Goal: Information Seeking & Learning: Learn about a topic

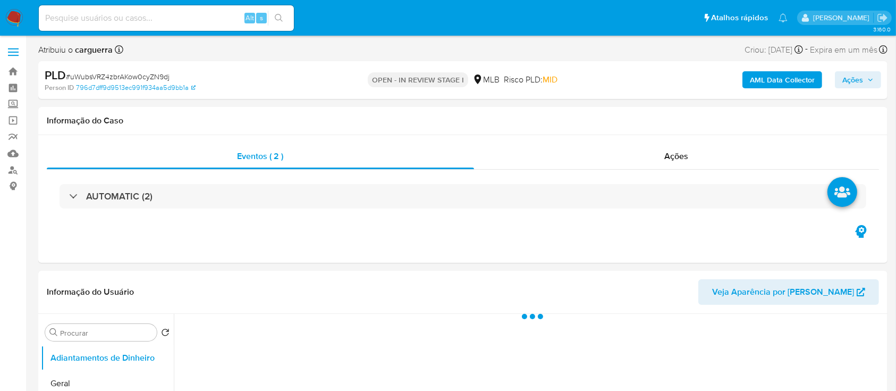
select select "10"
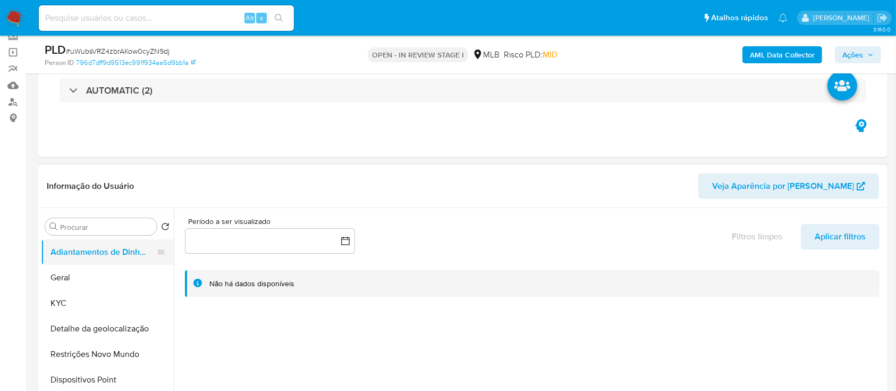
scroll to position [141, 0]
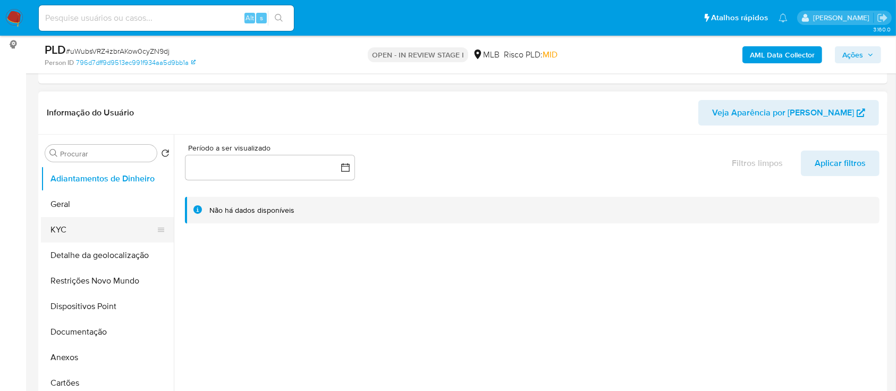
click at [94, 230] on button "KYC" at bounding box center [103, 230] width 124 height 26
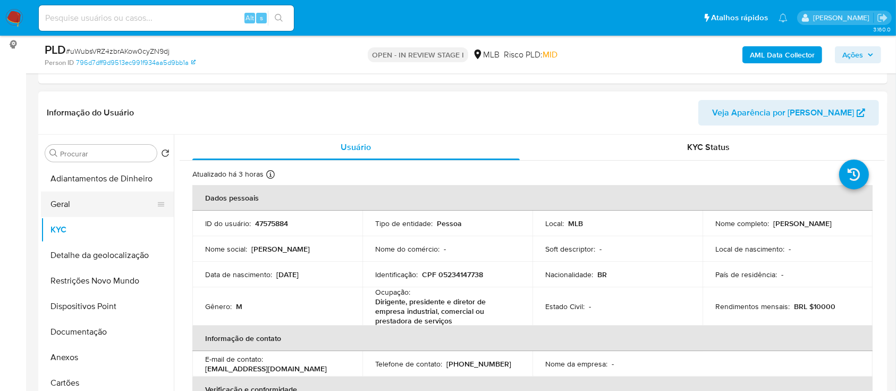
click at [91, 206] on button "Geral" at bounding box center [103, 204] width 124 height 26
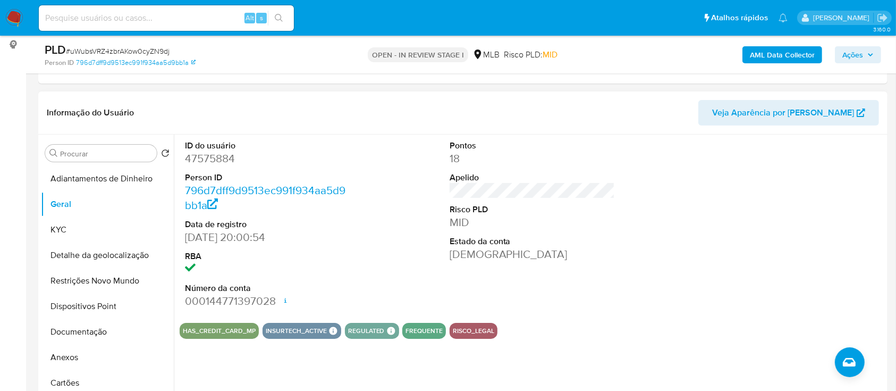
click at [682, 250] on div "ID do usuário 47575884 Person ID 796d7dff9d9513ec991f934aa5d9bb1a Data de regis…" at bounding box center [532, 224] width 705 height 180
click at [88, 229] on button "KYC" at bounding box center [103, 230] width 124 height 26
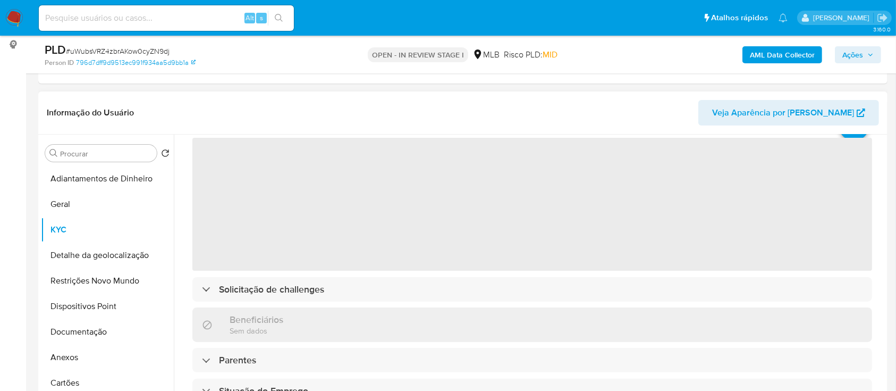
scroll to position [71, 0]
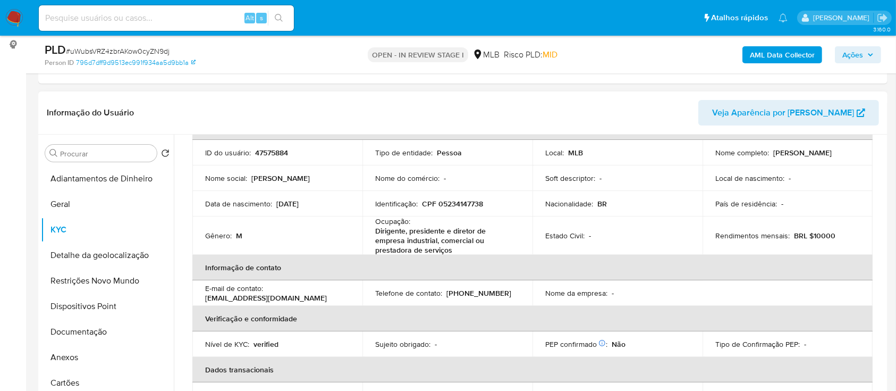
click at [636, 108] on header "Informação do Usuário Veja Aparência por [PERSON_NAME]" at bounding box center [463, 113] width 832 height 26
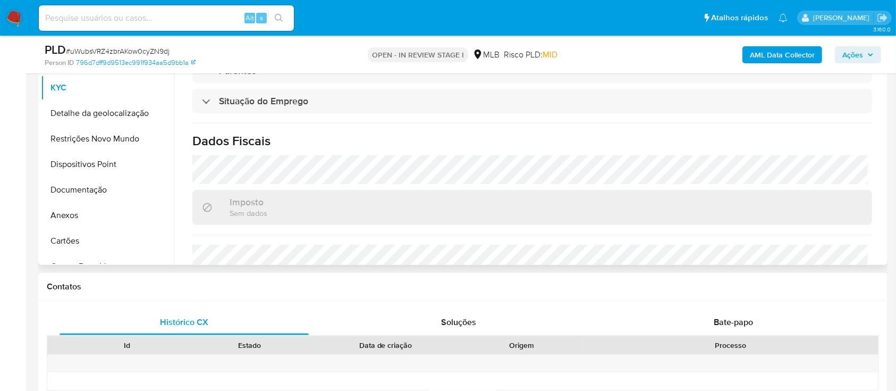
scroll to position [465, 0]
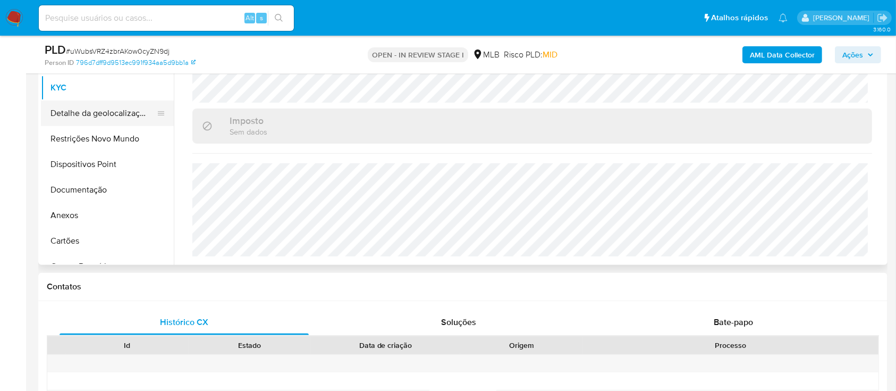
click at [82, 111] on button "Detalhe da geolocalização" at bounding box center [103, 113] width 124 height 26
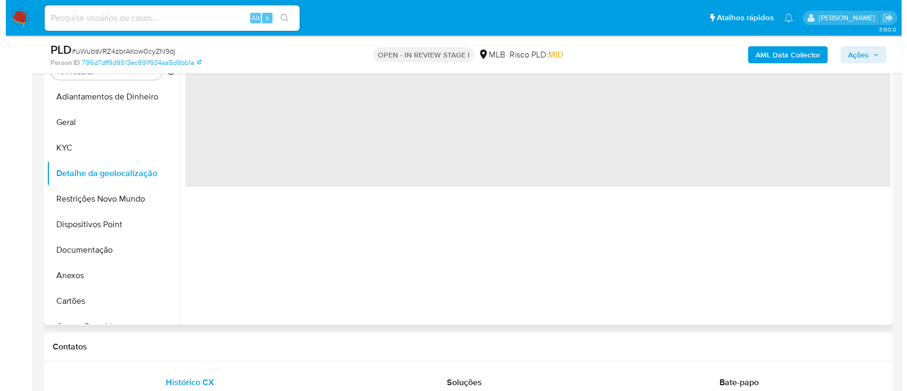
scroll to position [141, 0]
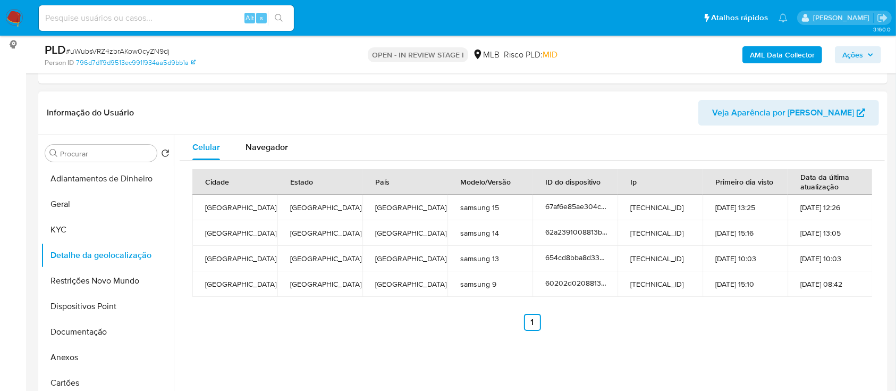
drag, startPoint x: 779, startPoint y: 333, endPoint x: 767, endPoint y: 315, distance: 22.0
click at [779, 333] on div "Cidade Estado País Modelo/Versão ID do dispositivo Ip Primeiro dia visto Data d…" at bounding box center [532, 250] width 705 height 179
click at [78, 284] on button "Restrições Novo Mundo" at bounding box center [103, 281] width 124 height 26
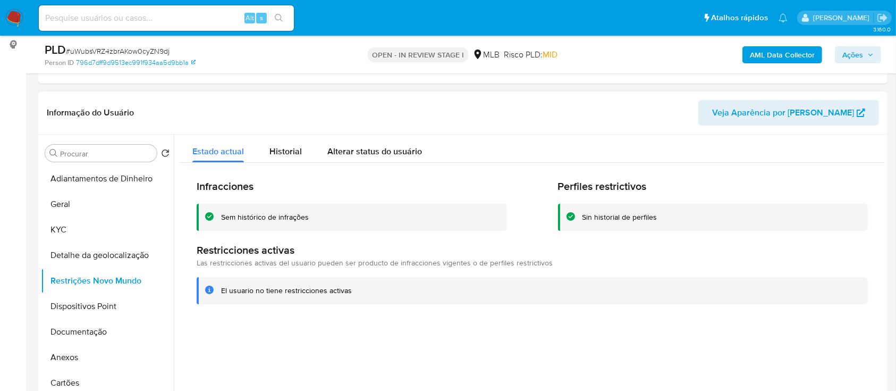
click at [710, 341] on div at bounding box center [529, 270] width 711 height 272
click at [89, 305] on button "Dispositivos Point" at bounding box center [103, 306] width 124 height 26
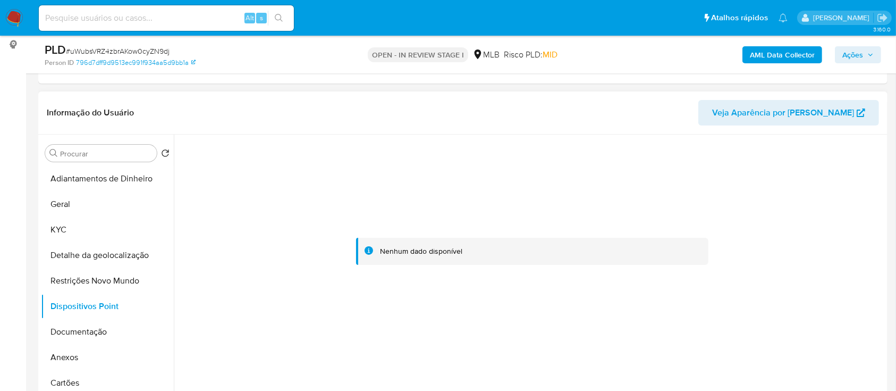
click at [807, 171] on div at bounding box center [532, 251] width 705 height 234
click at [69, 323] on button "Documentação" at bounding box center [103, 332] width 124 height 26
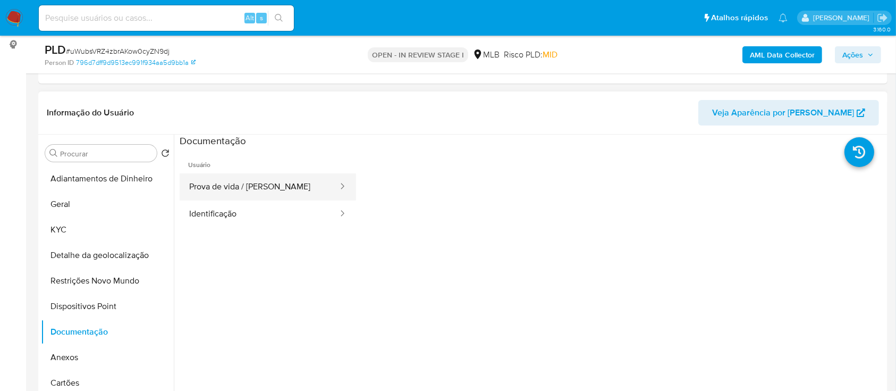
drag, startPoint x: 237, startPoint y: 177, endPoint x: 290, endPoint y: 179, distance: 52.7
click at [237, 178] on button "Prova de vida / [PERSON_NAME]" at bounding box center [259, 186] width 159 height 27
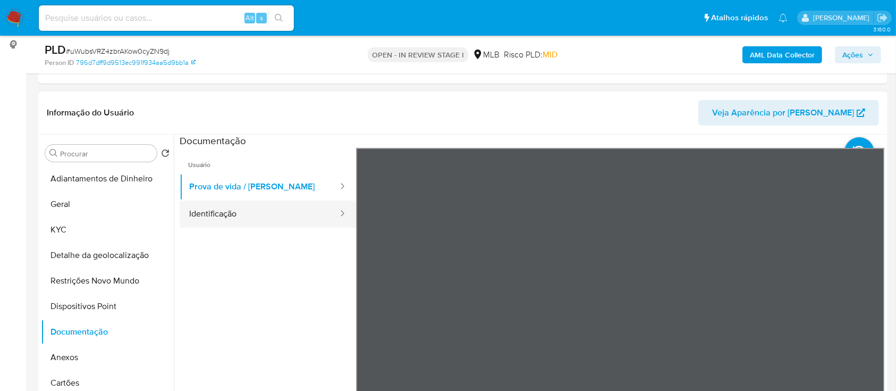
click at [225, 206] on button "Identificação" at bounding box center [259, 213] width 159 height 27
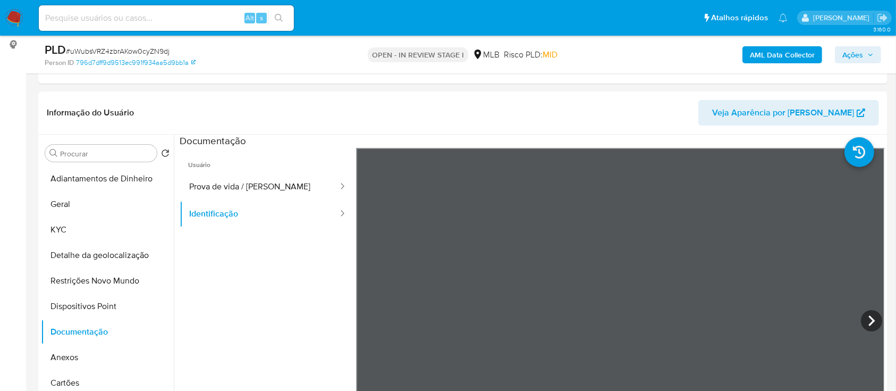
click at [753, 56] on b "AML Data Collector" at bounding box center [782, 54] width 65 height 17
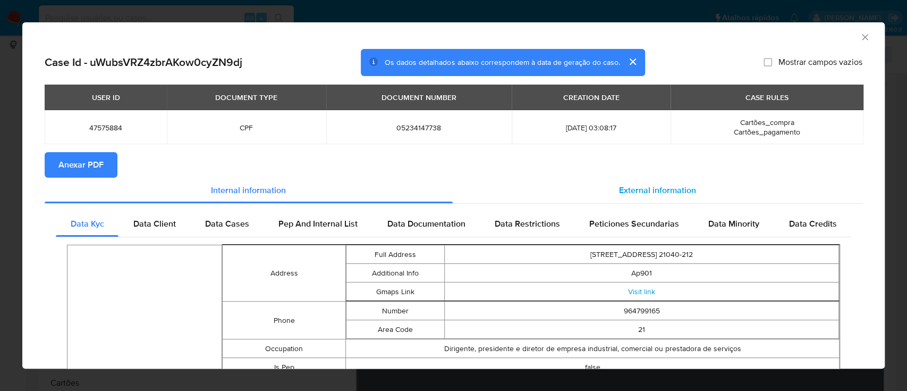
drag, startPoint x: 673, startPoint y: 190, endPoint x: 668, endPoint y: 191, distance: 5.4
click at [671, 191] on span "External information" at bounding box center [657, 190] width 77 height 12
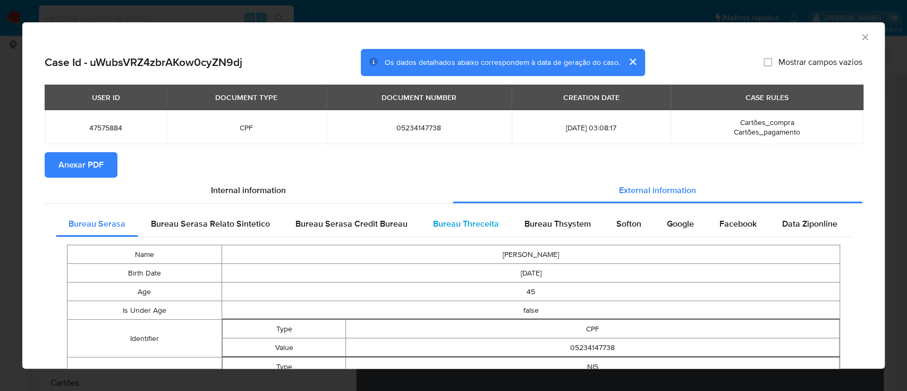
click at [463, 221] on span "Bureau Threceita" at bounding box center [466, 223] width 66 height 12
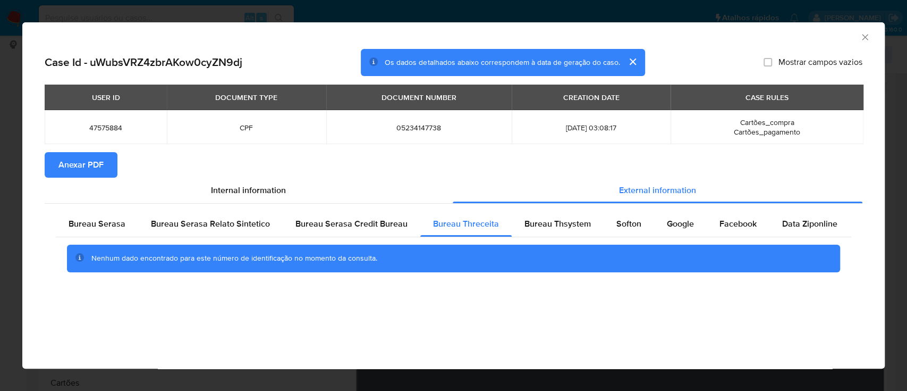
click at [759, 32] on div "AML Data Collector" at bounding box center [445, 36] width 830 height 12
click at [546, 215] on div "Bureau Thsystem" at bounding box center [558, 224] width 92 height 26
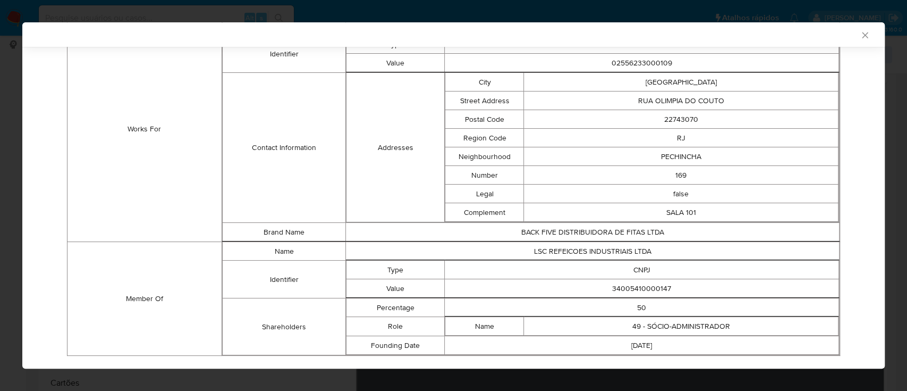
scroll to position [768, 0]
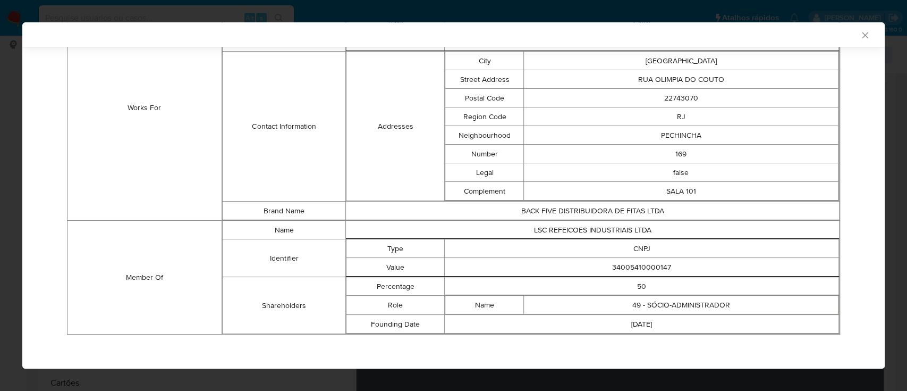
click at [749, 30] on div "AML Data Collector" at bounding box center [445, 35] width 830 height 10
drag, startPoint x: 670, startPoint y: 257, endPoint x: 555, endPoint y: 259, distance: 114.3
click at [554, 258] on td "34005410000147" at bounding box center [642, 267] width 394 height 19
copy td "34005410000147"
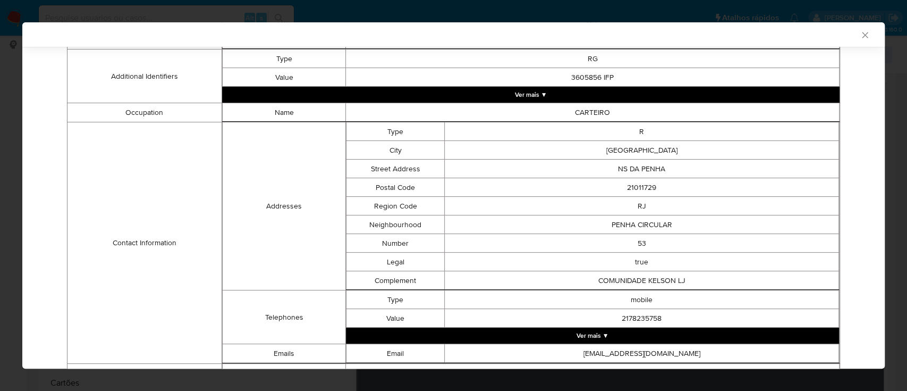
scroll to position [0, 0]
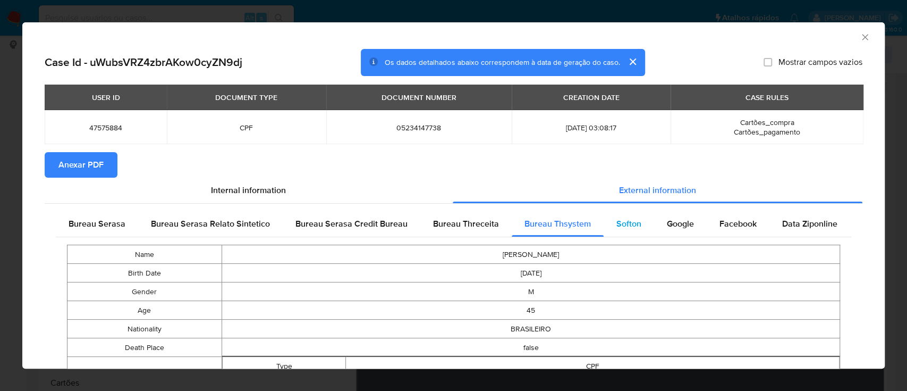
click at [628, 222] on span "Softon" at bounding box center [629, 223] width 25 height 12
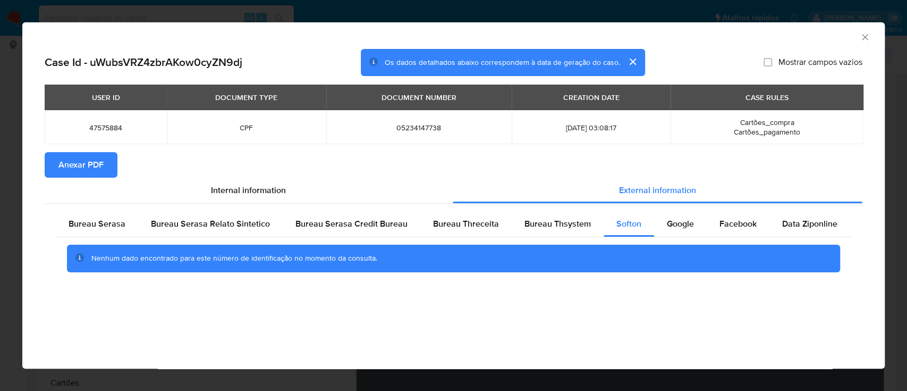
drag, startPoint x: 833, startPoint y: 37, endPoint x: 773, endPoint y: 18, distance: 62.9
click at [832, 37] on div "AML Data Collector" at bounding box center [445, 36] width 830 height 12
click at [681, 222] on span "Google" at bounding box center [680, 223] width 27 height 12
drag, startPoint x: 819, startPoint y: 37, endPoint x: 814, endPoint y: 37, distance: 5.3
click at [816, 37] on div "AML Data Collector" at bounding box center [445, 36] width 830 height 12
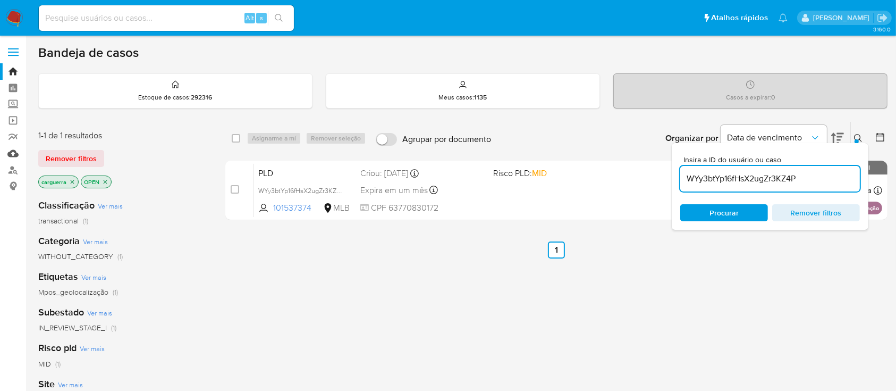
click at [14, 151] on link "Mulan" at bounding box center [63, 153] width 127 height 16
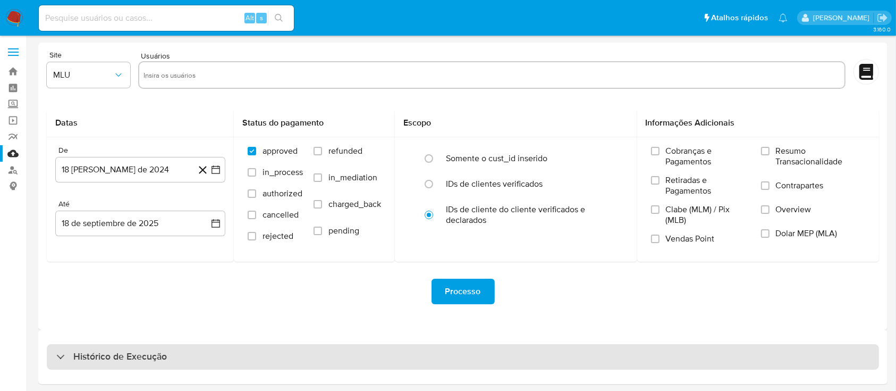
click at [108, 355] on h3 "Histórico de Execução" at bounding box center [120, 356] width 94 height 13
select select "10"
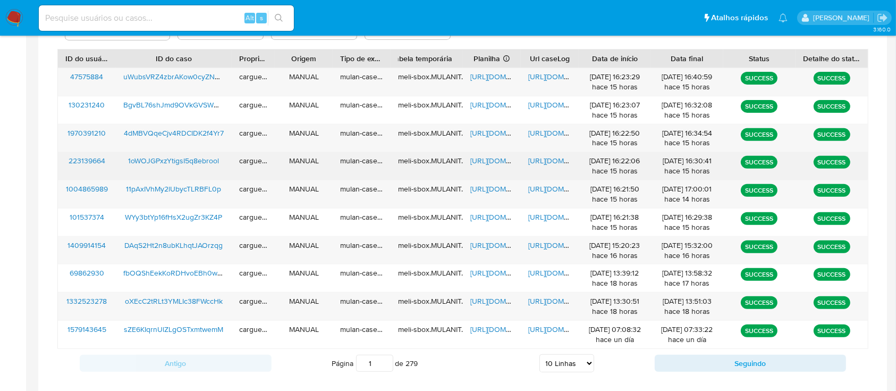
scroll to position [354, 0]
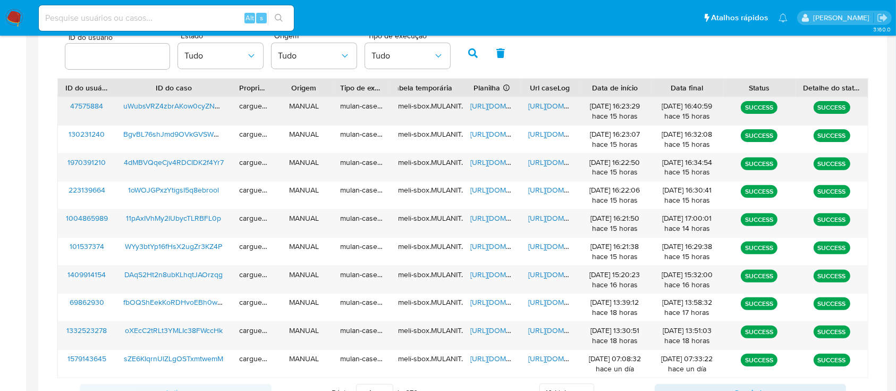
click at [490, 105] on span "https://docs.google.com/spreadsheets/d/18i0R9vOmgg1TnaM92lEn_JE_wDk-W7uTsDrkiZk…" at bounding box center [506, 105] width 73 height 11
click at [543, 104] on span "https://docs.google.com/document/d/1CYoXj-qHkXr_4kzFRFRtFDduOzKZr0PT3inSSGgW6Kc…" at bounding box center [564, 105] width 73 height 11
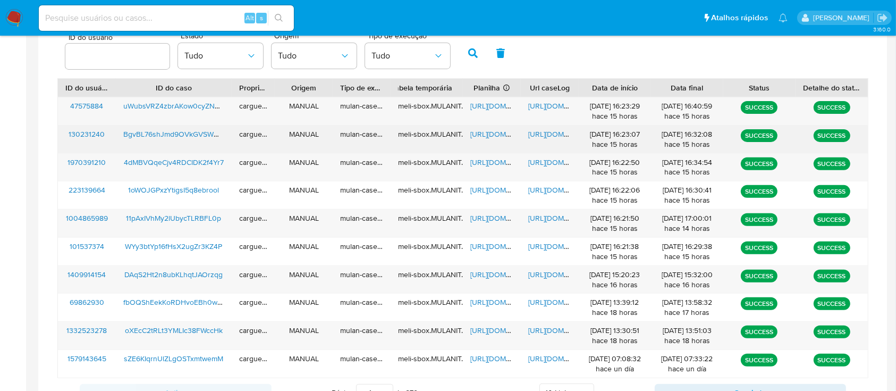
click at [485, 137] on span "https://docs.google.com/spreadsheets/d/1grZvaM14PKr9HR4Z6lv1ZpsIZOR4XkZQbNVUUX4…" at bounding box center [506, 134] width 73 height 11
click at [540, 137] on span "https://docs.google.com/document/d/1_qsLbMW8UxKJo4a8FKf-xKnWyQF1TSAED643tYlfpYI…" at bounding box center [564, 134] width 73 height 11
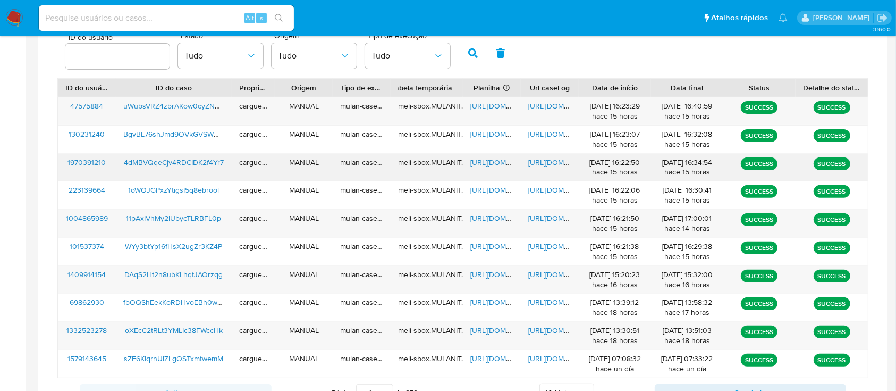
click at [488, 162] on span "https://docs.google.com/spreadsheets/d/1zZqj9XgkmpPWiZ-SmFh0Y9kKJDRaj6aGHUQRAOU…" at bounding box center [506, 162] width 73 height 11
click at [549, 159] on span "https://docs.google.com/document/d/17zKbDowhQWhGkzdCkQVKQXsgHPF6PTGz4pCD-1s0Zs0…" at bounding box center [564, 162] width 73 height 11
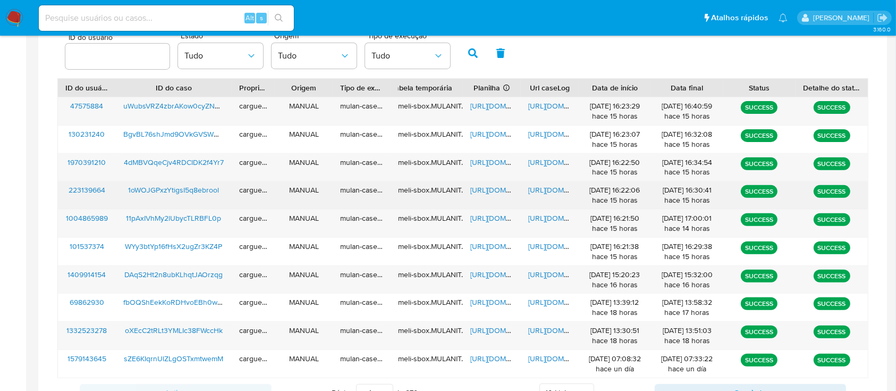
click at [485, 193] on span "https://docs.google.com/spreadsheets/d/1oJMVbmrlcNdesNBBk64p9GE3gRfuruPSVoNracd…" at bounding box center [506, 189] width 73 height 11
click at [552, 192] on span "https://docs.google.com/document/d/1CtMauCw4FkRSKfmuQPWMrW223z910mjC4wDfmHRl9N8…" at bounding box center [564, 189] width 73 height 11
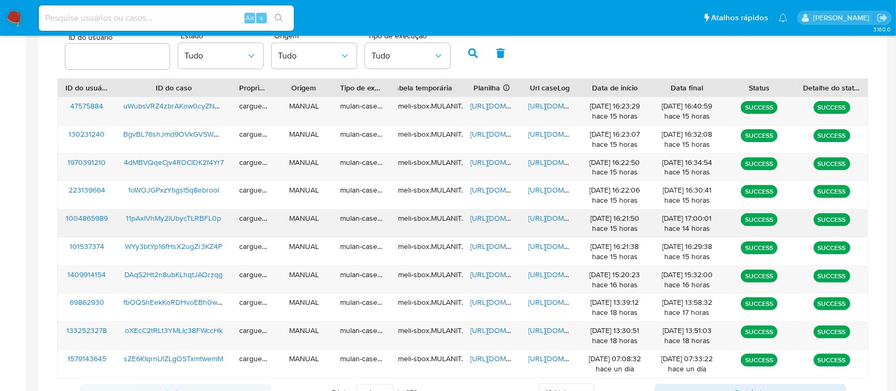
click at [494, 222] on span "https://docs.google.com/spreadsheets/d/1cNKY1DxHPTChB8idUDqFUZ_z98M-8ON14xH9PEz…" at bounding box center [506, 218] width 73 height 11
click at [539, 217] on span "https://docs.google.com/document/d/1jjQtP-bkKyay3xidAXIpIROS2wk5ydHFcECvMMSvrGA…" at bounding box center [564, 218] width 73 height 11
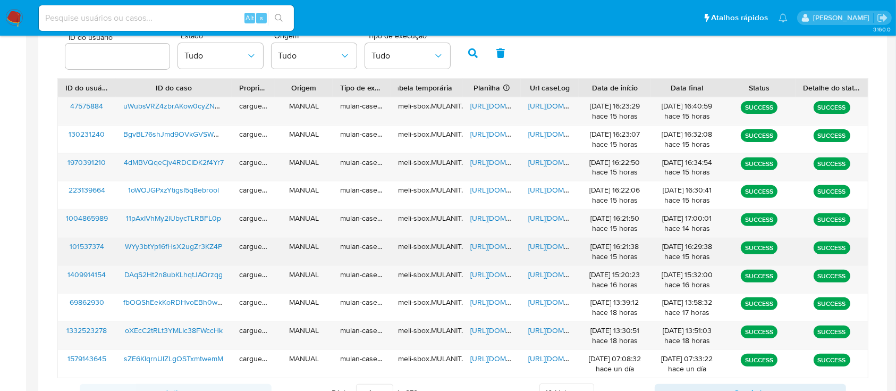
click at [493, 243] on span "https://docs.google.com/spreadsheets/d/1hoza96FsoYIJ6A9yN49ntpBtlSnrc5bCfSdJhUU…" at bounding box center [506, 246] width 73 height 11
click at [553, 245] on span "https://docs.google.com/document/d/1OkD0VmS5DcpBfSTkqpqDrZV_8ZDGH0hQ2ZQIHl4HLa4…" at bounding box center [564, 246] width 73 height 11
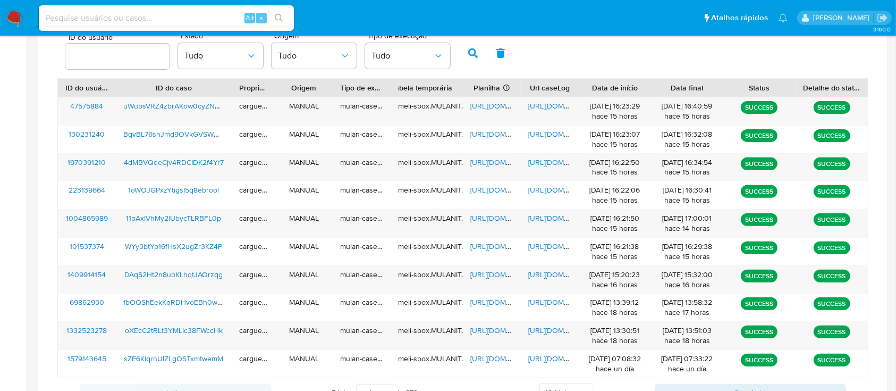
click at [571, 62] on div "ID do usuário Estado Tudo Origem Tudo Tipo de execução Tudo" at bounding box center [462, 52] width 811 height 52
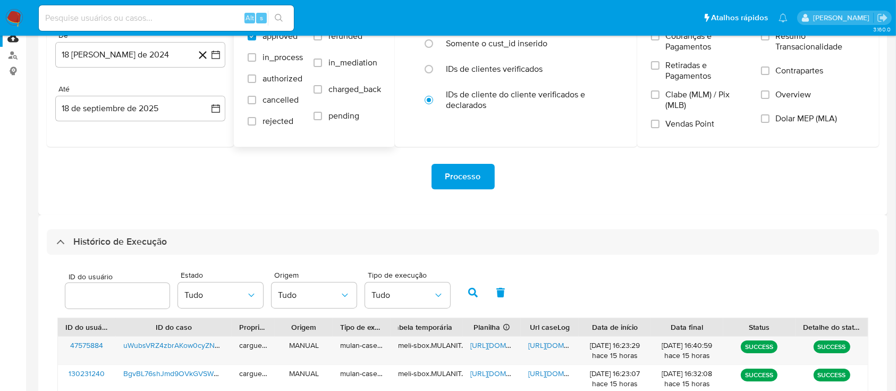
scroll to position [85, 0]
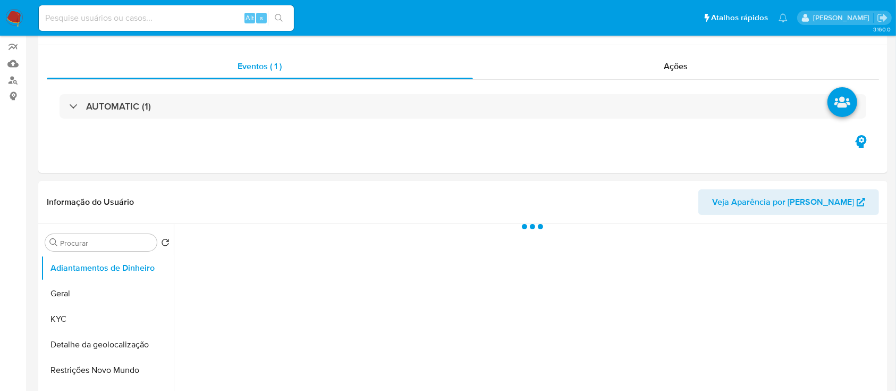
scroll to position [213, 0]
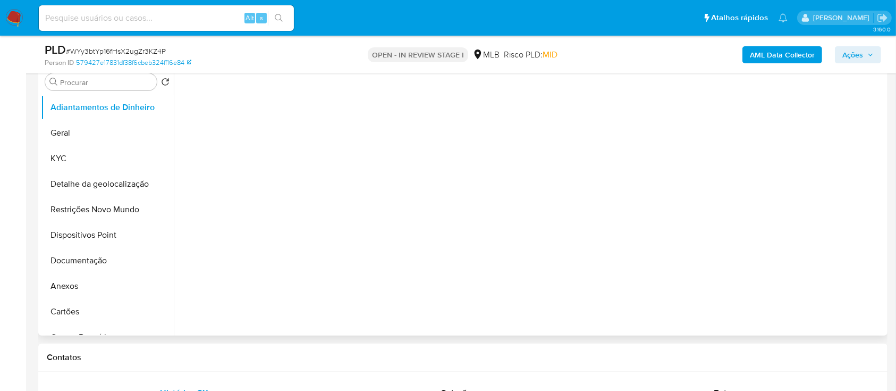
select select "10"
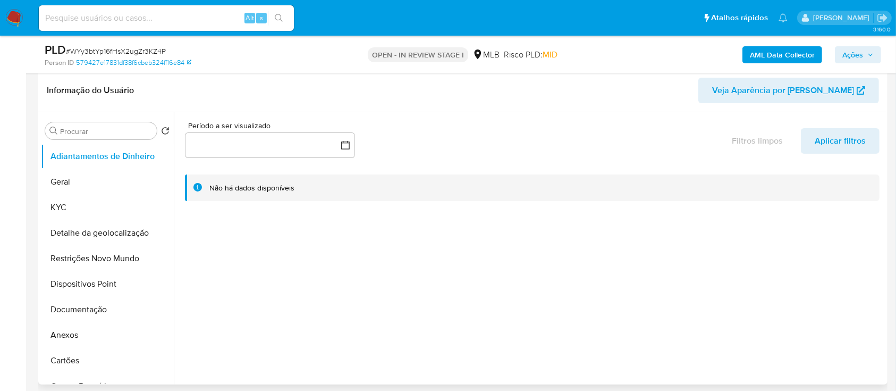
scroll to position [141, 0]
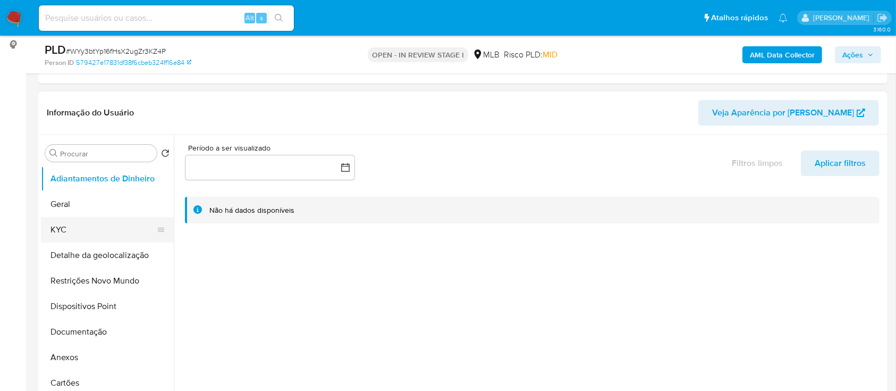
click at [86, 232] on button "KYC" at bounding box center [103, 230] width 124 height 26
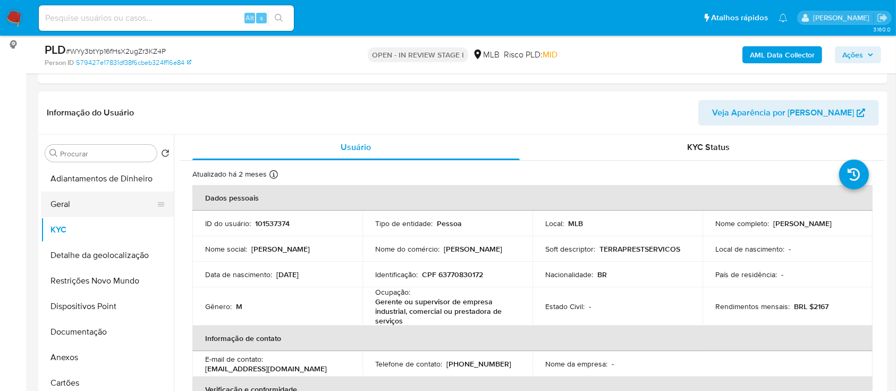
click at [61, 207] on button "Geral" at bounding box center [103, 204] width 124 height 26
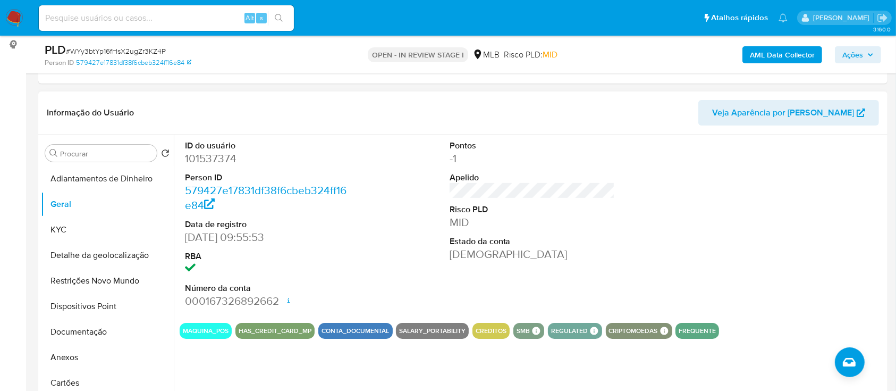
drag, startPoint x: 771, startPoint y: 155, endPoint x: 736, endPoint y: 138, distance: 38.5
click at [754, 144] on div at bounding box center [797, 224] width 176 height 180
click at [68, 228] on button "KYC" at bounding box center [103, 230] width 124 height 26
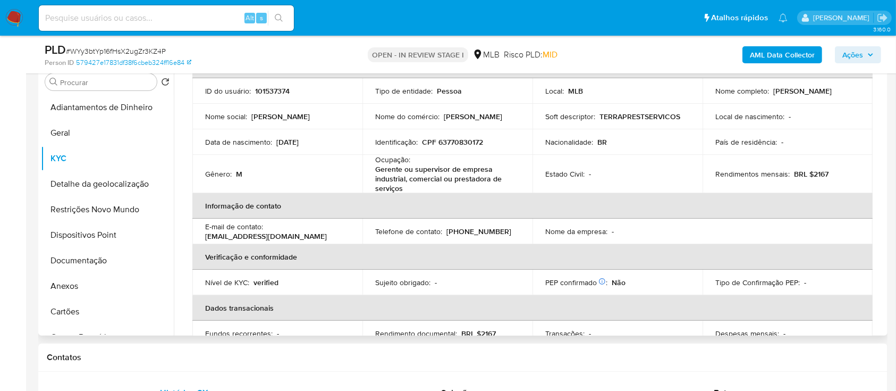
scroll to position [68, 0]
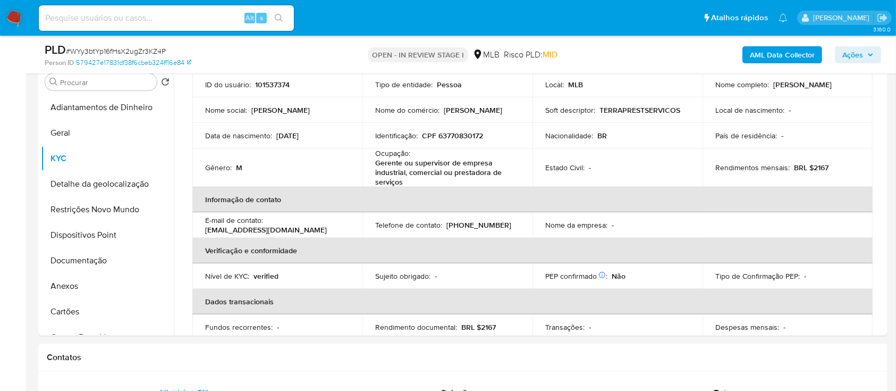
drag, startPoint x: 677, startPoint y: 57, endPoint x: 540, endPoint y: 26, distance: 140.7
click at [677, 57] on div "AML Data Collector Ações" at bounding box center [743, 54] width 276 height 25
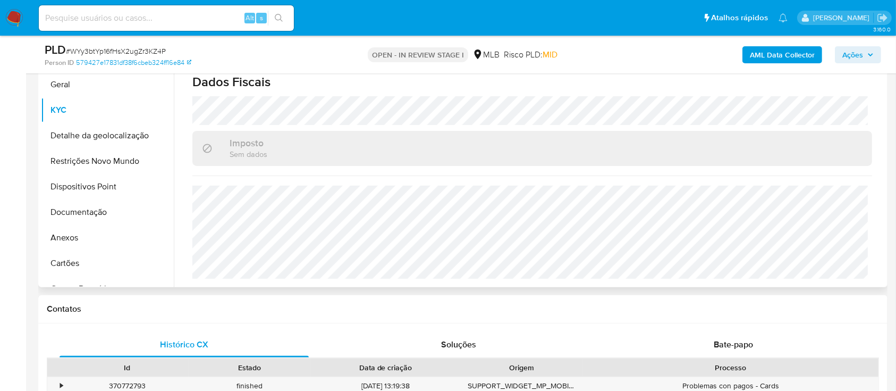
scroll to position [283, 0]
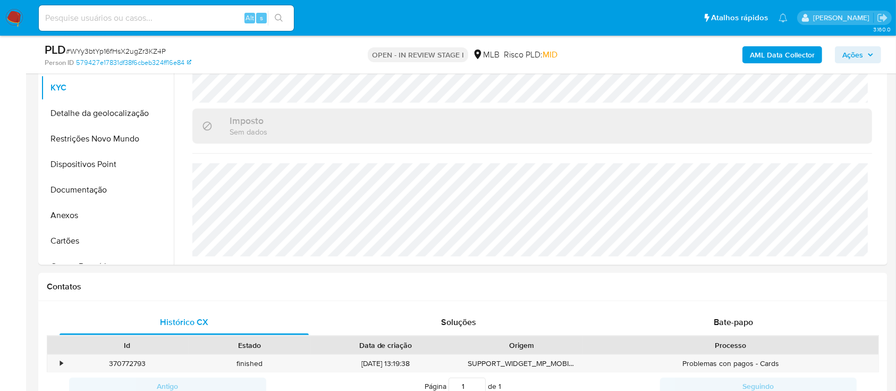
click at [679, 57] on div "AML Data Collector Ações" at bounding box center [743, 54] width 276 height 25
drag, startPoint x: 90, startPoint y: 119, endPoint x: 97, endPoint y: 117, distance: 7.0
click at [90, 117] on button "Detalhe da geolocalização" at bounding box center [103, 113] width 124 height 26
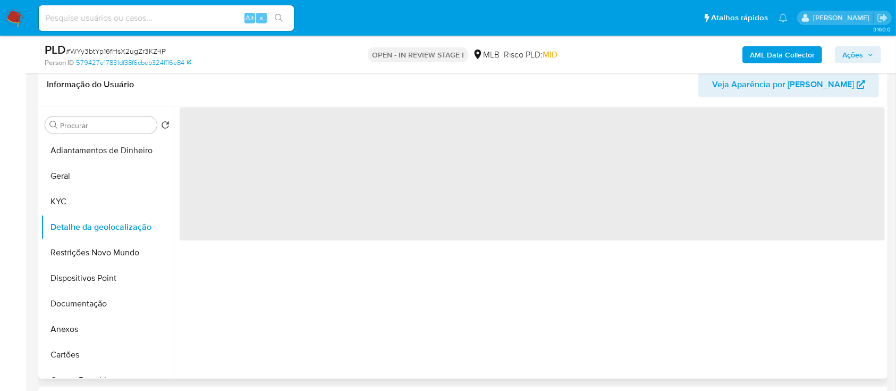
scroll to position [141, 0]
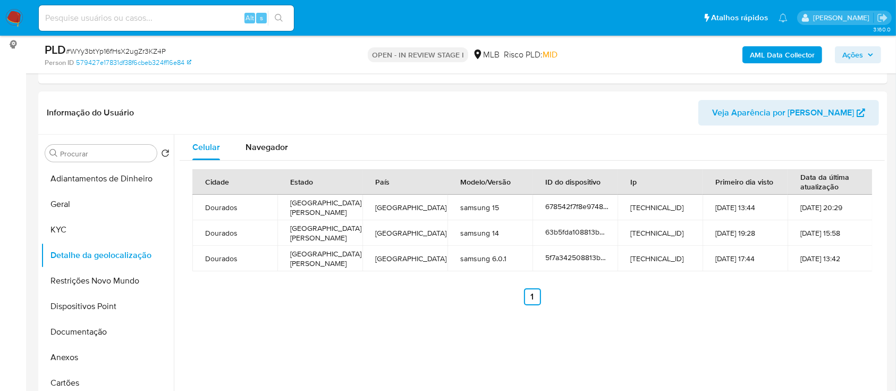
drag, startPoint x: 643, startPoint y: 44, endPoint x: 621, endPoint y: 49, distance: 22.4
click at [643, 45] on div "AML Data Collector Ações" at bounding box center [743, 54] width 276 height 25
click at [84, 287] on button "Restrições Novo Mundo" at bounding box center [103, 281] width 124 height 26
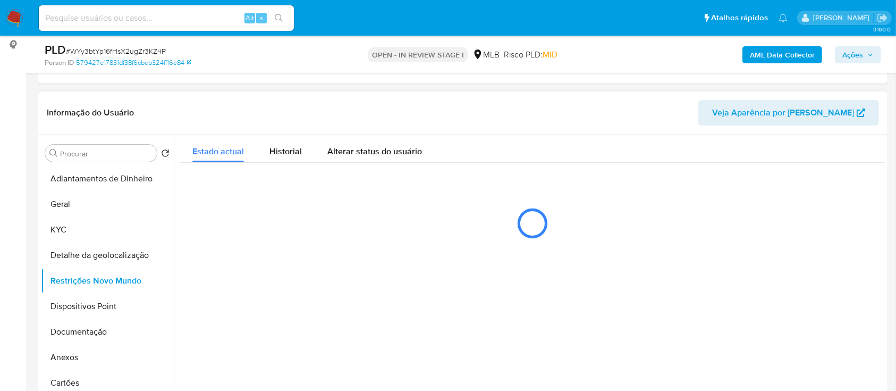
scroll to position [213, 0]
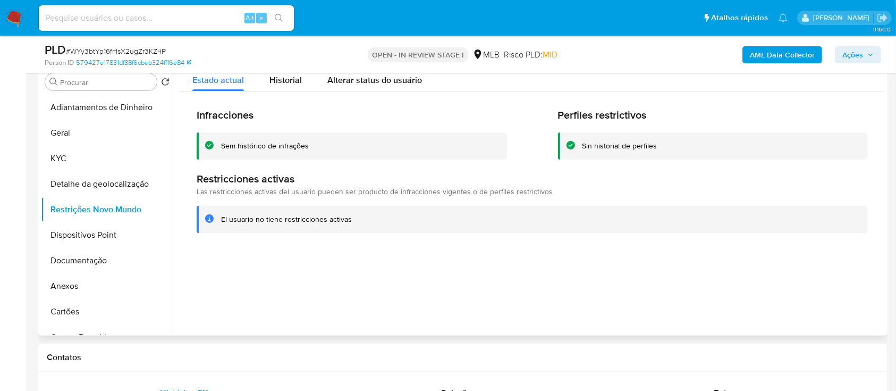
click at [411, 246] on div "Infracciones Sem histórico de infrações Perfiles restrictivos Sin historial de …" at bounding box center [532, 170] width 705 height 158
click at [791, 263] on div at bounding box center [529, 199] width 711 height 272
click at [98, 236] on button "Dispositivos Point" at bounding box center [103, 235] width 124 height 26
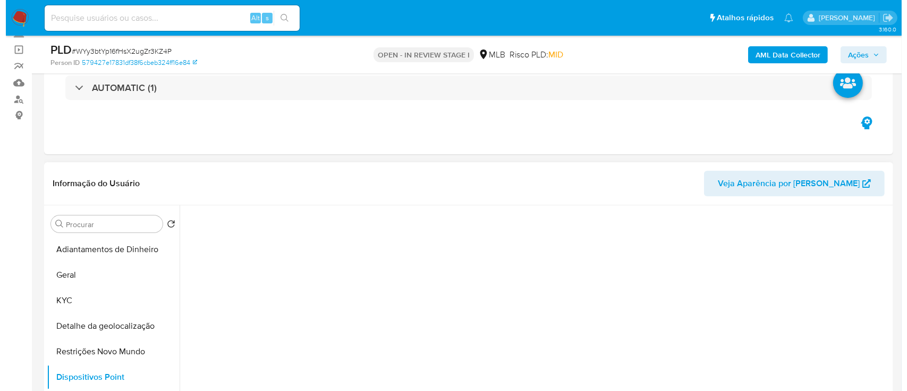
scroll to position [141, 0]
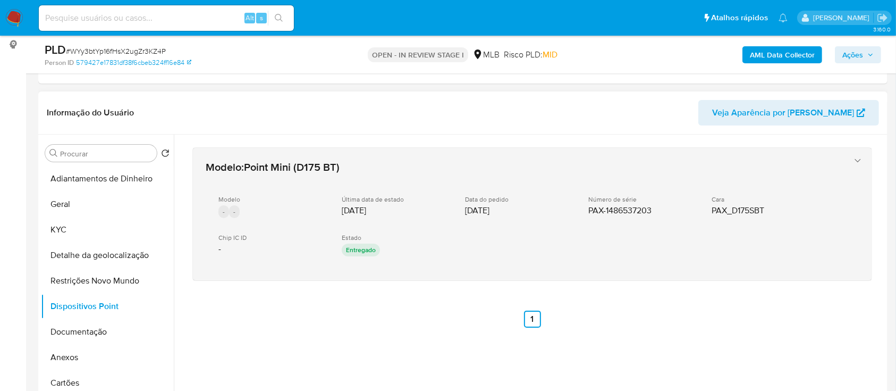
drag, startPoint x: 743, startPoint y: 320, endPoint x: 527, endPoint y: 179, distance: 258.5
click at [741, 318] on div "Modelo : Point Mini (D175 BT) Modelo - - Última data de estado 01/03/2025 Data …" at bounding box center [532, 251] width 705 height 234
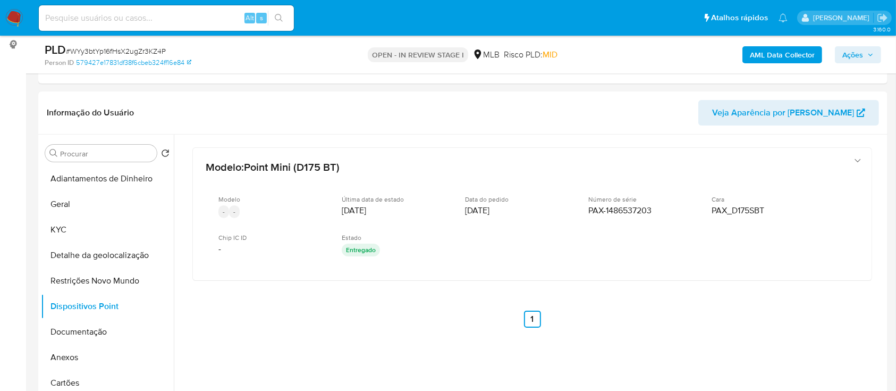
click at [766, 47] on b "AML Data Collector" at bounding box center [782, 54] width 65 height 17
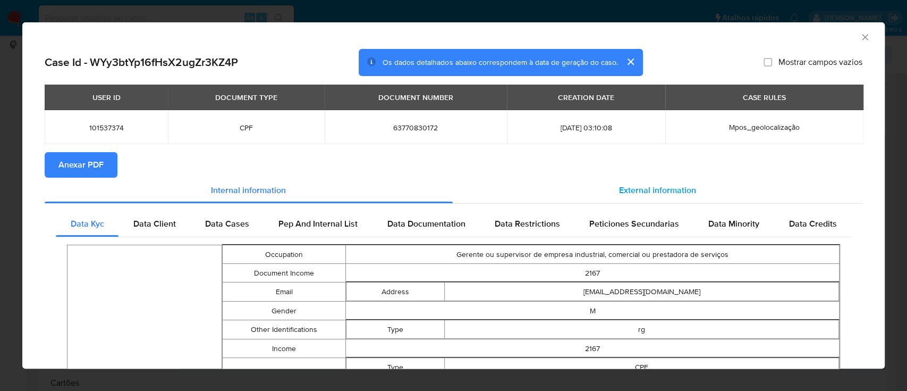
click at [663, 196] on span "External information" at bounding box center [657, 190] width 77 height 12
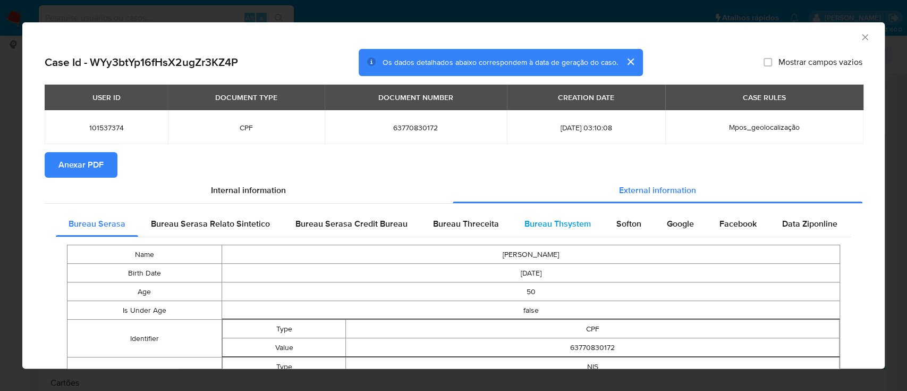
click at [562, 228] on span "Bureau Thsystem" at bounding box center [558, 223] width 66 height 12
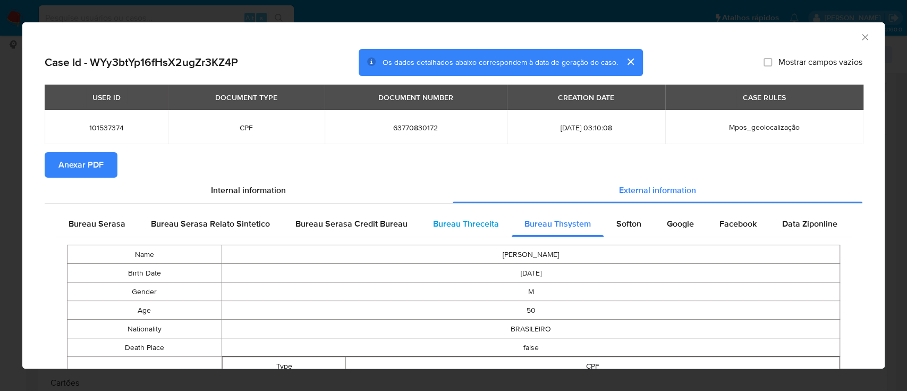
click at [444, 226] on span "Bureau Threceita" at bounding box center [466, 223] width 66 height 12
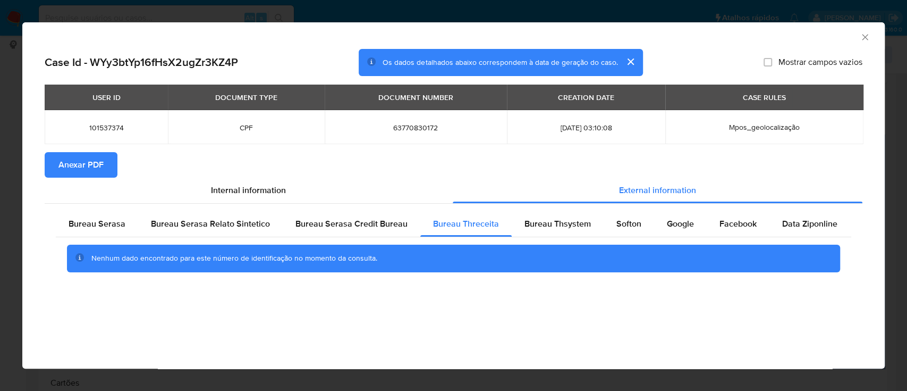
click at [744, 39] on div "AML Data Collector" at bounding box center [445, 36] width 830 height 12
click at [542, 226] on span "Bureau Thsystem" at bounding box center [558, 223] width 66 height 12
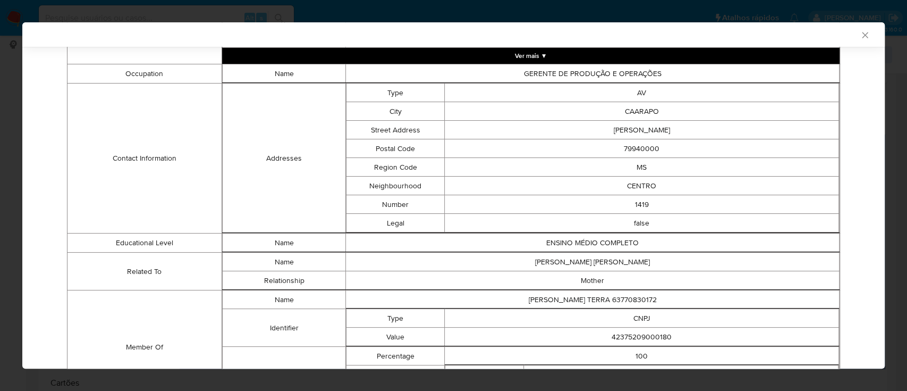
scroll to position [452, 0]
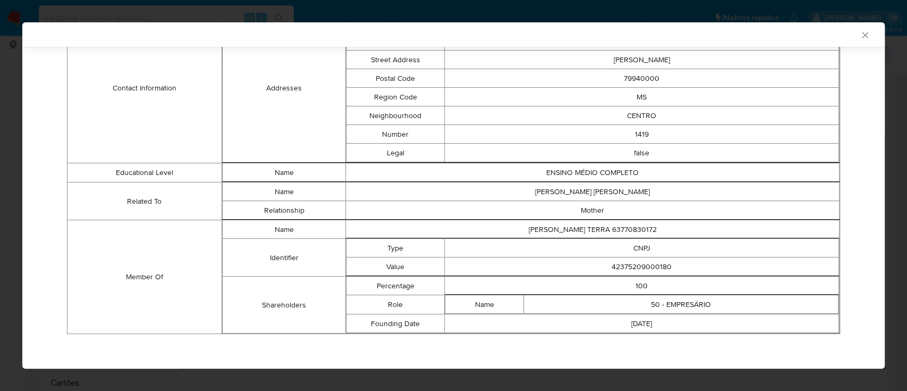
click at [667, 41] on div "AML Data Collector" at bounding box center [453, 34] width 863 height 24
drag, startPoint x: 642, startPoint y: 265, endPoint x: 579, endPoint y: 273, distance: 62.7
click at [579, 273] on td "42375209000180" at bounding box center [642, 266] width 394 height 19
copy td "42375209000180"
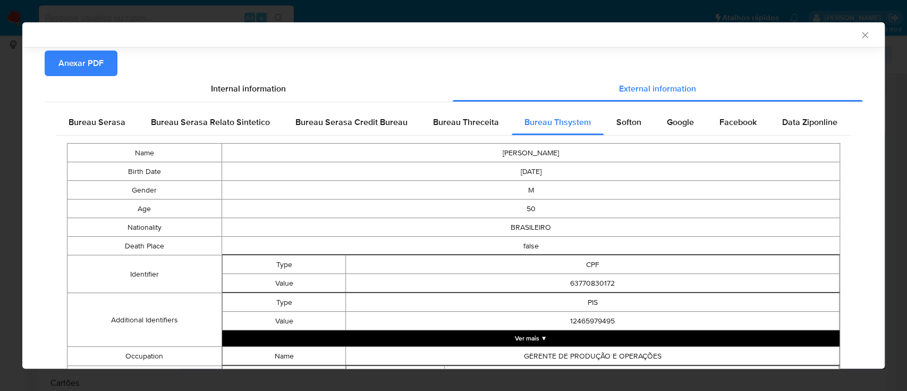
scroll to position [98, 0]
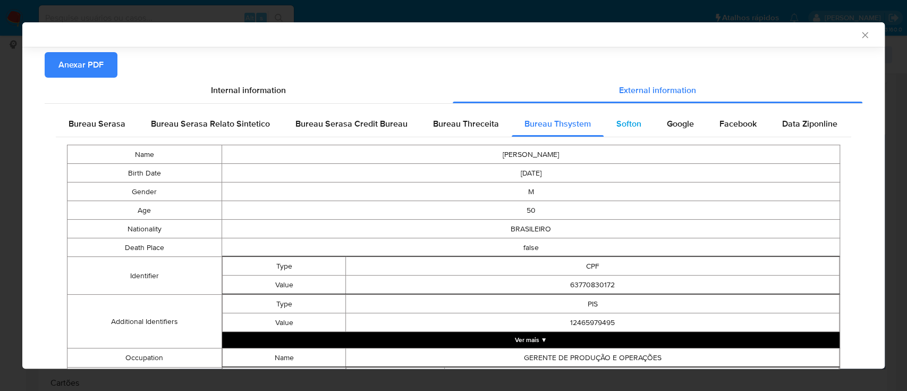
click at [625, 123] on span "Softon" at bounding box center [629, 123] width 25 height 12
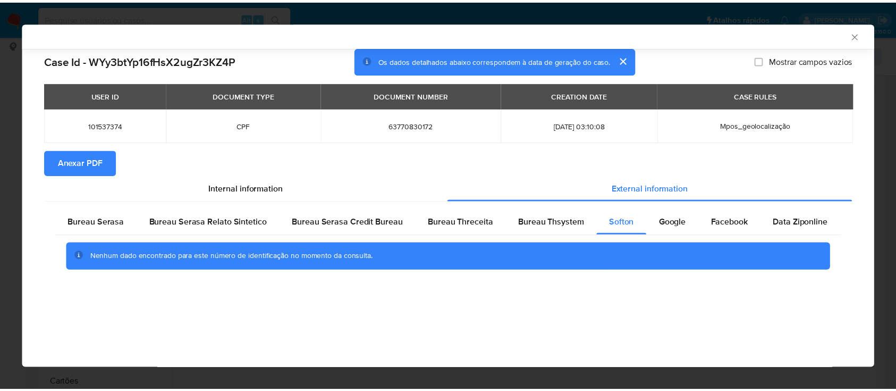
scroll to position [0, 0]
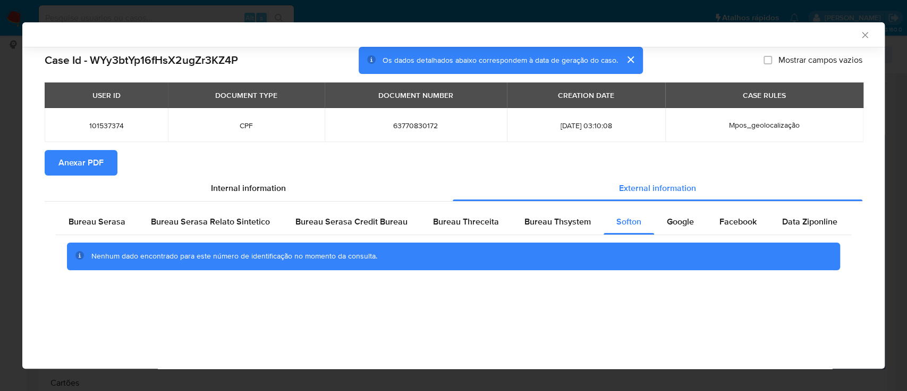
click at [781, 33] on div "AML Data Collector" at bounding box center [445, 35] width 830 height 10
click at [668, 226] on span "Google" at bounding box center [680, 221] width 27 height 12
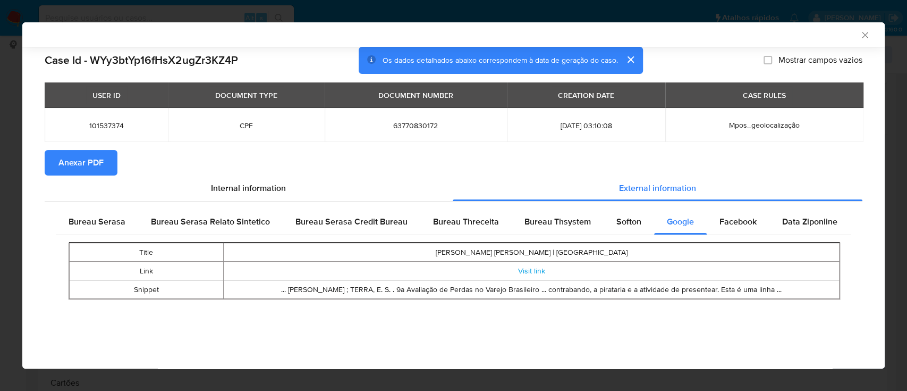
drag, startPoint x: 863, startPoint y: 33, endPoint x: 852, endPoint y: 45, distance: 16.5
click at [864, 35] on icon "Fechar a janela" at bounding box center [865, 35] width 11 height 11
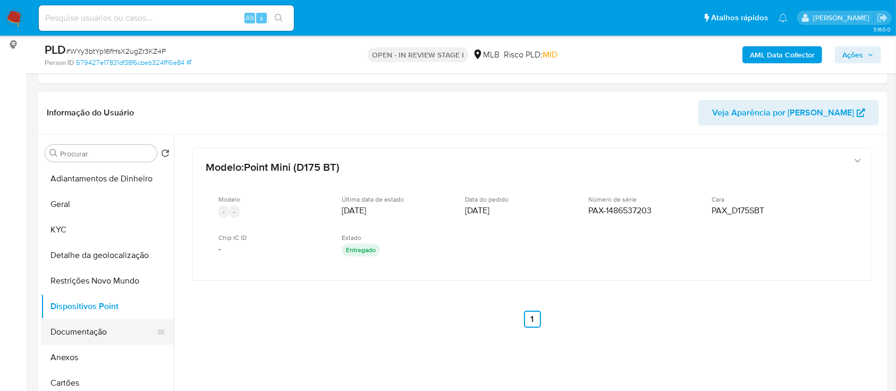
click at [104, 330] on button "Documentação" at bounding box center [103, 332] width 124 height 26
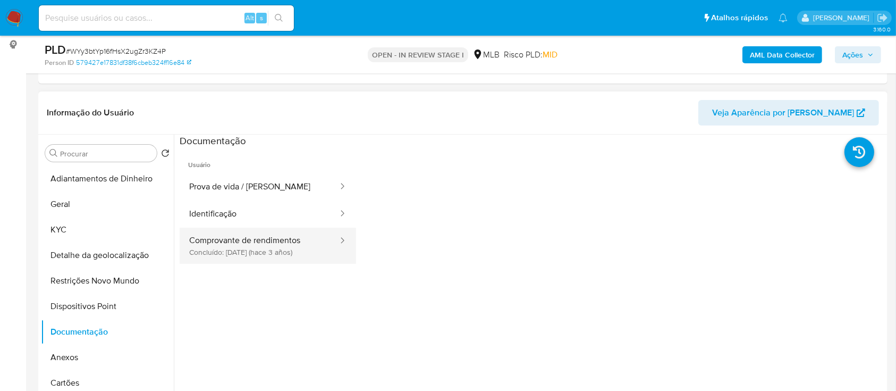
click at [247, 256] on button "Comprovante de rendimentos Concluído: 13/09/2022 (hace 3 años)" at bounding box center [259, 246] width 159 height 36
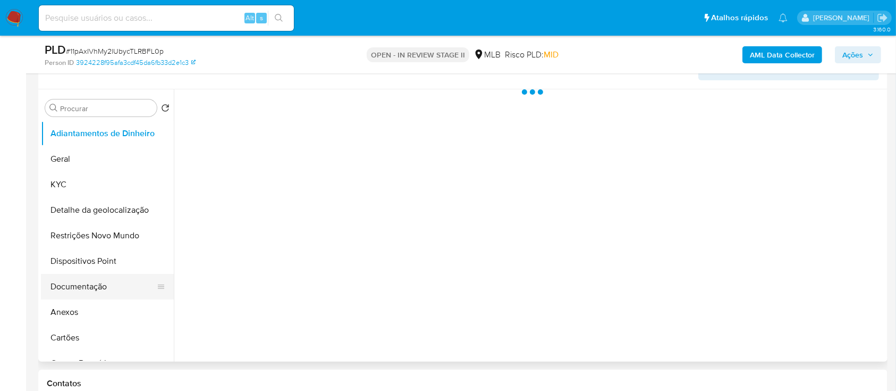
scroll to position [213, 0]
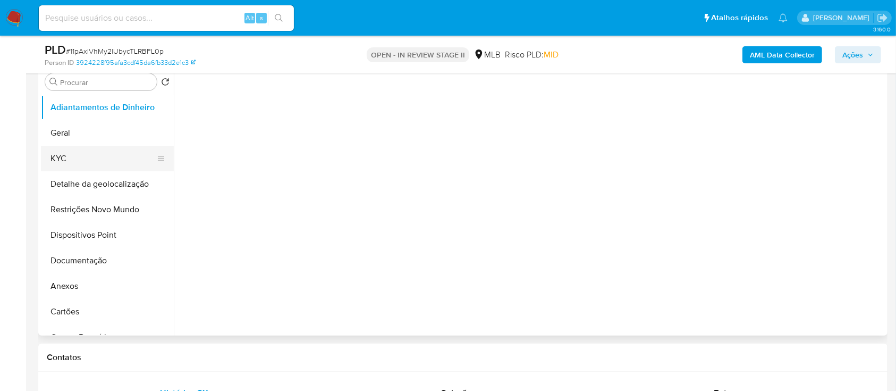
select select "10"
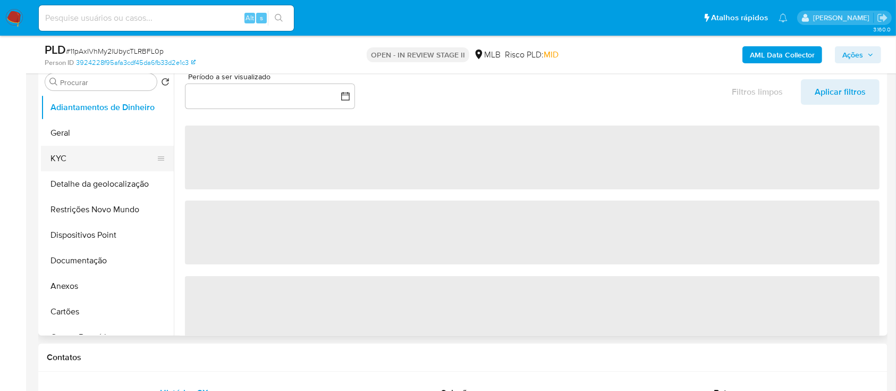
click at [80, 151] on button "KYC" at bounding box center [103, 159] width 124 height 26
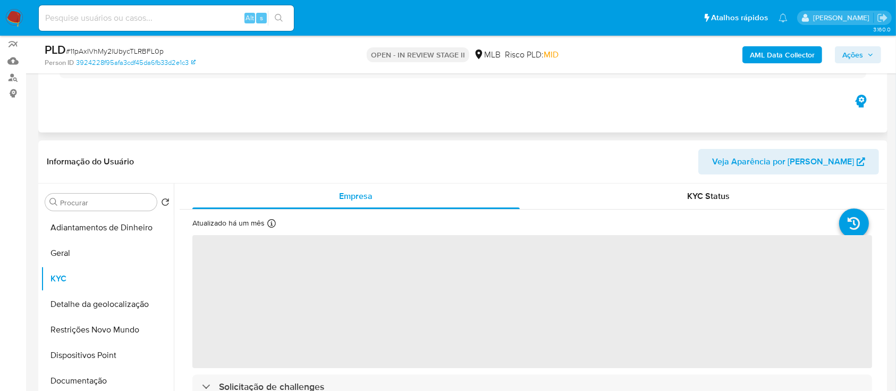
scroll to position [141, 0]
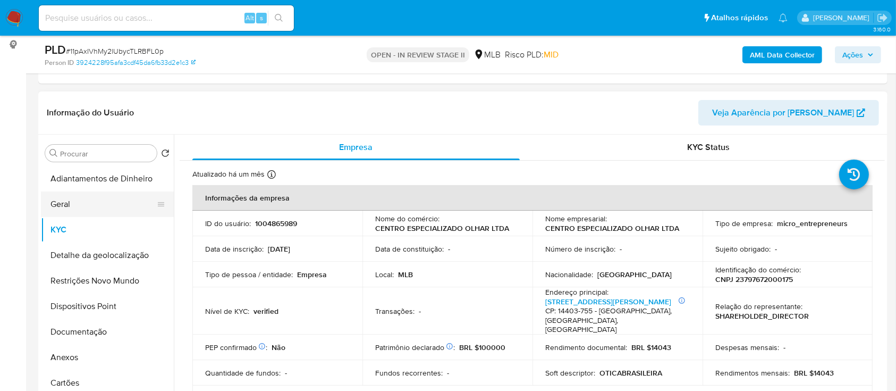
drag, startPoint x: 69, startPoint y: 208, endPoint x: 95, endPoint y: 204, distance: 26.3
click at [69, 207] on button "Geral" at bounding box center [103, 204] width 124 height 26
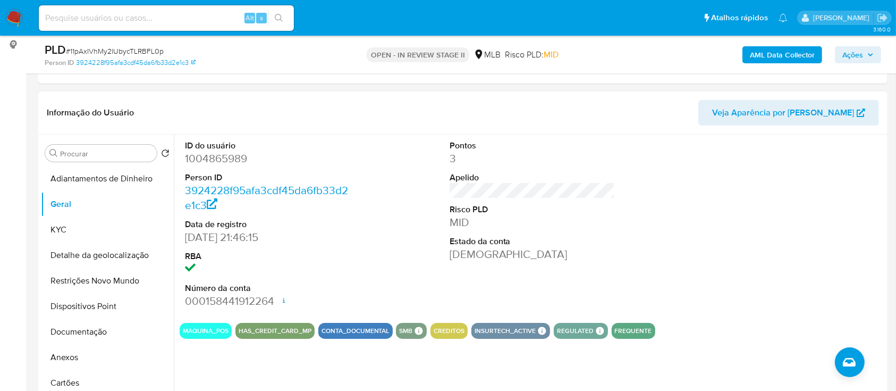
drag, startPoint x: 847, startPoint y: 193, endPoint x: 596, endPoint y: 127, distance: 260.1
click at [845, 193] on div at bounding box center [797, 224] width 176 height 180
click at [79, 233] on button "KYC" at bounding box center [103, 230] width 124 height 26
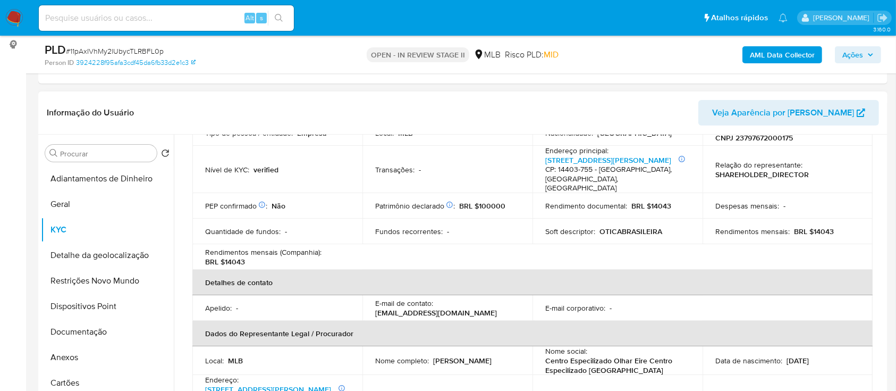
scroll to position [71, 0]
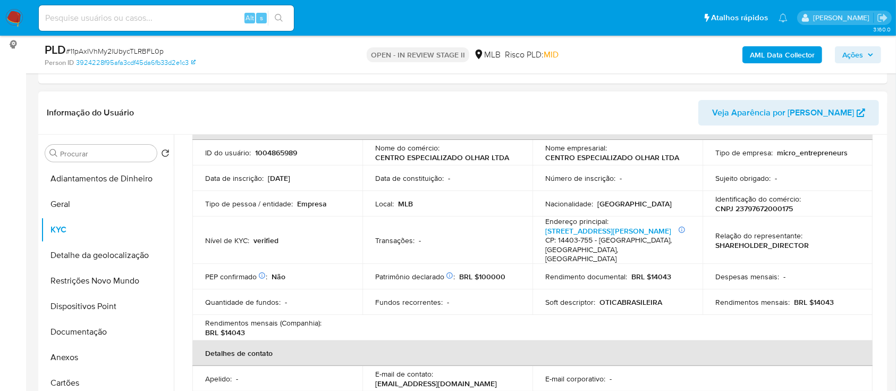
click at [234, 107] on header "Informação do Usuário Veja Aparência por [PERSON_NAME]" at bounding box center [463, 113] width 832 height 26
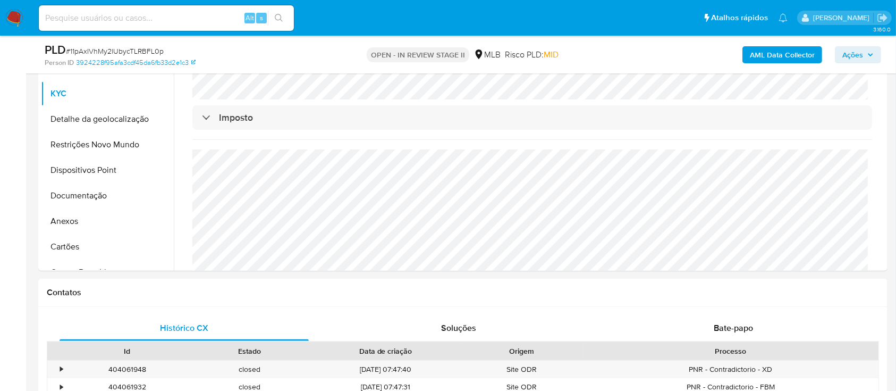
scroll to position [283, 0]
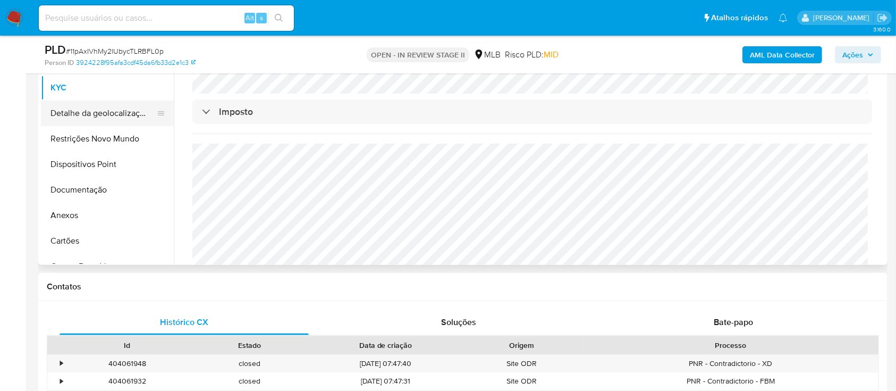
drag, startPoint x: 68, startPoint y: 113, endPoint x: 94, endPoint y: 107, distance: 26.3
click at [68, 113] on button "Detalhe da geolocalização" at bounding box center [103, 113] width 124 height 26
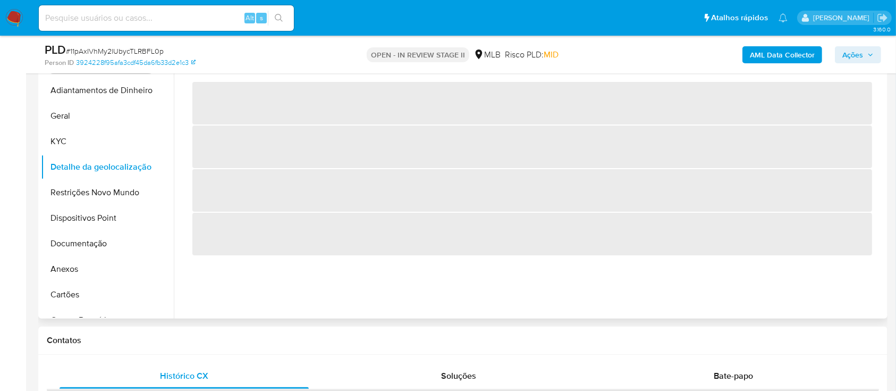
scroll to position [141, 0]
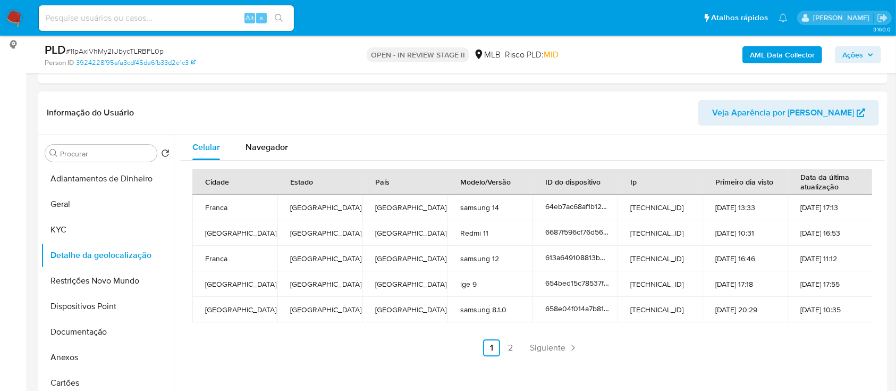
click at [228, 102] on header "Informação do Usuário Veja Aparência por [PERSON_NAME]" at bounding box center [463, 113] width 832 height 26
click at [509, 347] on link "2" at bounding box center [510, 347] width 17 height 17
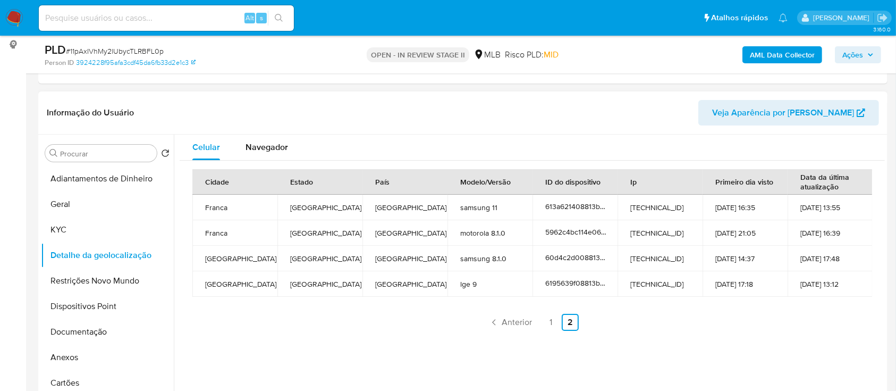
click at [784, 331] on div "Cidade Estado País Modelo/Versão ID do dispositivo Ip Primeiro dia visto Data d…" at bounding box center [532, 250] width 705 height 179
click at [84, 285] on button "Restrições Novo Mundo" at bounding box center [103, 281] width 124 height 26
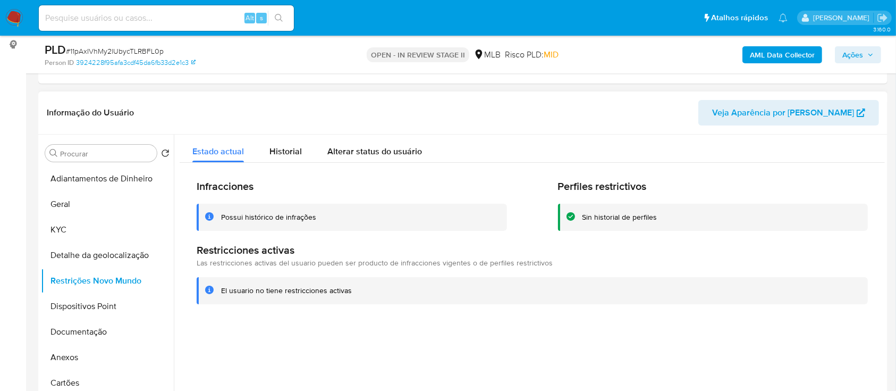
drag, startPoint x: 554, startPoint y: 369, endPoint x: 555, endPoint y: 319, distance: 50.0
click at [557, 364] on div at bounding box center [529, 270] width 711 height 272
click at [81, 304] on button "Dispositivos Point" at bounding box center [103, 306] width 124 height 26
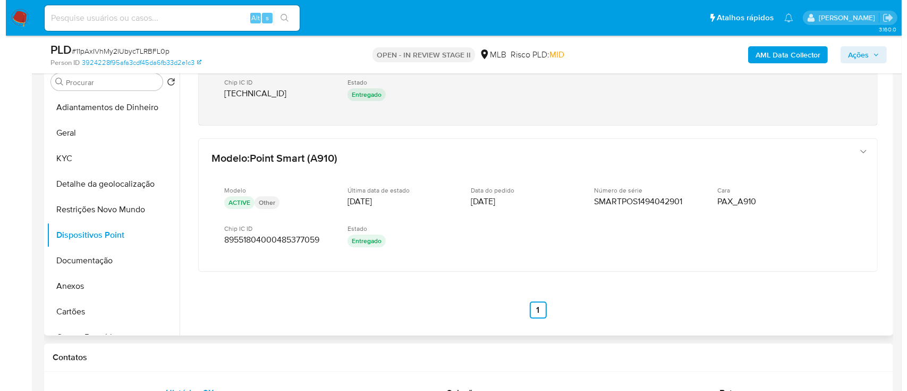
scroll to position [306, 0]
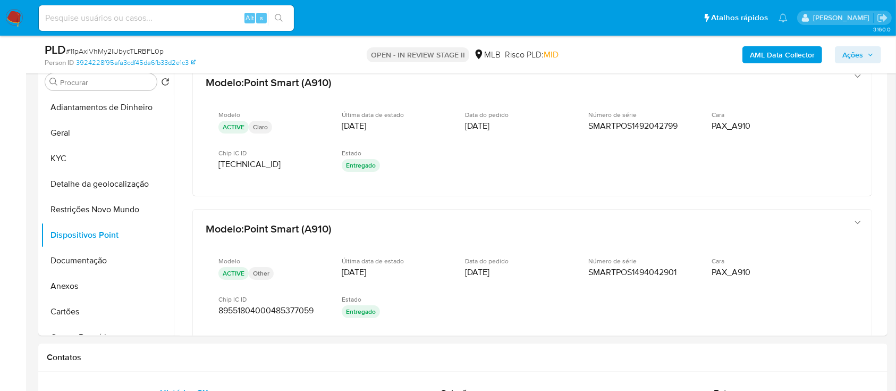
click at [784, 48] on b "AML Data Collector" at bounding box center [782, 54] width 65 height 17
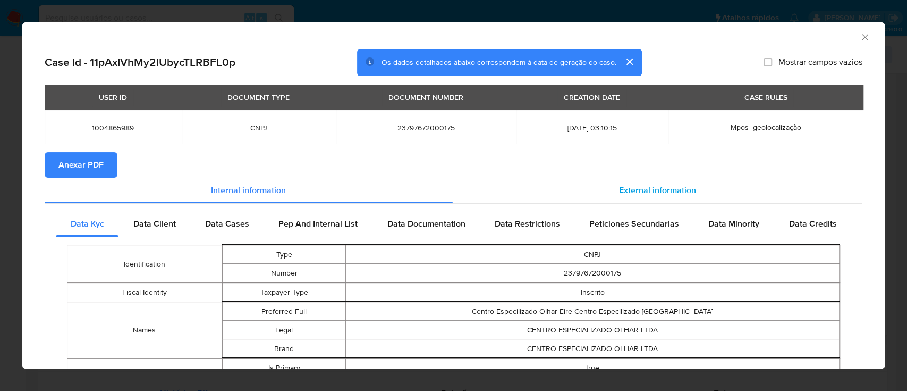
click at [654, 189] on span "External information" at bounding box center [657, 190] width 77 height 12
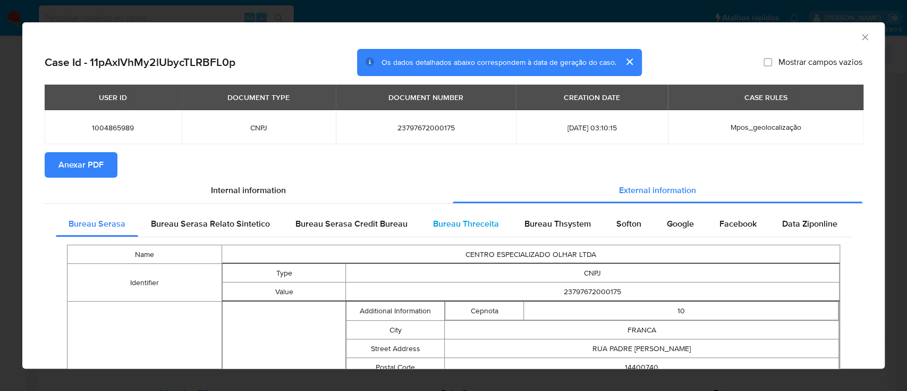
click at [447, 218] on span "Bureau Threceita" at bounding box center [466, 223] width 66 height 12
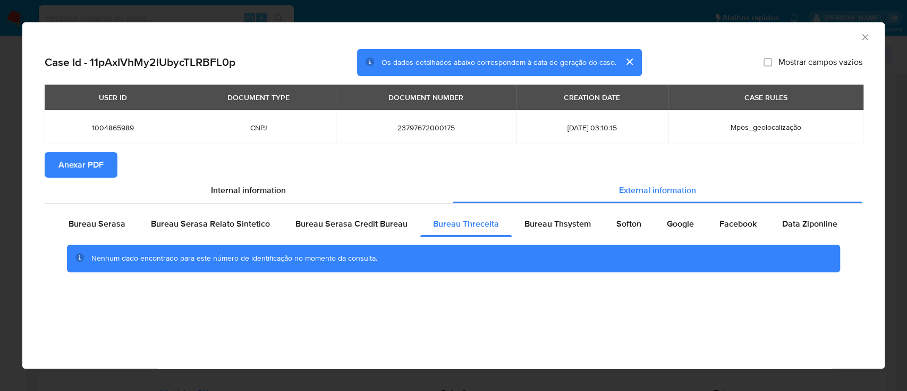
drag, startPoint x: 801, startPoint y: 27, endPoint x: 693, endPoint y: 30, distance: 108.0
click at [801, 27] on div "AML Data Collector" at bounding box center [453, 35] width 863 height 27
click at [546, 226] on span "Bureau Thsystem" at bounding box center [558, 223] width 66 height 12
click at [803, 37] on div "AML Data Collector" at bounding box center [445, 36] width 830 height 12
click at [625, 226] on span "Softon" at bounding box center [629, 223] width 25 height 12
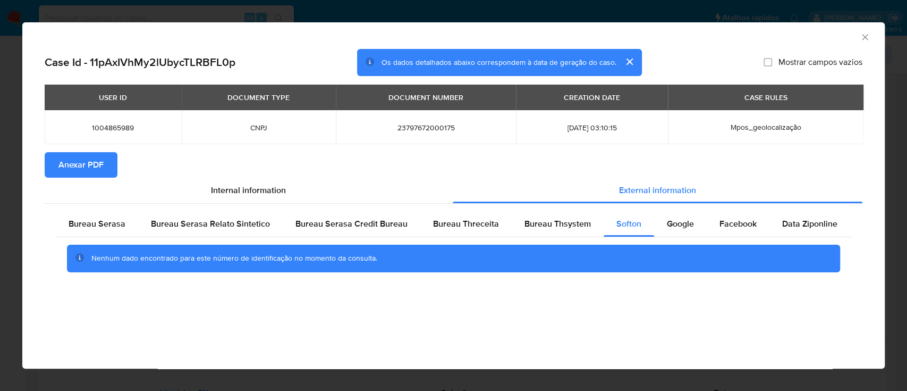
drag, startPoint x: 808, startPoint y: 28, endPoint x: 652, endPoint y: 6, distance: 158.3
click at [807, 28] on div "AML Data Collector" at bounding box center [453, 35] width 863 height 27
click at [687, 233] on div "Google" at bounding box center [680, 224] width 53 height 26
drag, startPoint x: 798, startPoint y: 39, endPoint x: 782, endPoint y: 36, distance: 16.3
click at [795, 40] on div "AML Data Collector" at bounding box center [445, 36] width 830 height 12
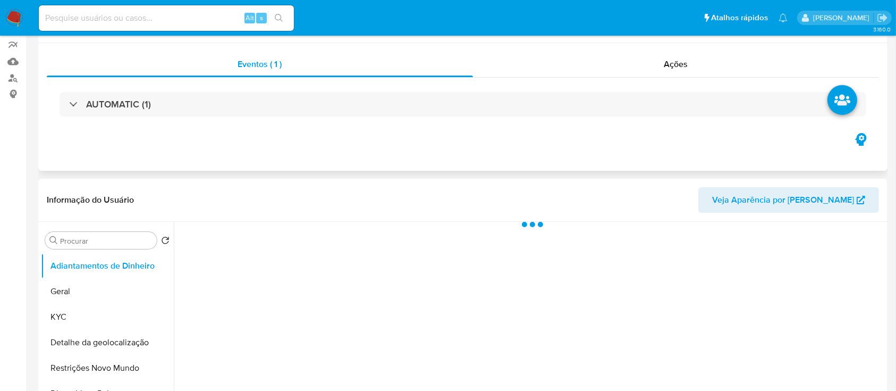
scroll to position [213, 0]
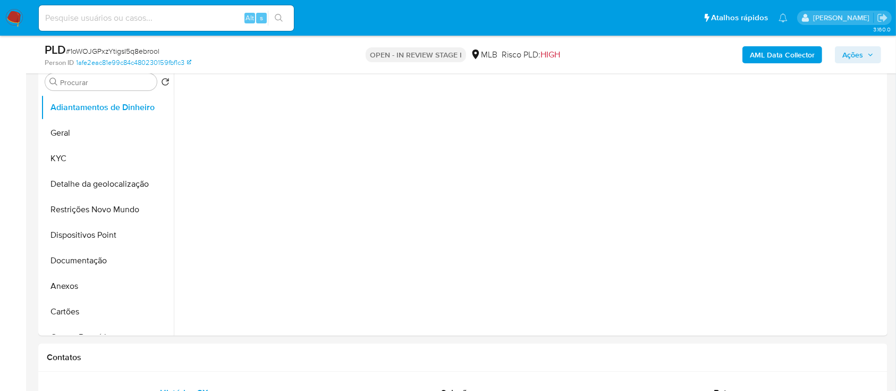
select select "10"
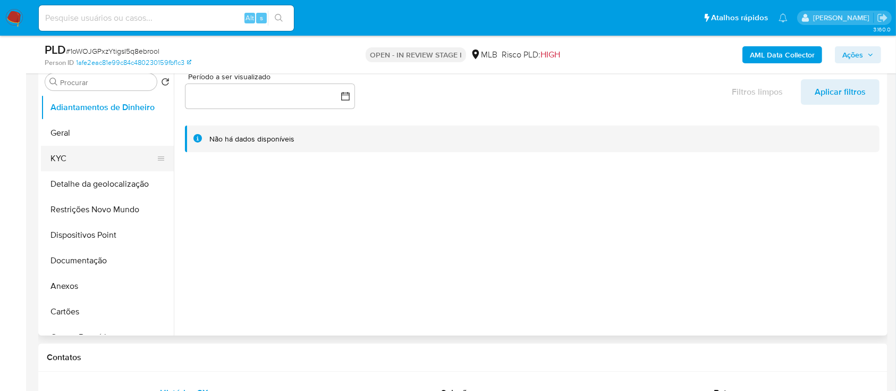
click at [85, 147] on button "KYC" at bounding box center [103, 159] width 124 height 26
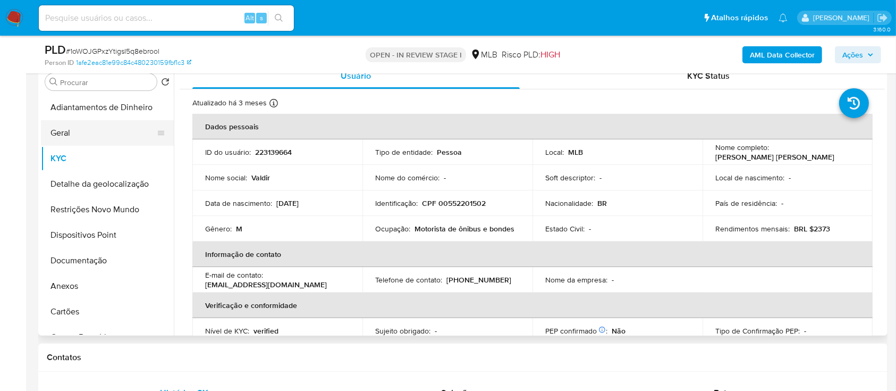
click at [74, 121] on button "Geral" at bounding box center [103, 133] width 124 height 26
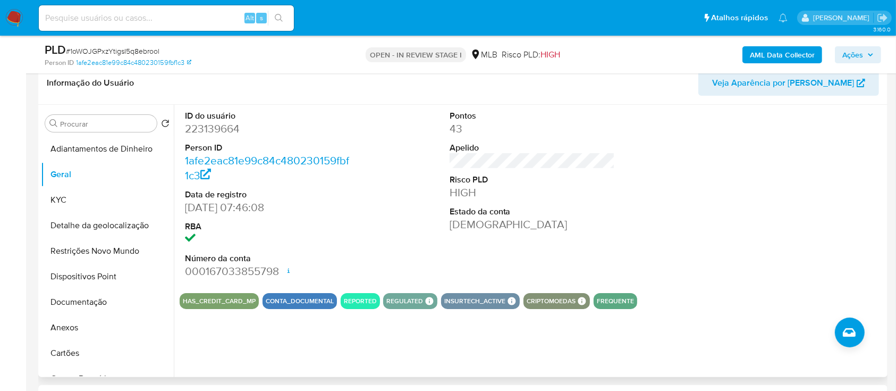
scroll to position [141, 0]
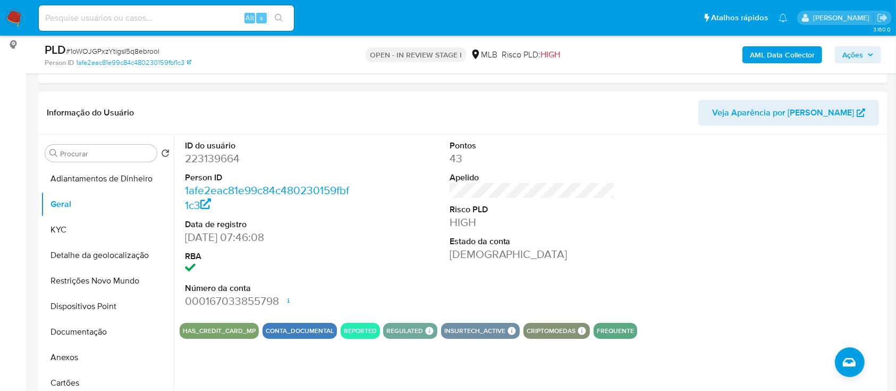
drag, startPoint x: 776, startPoint y: 184, endPoint x: 771, endPoint y: 178, distance: 7.6
click at [772, 180] on div at bounding box center [797, 224] width 176 height 180
click at [86, 228] on button "KYC" at bounding box center [103, 230] width 124 height 26
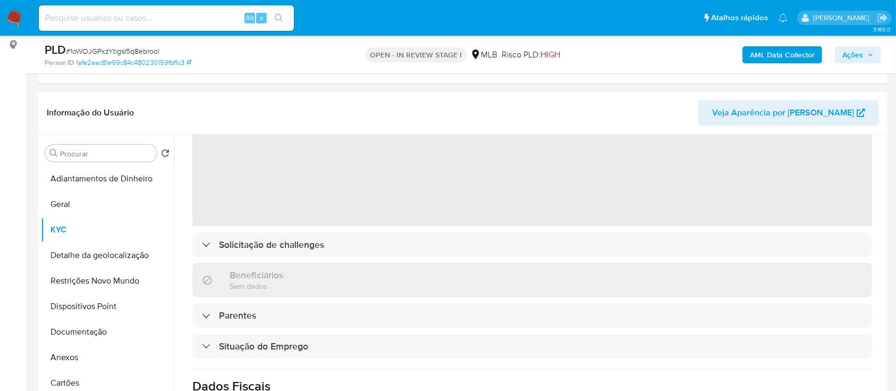
scroll to position [71, 0]
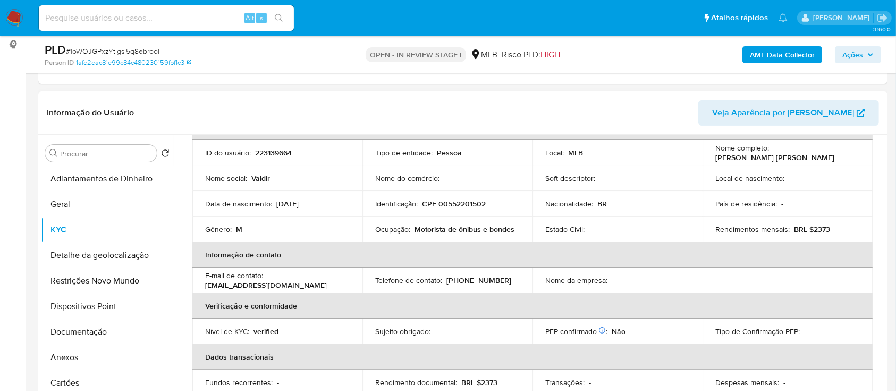
click at [191, 107] on header "Informação do Usuário Veja Aparência por [PERSON_NAME]" at bounding box center [463, 113] width 832 height 26
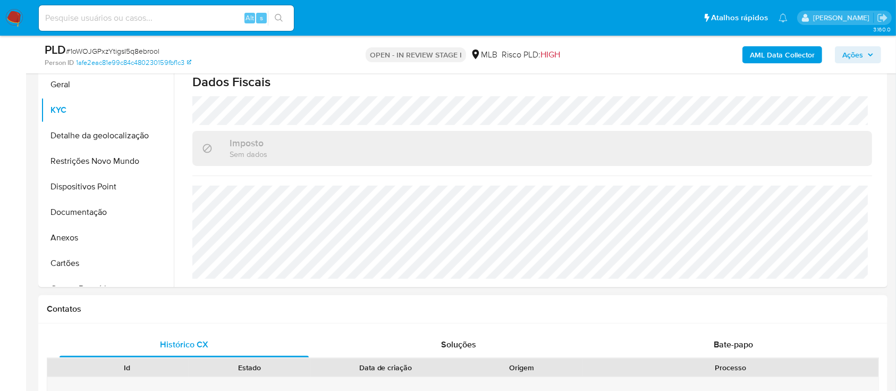
scroll to position [213, 0]
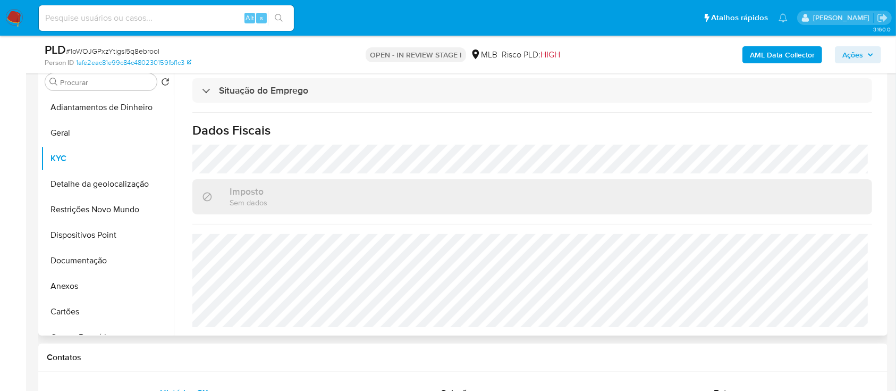
click at [70, 178] on button "Detalhe da geolocalização" at bounding box center [103, 184] width 124 height 26
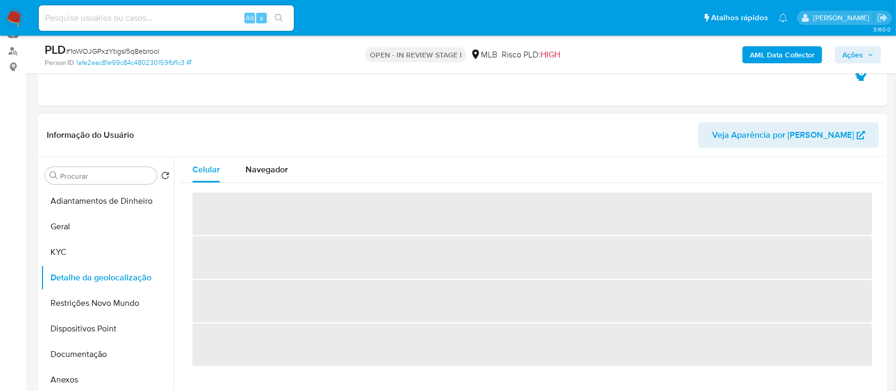
scroll to position [141, 0]
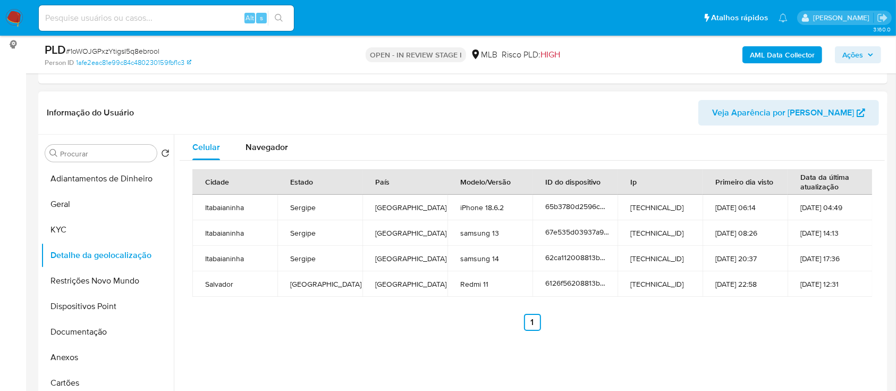
click at [747, 323] on ul "Anterior 1 Siguiente" at bounding box center [532, 322] width 680 height 17
click at [84, 280] on button "Restrições Novo Mundo" at bounding box center [103, 281] width 124 height 26
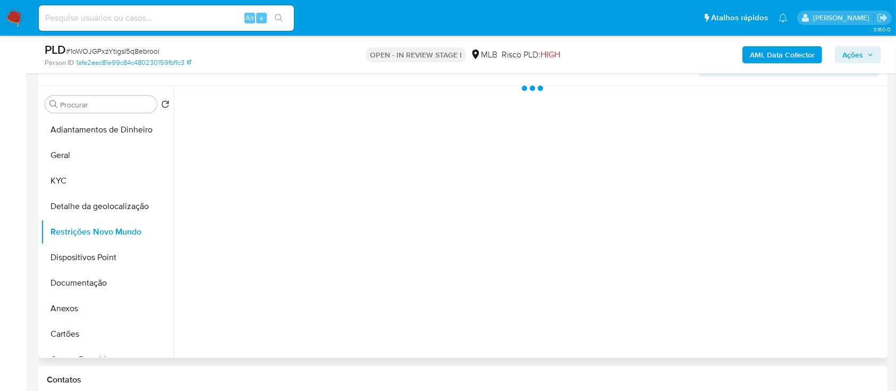
scroll to position [213, 0]
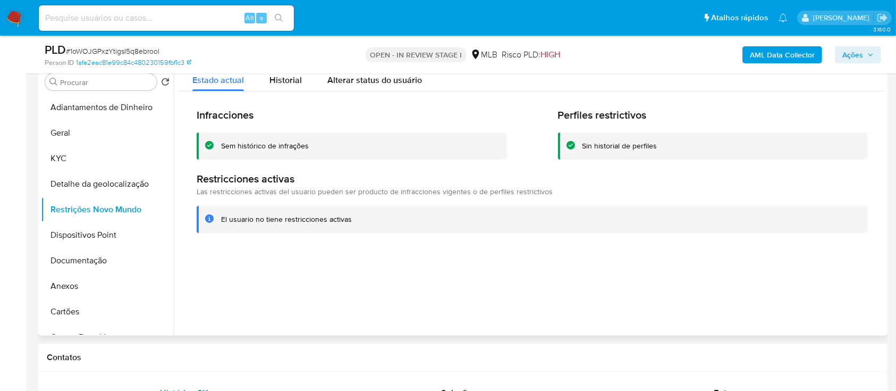
drag, startPoint x: 806, startPoint y: 283, endPoint x: 757, endPoint y: 216, distance: 82.5
click at [802, 274] on div at bounding box center [529, 199] width 711 height 272
click at [110, 235] on button "Dispositivos Point" at bounding box center [103, 235] width 124 height 26
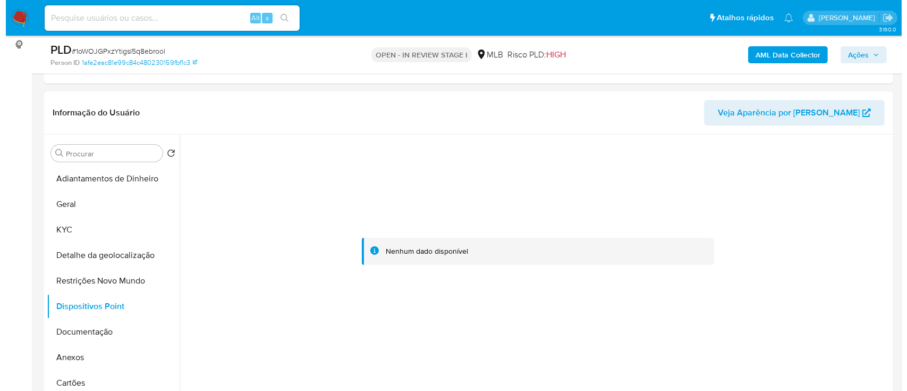
scroll to position [0, 0]
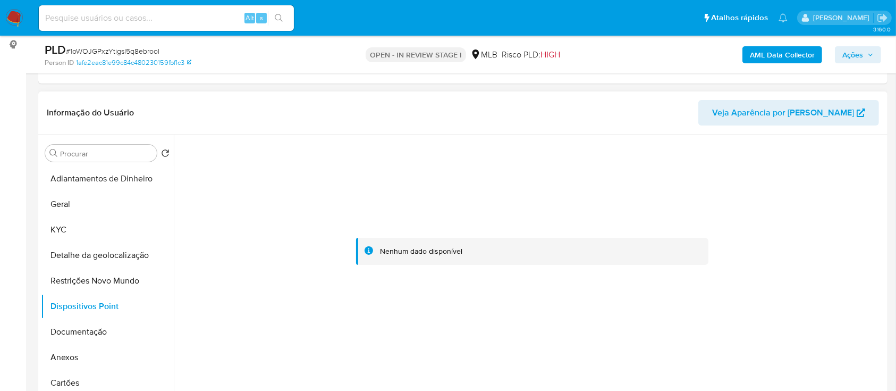
drag, startPoint x: 791, startPoint y: 189, endPoint x: 774, endPoint y: 170, distance: 26.0
click at [791, 188] on div at bounding box center [532, 251] width 705 height 234
click at [76, 329] on button "Documentação" at bounding box center [103, 332] width 124 height 26
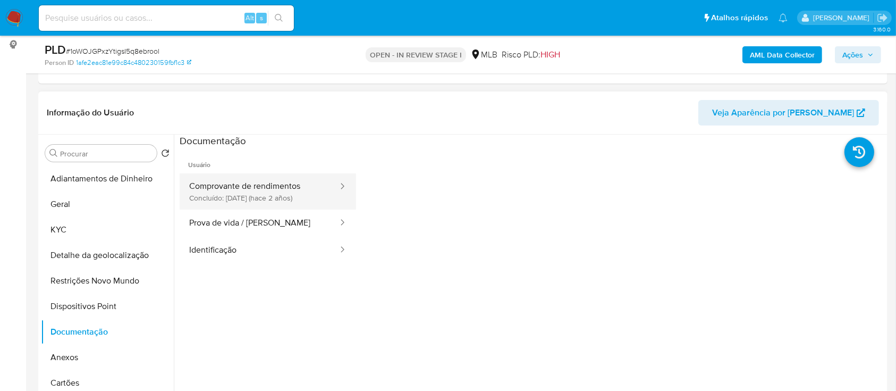
click at [263, 178] on button "Comprovante de rendimentos Concluído: [DATE] (hace 2 años)" at bounding box center [259, 191] width 159 height 36
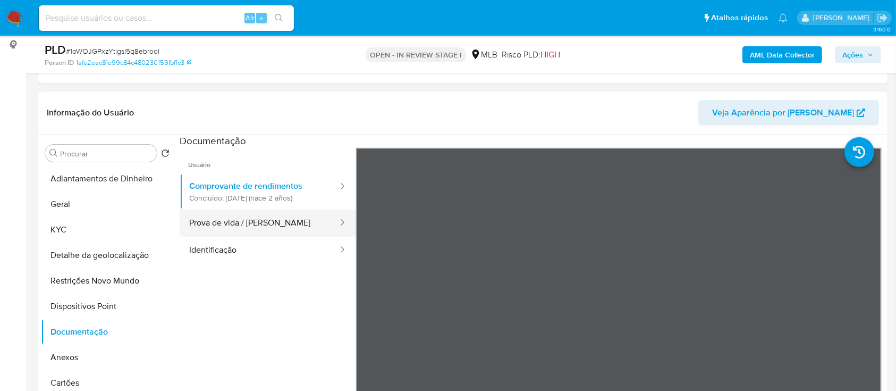
click at [264, 222] on button "Prova de vida / [PERSON_NAME]" at bounding box center [259, 222] width 159 height 27
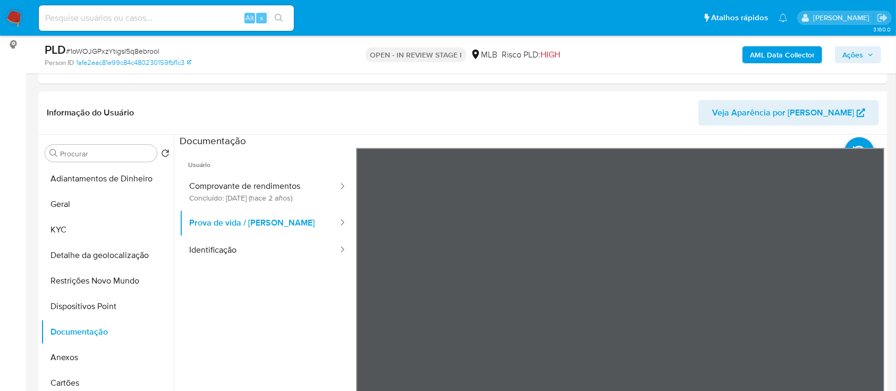
click at [805, 51] on b "AML Data Collector" at bounding box center [782, 54] width 65 height 17
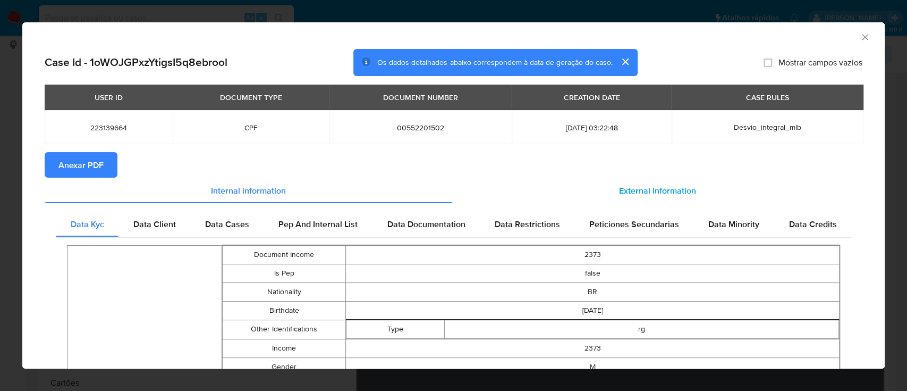
click at [683, 184] on span "External information" at bounding box center [657, 190] width 77 height 12
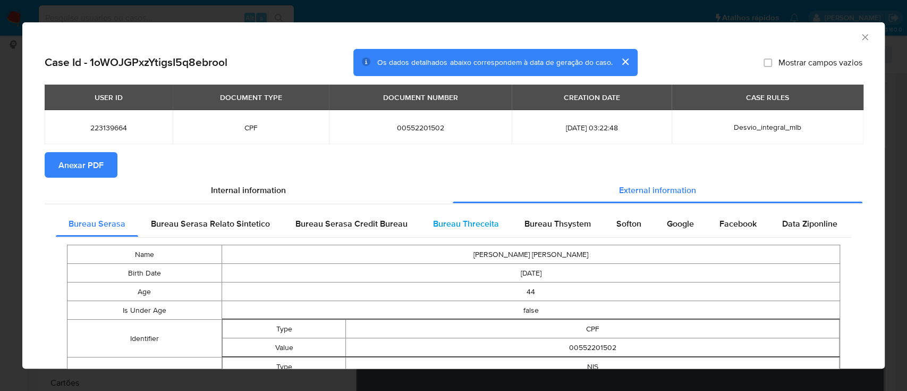
click at [464, 222] on span "Bureau Threceita" at bounding box center [466, 223] width 66 height 12
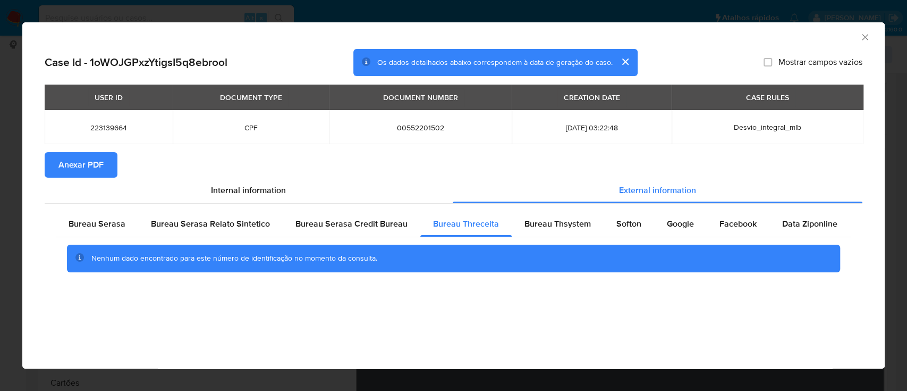
click at [796, 37] on div "AML Data Collector" at bounding box center [445, 36] width 830 height 12
click at [565, 238] on div "Nenhum dado encontrado para este número de identificação no momento da consulta." at bounding box center [454, 258] width 796 height 43
click at [569, 224] on span "Bureau Thsystem" at bounding box center [558, 223] width 66 height 12
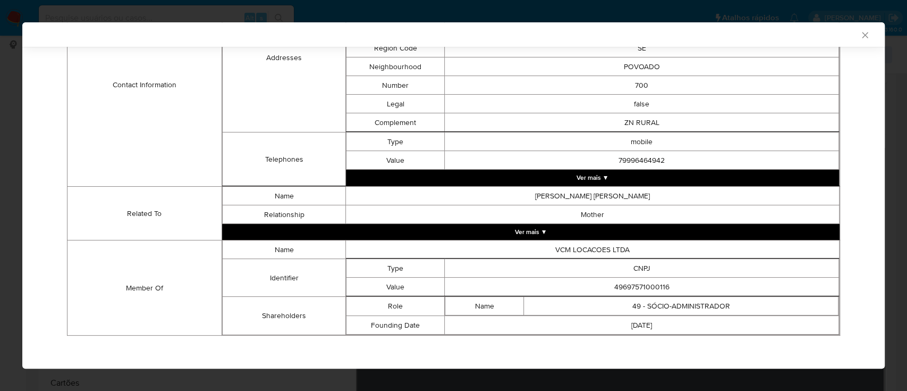
scroll to position [393, 0]
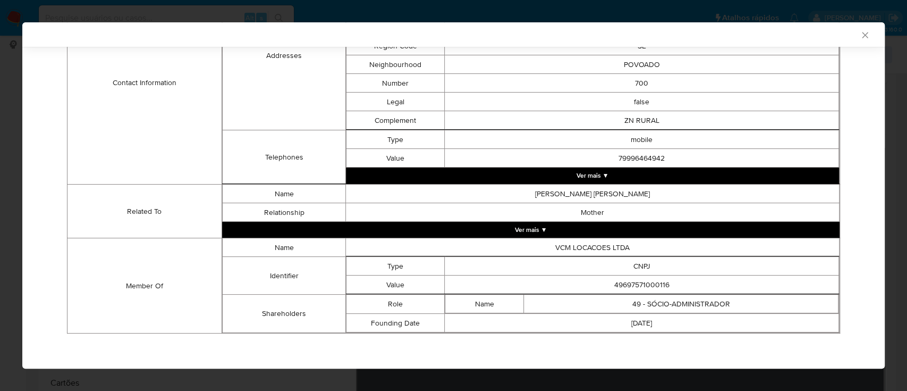
drag, startPoint x: 114, startPoint y: 153, endPoint x: 147, endPoint y: 142, distance: 34.0
click at [119, 150] on td "Contact Information" at bounding box center [145, 83] width 155 height 204
drag, startPoint x: 668, startPoint y: 275, endPoint x: 556, endPoint y: 284, distance: 112.0
click at [556, 284] on td "49697571000116" at bounding box center [642, 284] width 394 height 19
copy td "49697571000116"
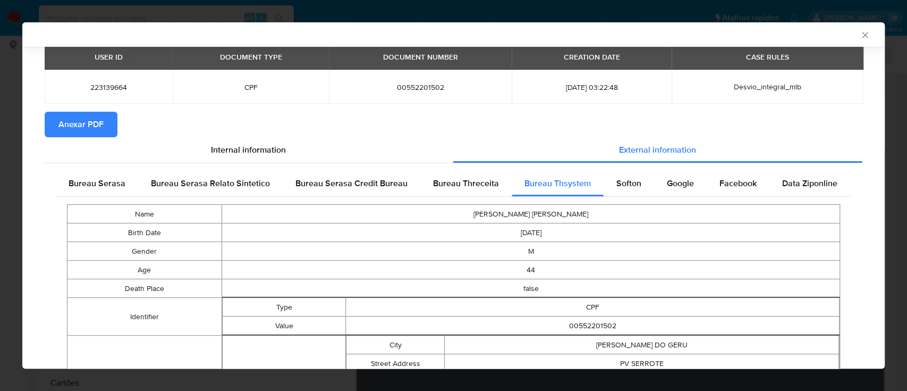
scroll to position [0, 0]
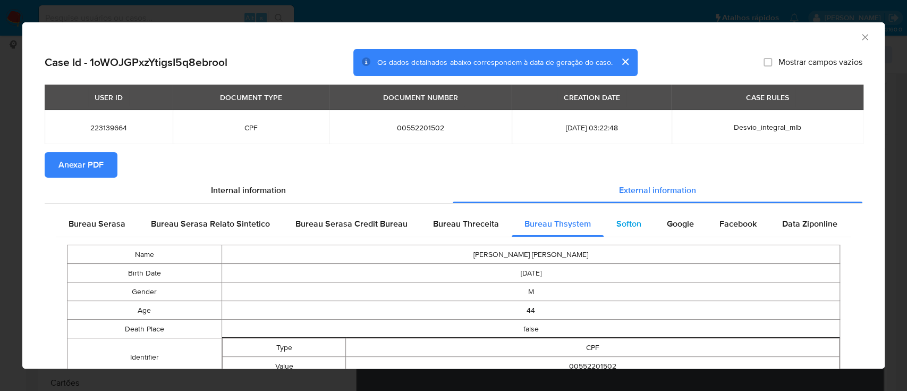
click at [622, 228] on span "Softon" at bounding box center [629, 223] width 25 height 12
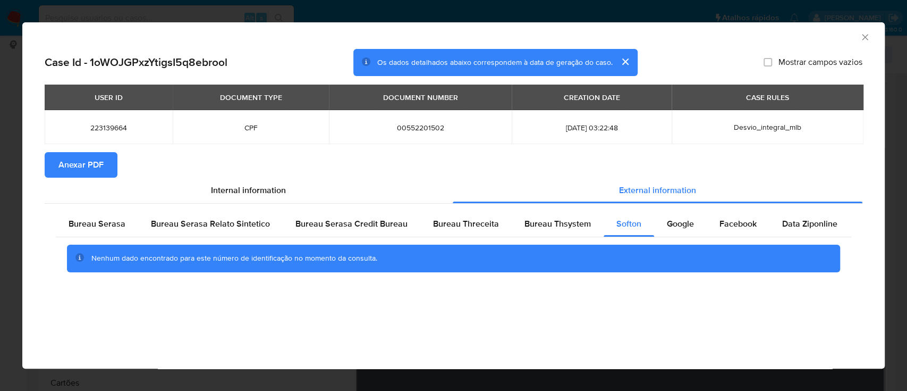
drag, startPoint x: 800, startPoint y: 29, endPoint x: 738, endPoint y: 19, distance: 62.4
click at [796, 28] on div "AML Data Collector" at bounding box center [453, 35] width 863 height 27
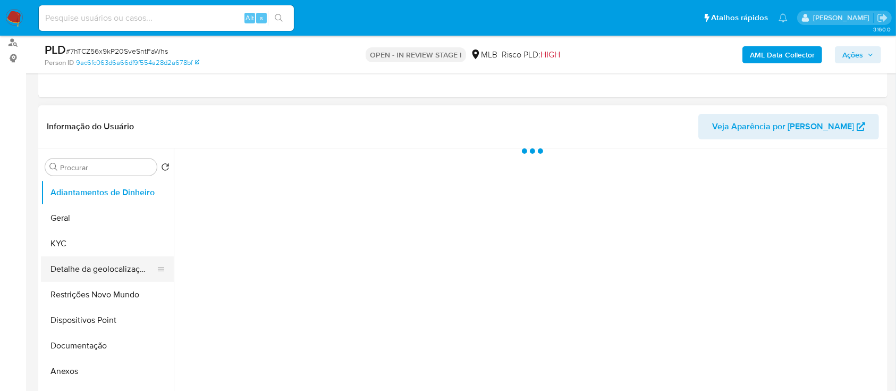
scroll to position [141, 0]
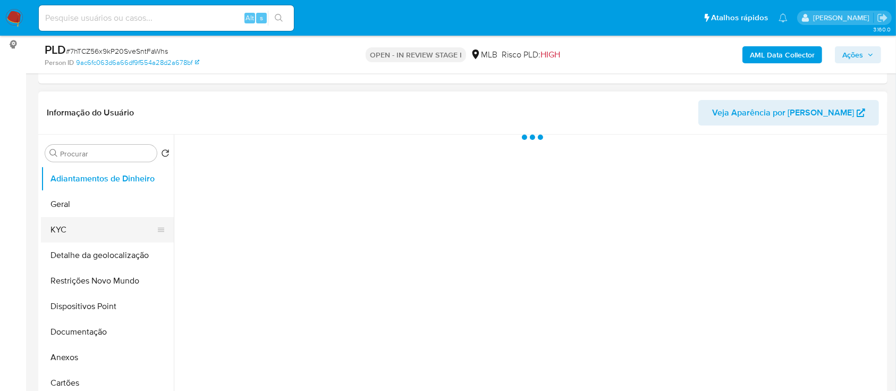
select select "10"
click at [85, 232] on button "KYC" at bounding box center [103, 230] width 124 height 26
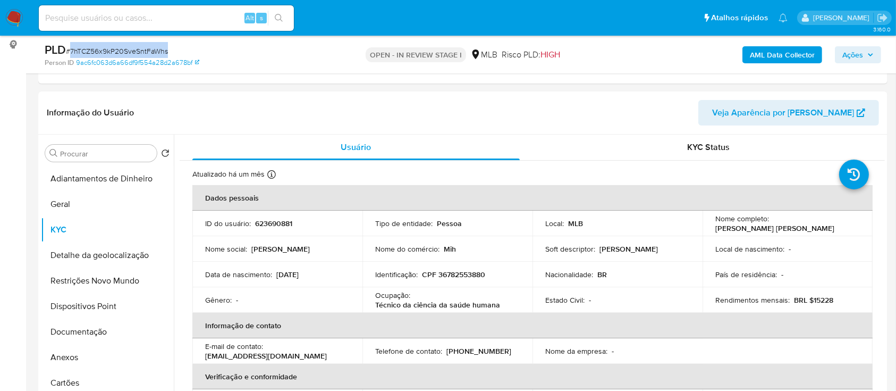
drag, startPoint x: 175, startPoint y: 50, endPoint x: 78, endPoint y: 53, distance: 96.8
click at [72, 53] on div "PLD # 7hTCZ56x9kP20SveSntFaWhs" at bounding box center [182, 50] width 275 height 16
copy span "7hTCZ56x9kP20SveSntFaWhs"
click at [72, 202] on button "Geral" at bounding box center [103, 204] width 124 height 26
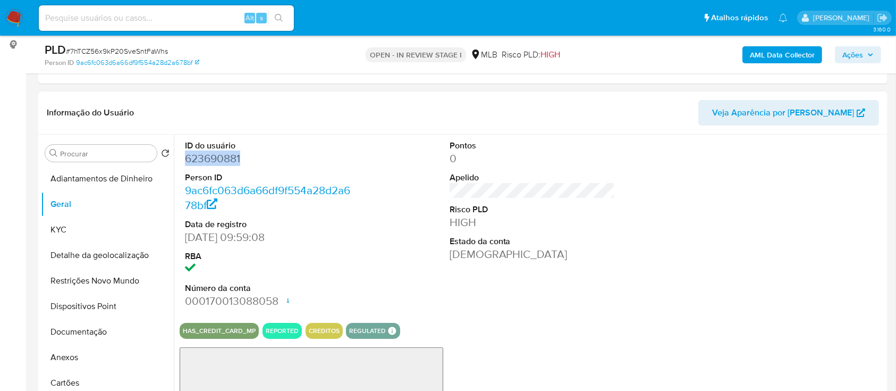
drag, startPoint x: 250, startPoint y: 156, endPoint x: 179, endPoint y: 166, distance: 72.5
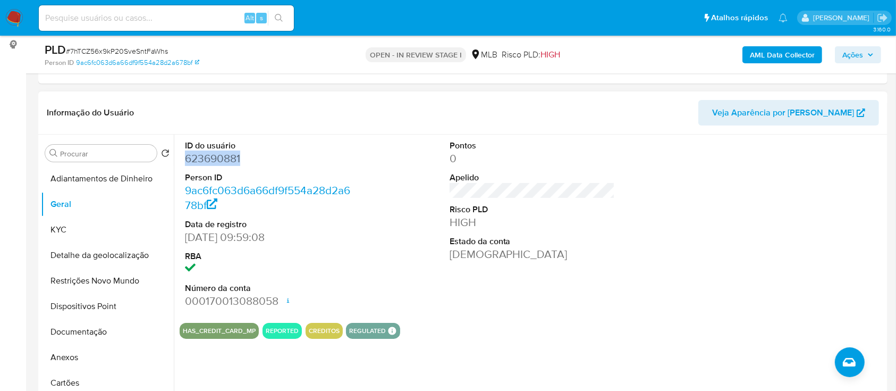
click at [179, 165] on div "ID do usuário 623690881 Person ID 9ac6fc063d6a66df9f554a28d2a678bf Data de regi…" at bounding box center [529, 270] width 711 height 272
copy dd "623690881"
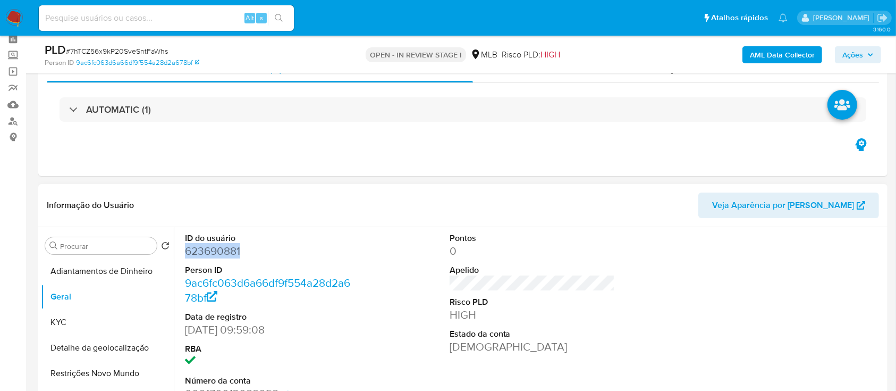
scroll to position [71, 0]
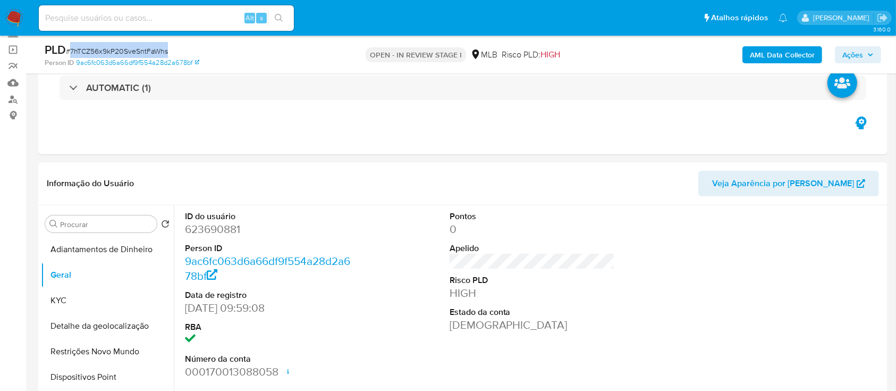
drag, startPoint x: 175, startPoint y: 52, endPoint x: 99, endPoint y: 56, distance: 76.1
click at [69, 52] on div "PLD # 7hTCZ56x9kP20SveSntFaWhs" at bounding box center [182, 50] width 275 height 16
copy span "7hTCZ56x9kP20SveSntFaWhs"
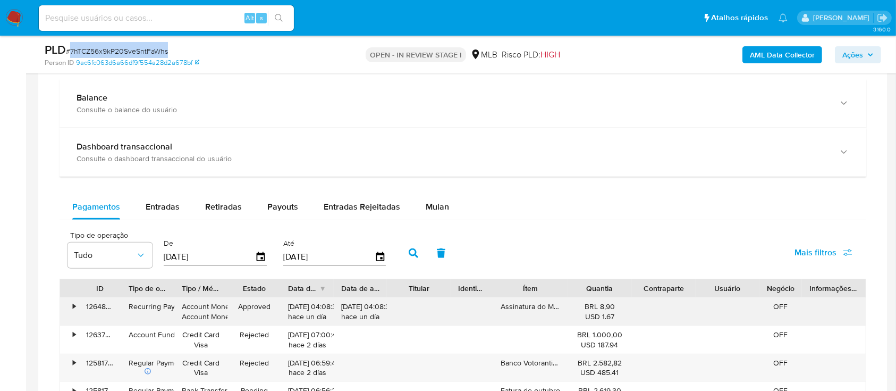
scroll to position [850, 0]
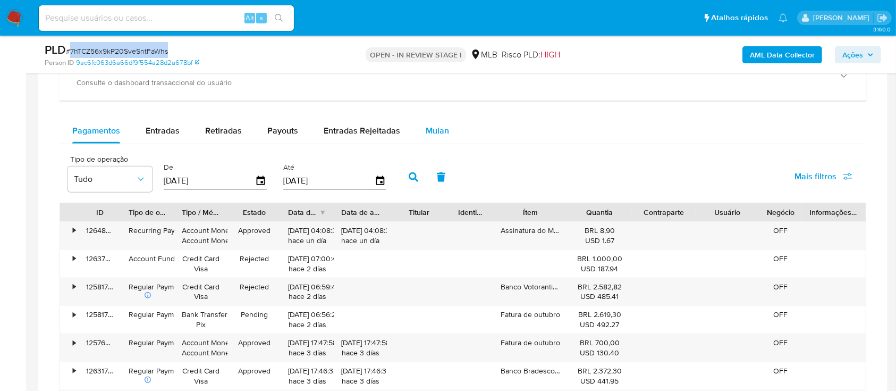
click at [437, 130] on span "Mulan" at bounding box center [437, 130] width 23 height 12
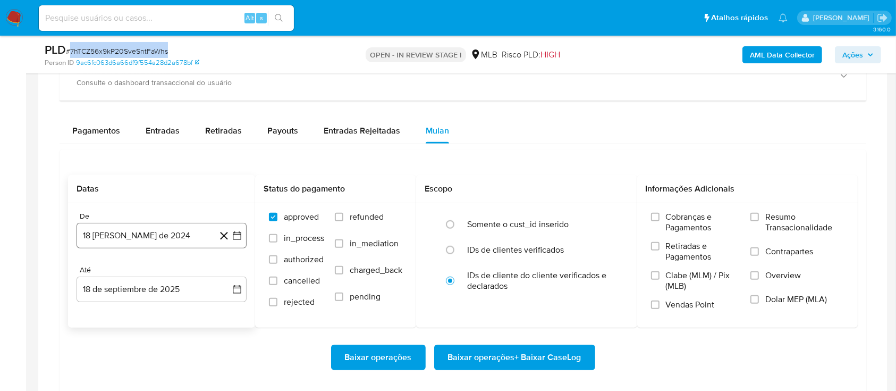
click at [234, 232] on icon "button" at bounding box center [237, 235] width 9 height 9
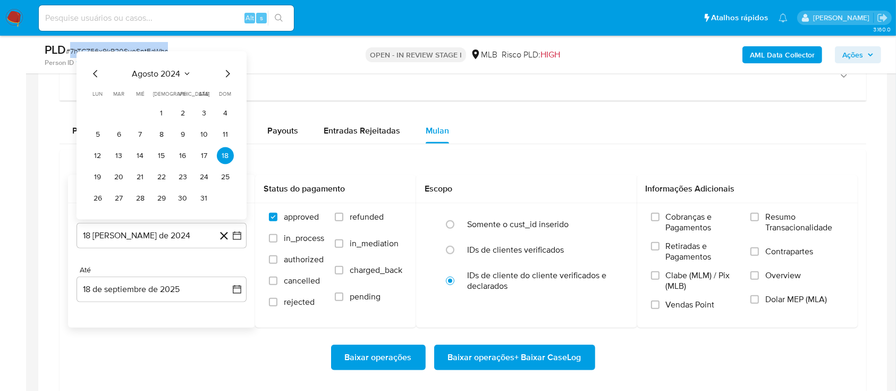
click at [187, 72] on icon "Seleccionar mes y año" at bounding box center [187, 74] width 9 height 9
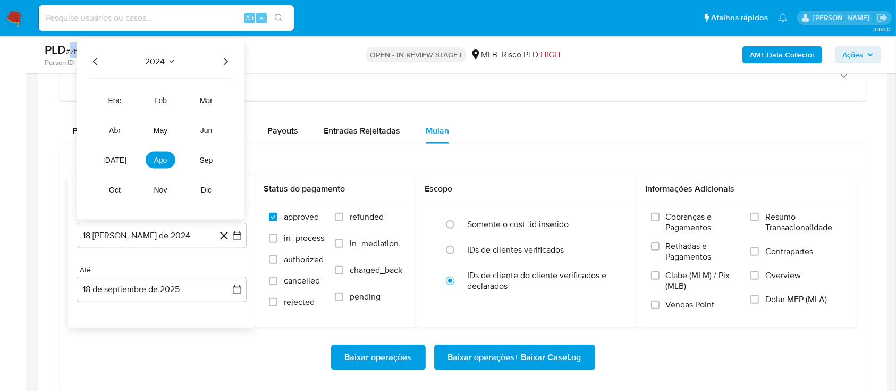
click at [225, 61] on icon "Año siguiente" at bounding box center [225, 61] width 13 height 13
click at [157, 158] on span "ago" at bounding box center [160, 160] width 13 height 9
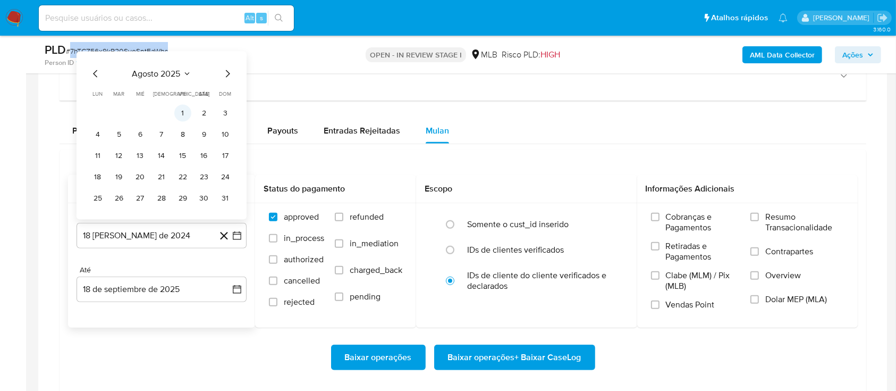
click at [183, 111] on button "1" at bounding box center [182, 113] width 17 height 17
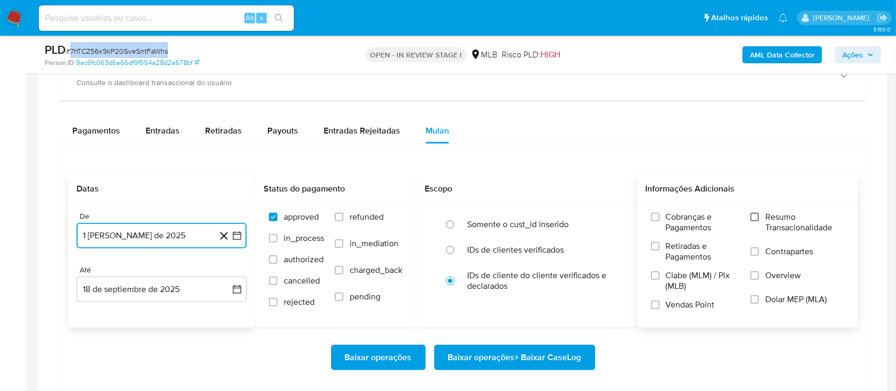
click at [756, 213] on input "Resumo Transacionalidade" at bounding box center [755, 217] width 9 height 9
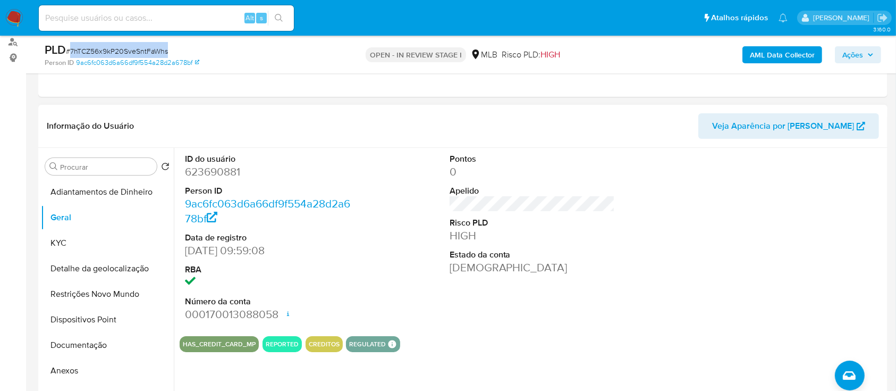
scroll to position [141, 0]
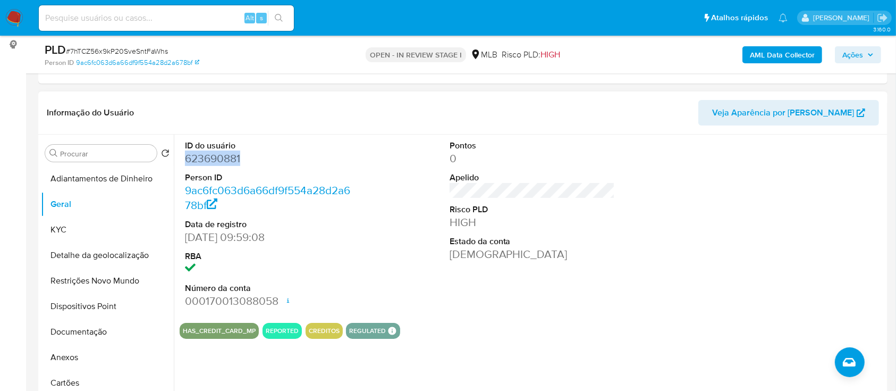
drag, startPoint x: 264, startPoint y: 157, endPoint x: 263, endPoint y: 169, distance: 11.7
click at [181, 155] on div "ID do usuário 623690881 Person ID 9ac6fc063d6a66df9f554a28d2a678bf Data de regi…" at bounding box center [268, 224] width 176 height 180
copy dd "623690881"
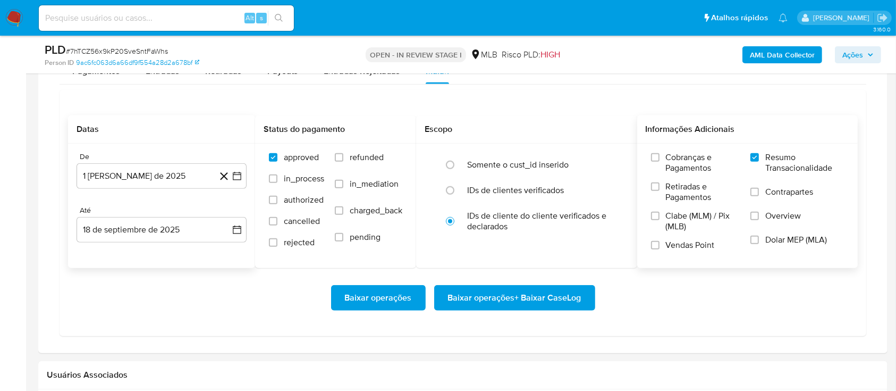
scroll to position [992, 0]
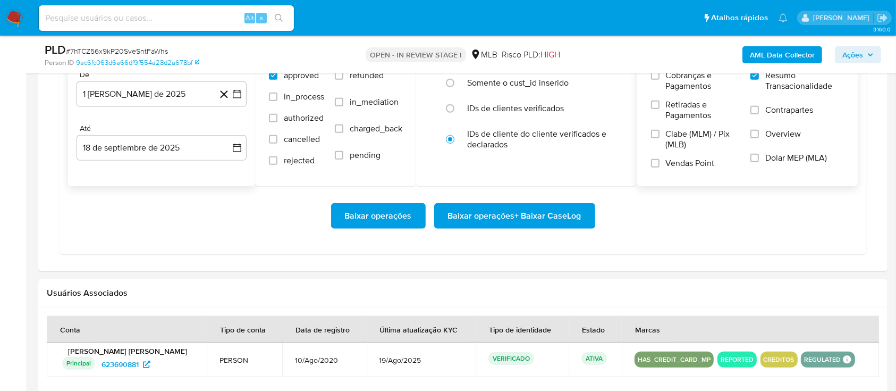
click at [527, 211] on span "Baixar operações + Baixar CaseLog" at bounding box center [514, 215] width 133 height 23
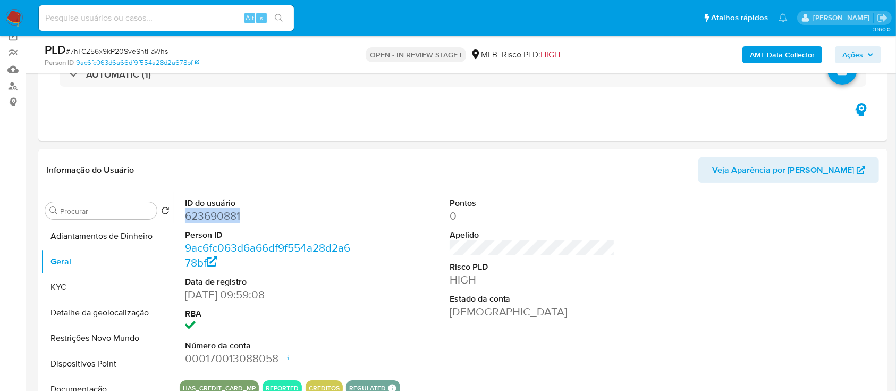
scroll to position [71, 0]
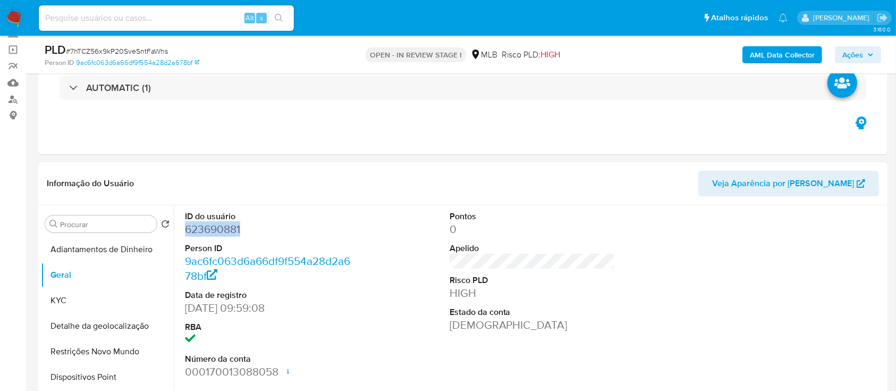
copy dd "623690881"
click at [368, 225] on div "ID do usuário 623690881 Person ID 9ac6fc063d6a66df9f554a28d2a678bf Data de regi…" at bounding box center [532, 295] width 705 height 180
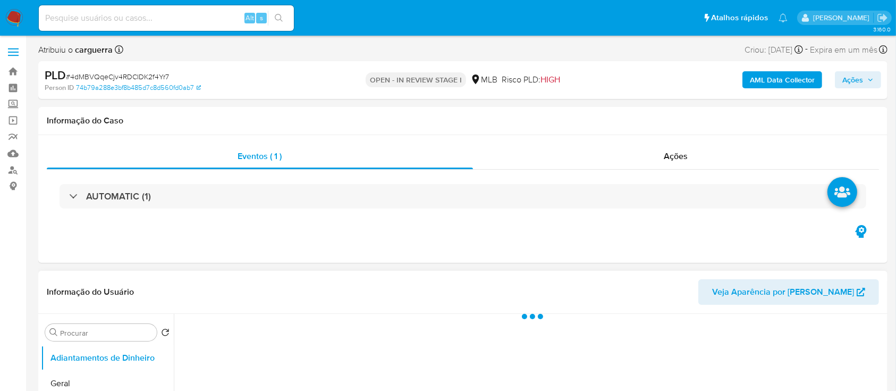
select select "10"
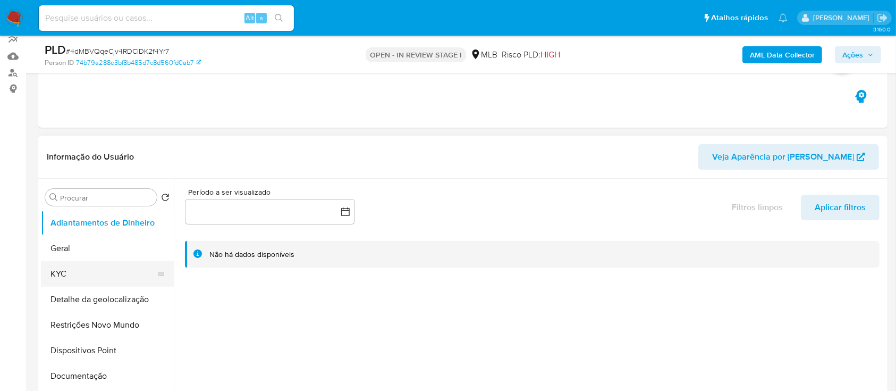
scroll to position [141, 0]
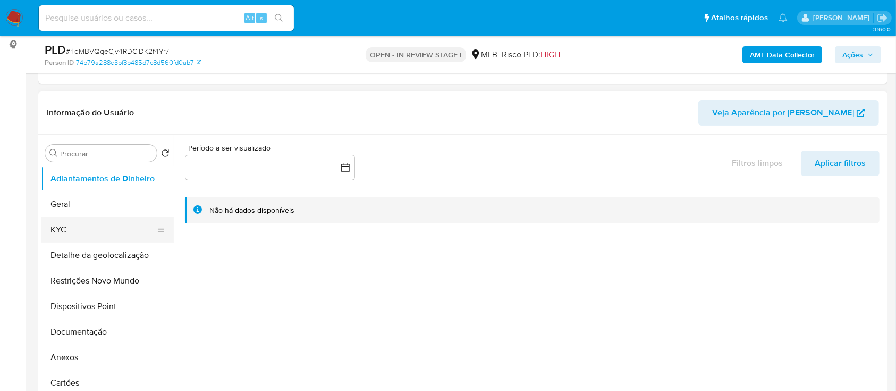
click at [60, 232] on button "KYC" at bounding box center [103, 230] width 124 height 26
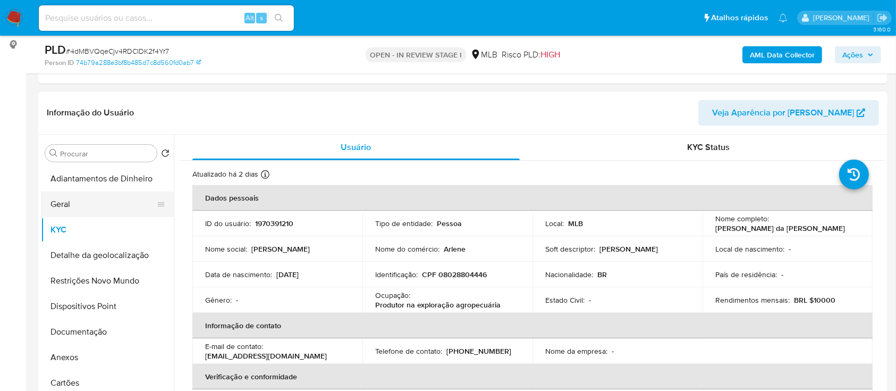
click at [79, 192] on button "Geral" at bounding box center [103, 204] width 124 height 26
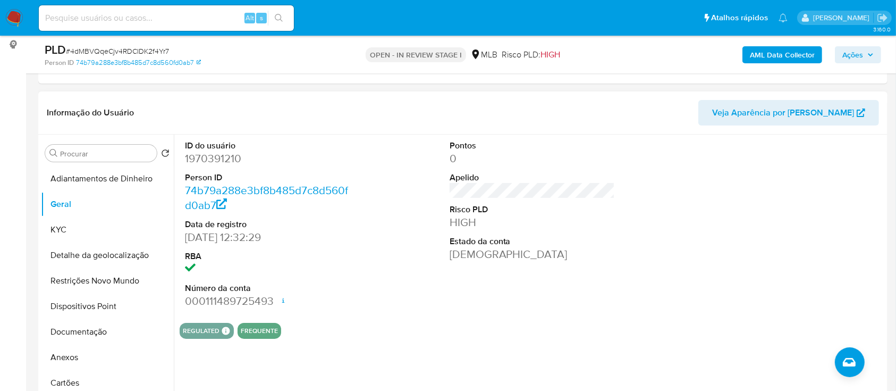
click at [769, 248] on div at bounding box center [797, 224] width 176 height 180
click at [65, 225] on button "KYC" at bounding box center [103, 230] width 124 height 26
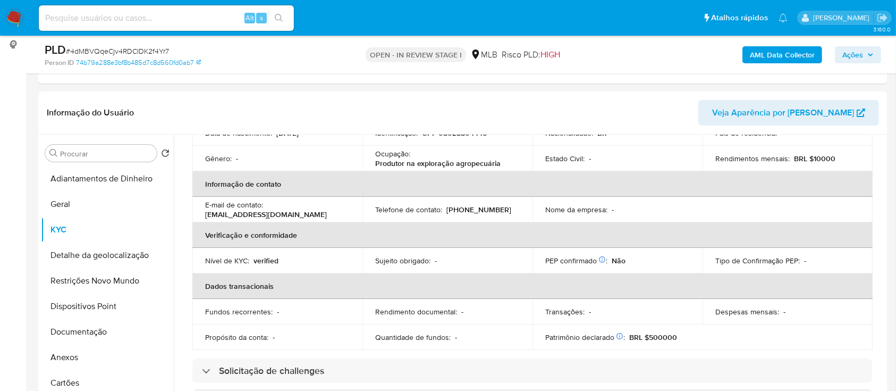
scroll to position [71, 0]
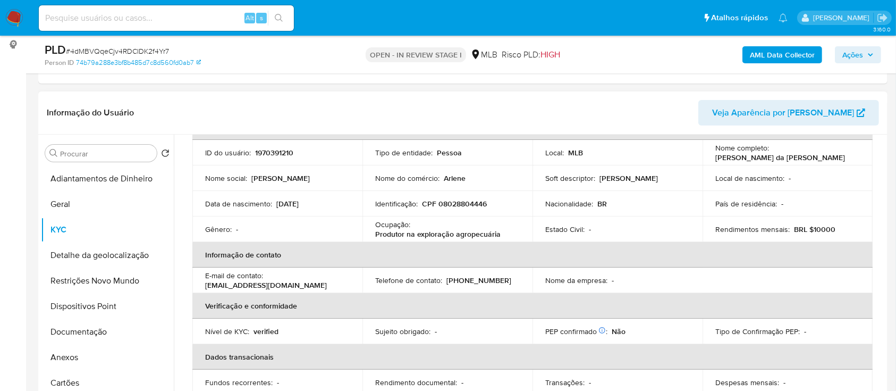
click at [110, 100] on header "Informação do Usuário Veja Aparência por [PERSON_NAME]" at bounding box center [463, 113] width 832 height 26
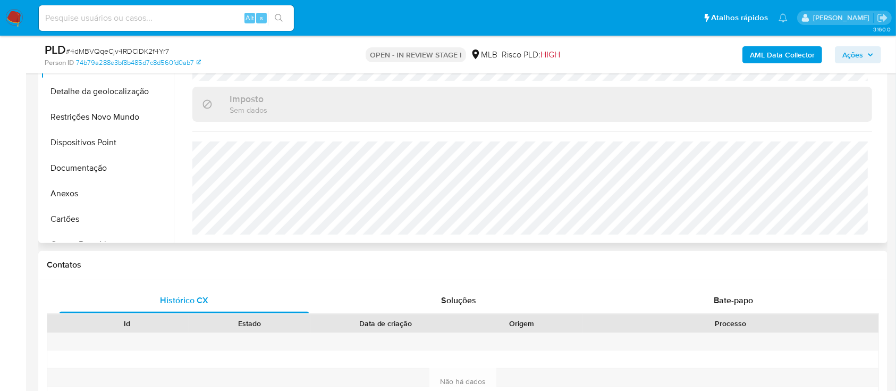
scroll to position [283, 0]
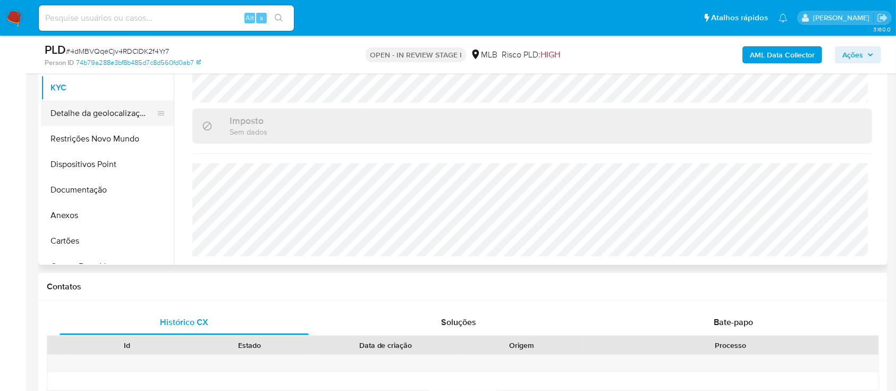
click at [86, 117] on button "Detalhe da geolocalização" at bounding box center [103, 113] width 124 height 26
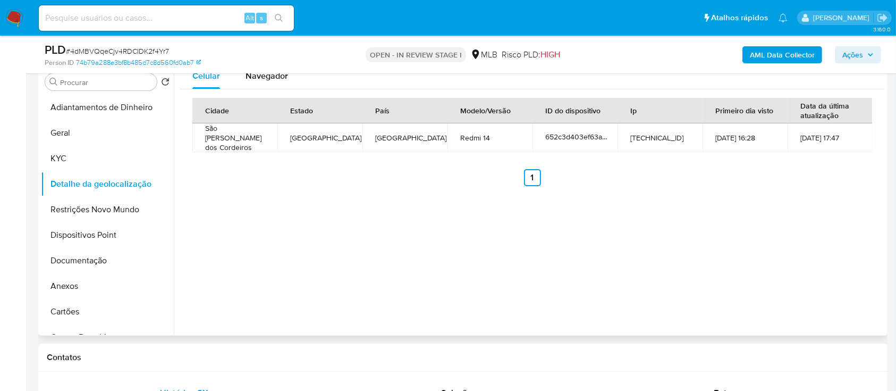
scroll to position [141, 0]
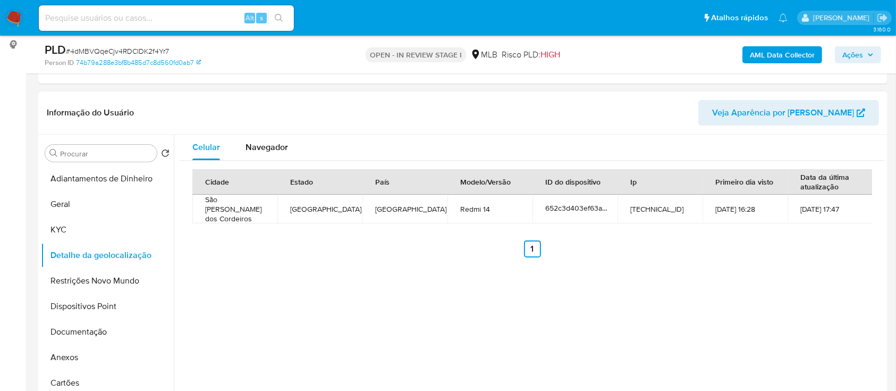
click at [747, 261] on div "Cidade Estado País Modelo/Versão ID do dispositivo Ip Primeiro dia visto Data d…" at bounding box center [532, 213] width 705 height 105
click at [105, 276] on button "Restrições Novo Mundo" at bounding box center [103, 281] width 124 height 26
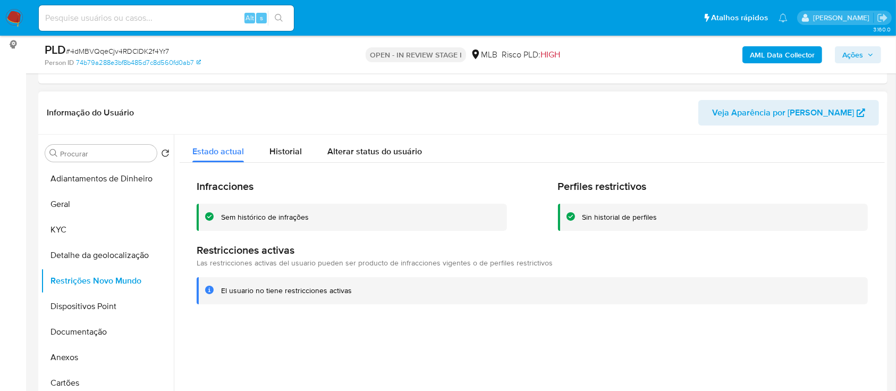
click at [702, 110] on header "Informação do Usuário Veja Aparência por Pessoa" at bounding box center [463, 113] width 832 height 26
click at [89, 302] on button "Dispositivos Point" at bounding box center [103, 306] width 124 height 26
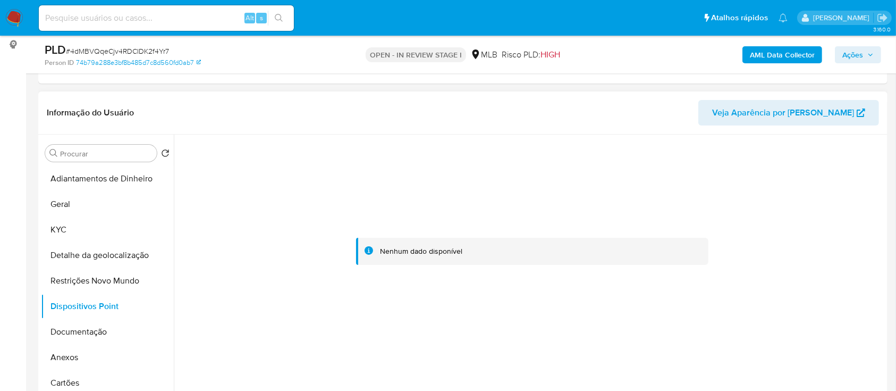
click at [758, 221] on div at bounding box center [532, 251] width 705 height 234
click at [74, 338] on button "Documentação" at bounding box center [103, 332] width 124 height 26
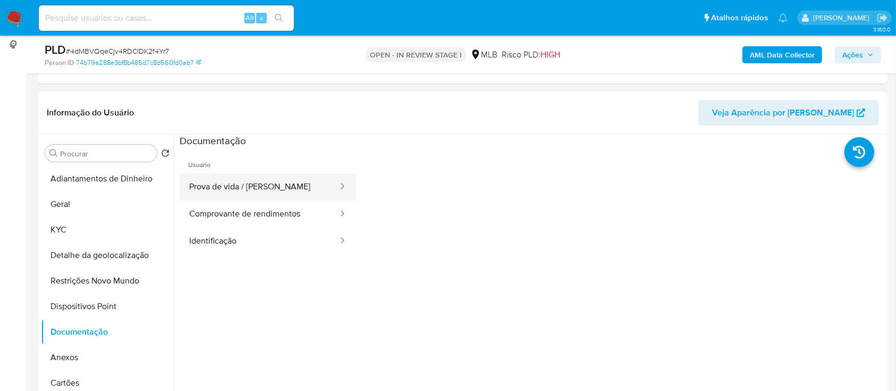
click at [265, 187] on button "Prova de vida / [PERSON_NAME]" at bounding box center [259, 186] width 159 height 27
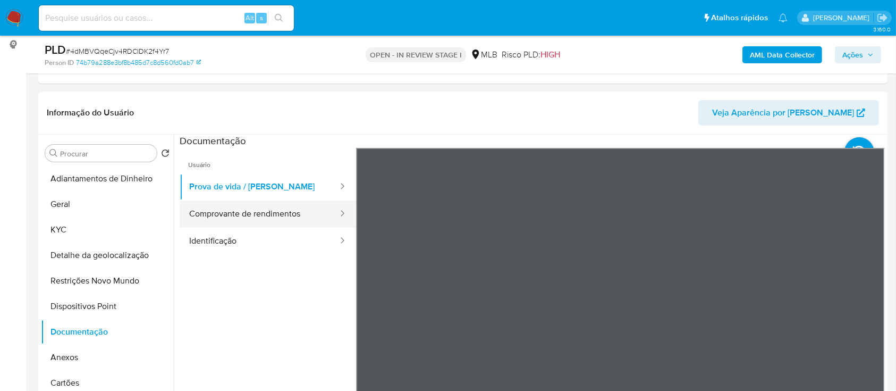
click at [280, 213] on button "Comprovante de rendimentos" at bounding box center [259, 213] width 159 height 27
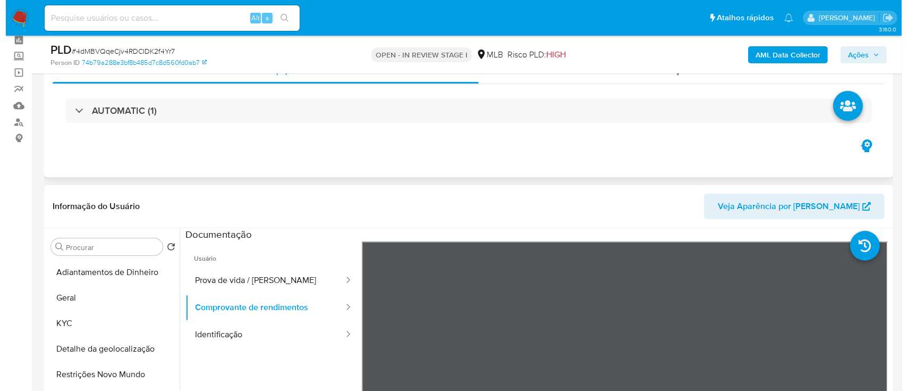
scroll to position [0, 0]
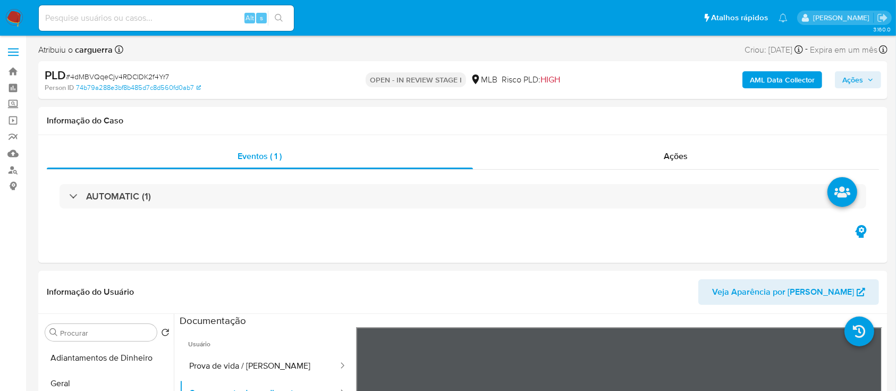
click at [795, 81] on b "AML Data Collector" at bounding box center [782, 79] width 65 height 17
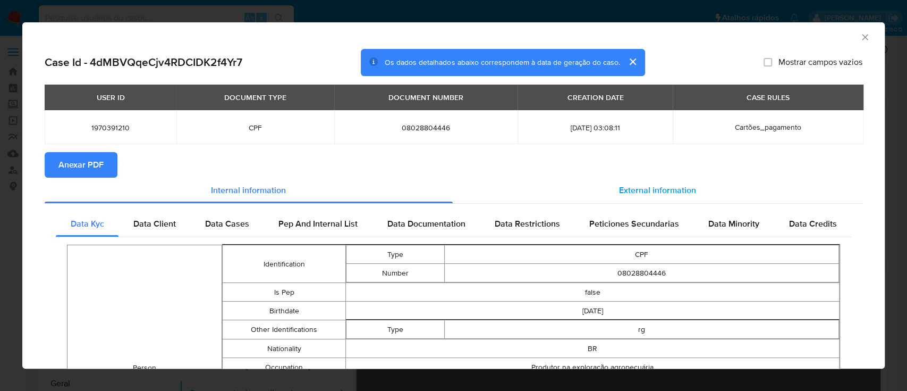
click at [668, 184] on span "External information" at bounding box center [657, 190] width 77 height 12
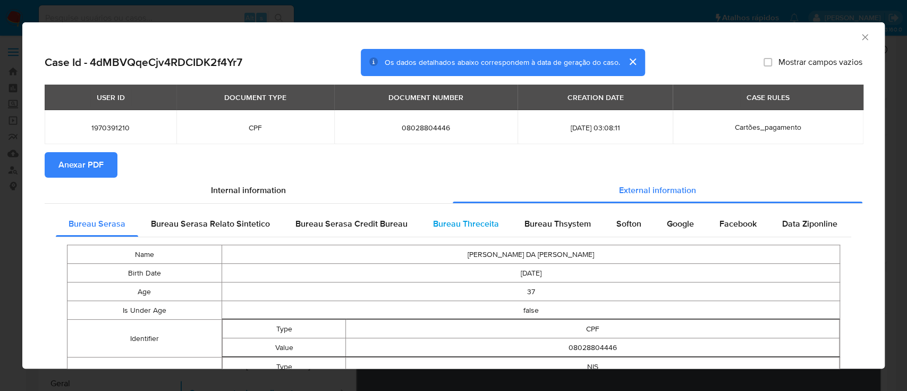
click at [440, 217] on span "Bureau Threceita" at bounding box center [466, 223] width 66 height 12
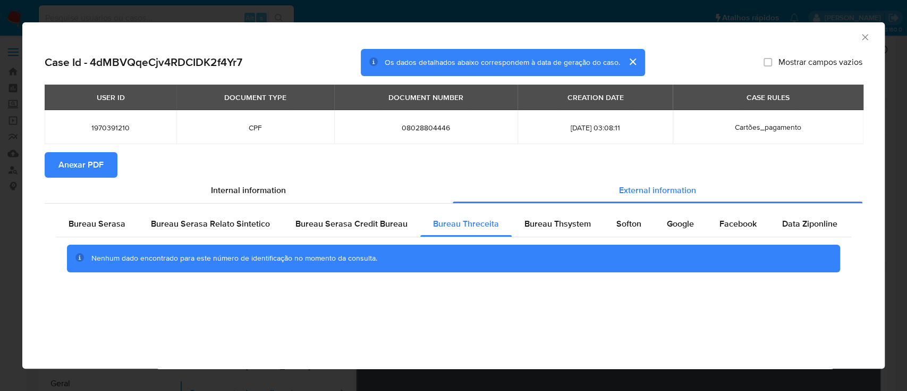
click at [799, 40] on div "AML Data Collector" at bounding box center [453, 35] width 863 height 27
click at [553, 225] on span "Bureau Thsystem" at bounding box center [558, 223] width 66 height 12
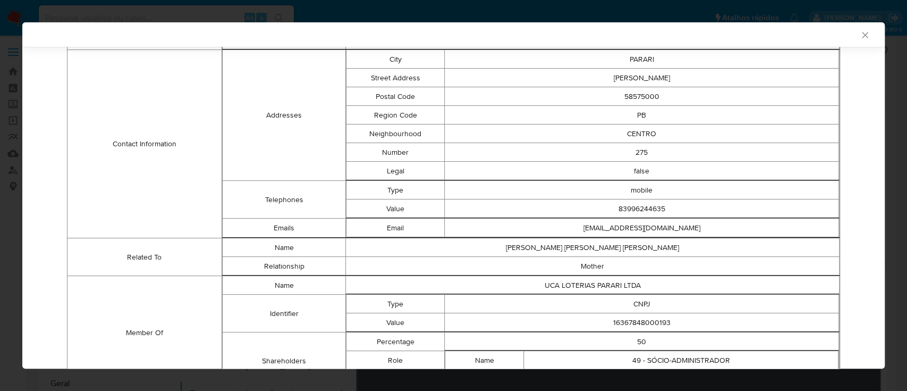
scroll to position [380, 0]
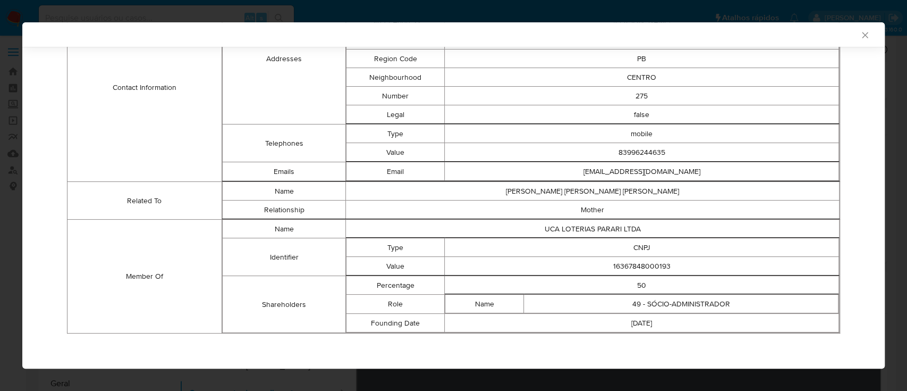
click at [735, 36] on div "AML Data Collector" at bounding box center [445, 35] width 830 height 10
drag, startPoint x: 677, startPoint y: 260, endPoint x: 566, endPoint y: 266, distance: 111.2
click at [566, 266] on td "16367848000193" at bounding box center [642, 266] width 394 height 19
copy td "16367848000193"
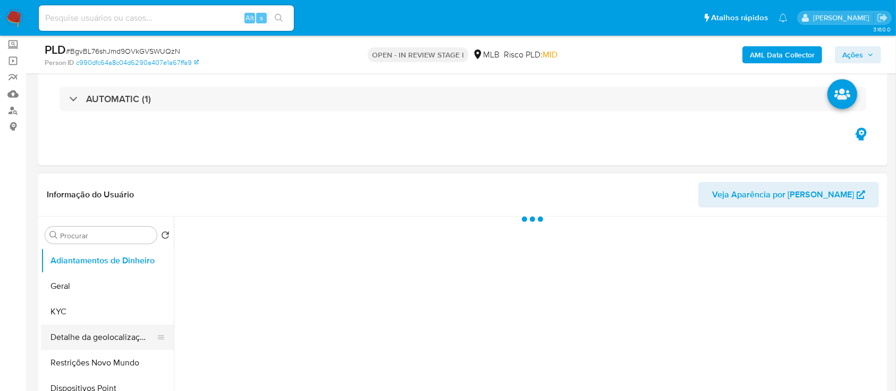
scroll to position [141, 0]
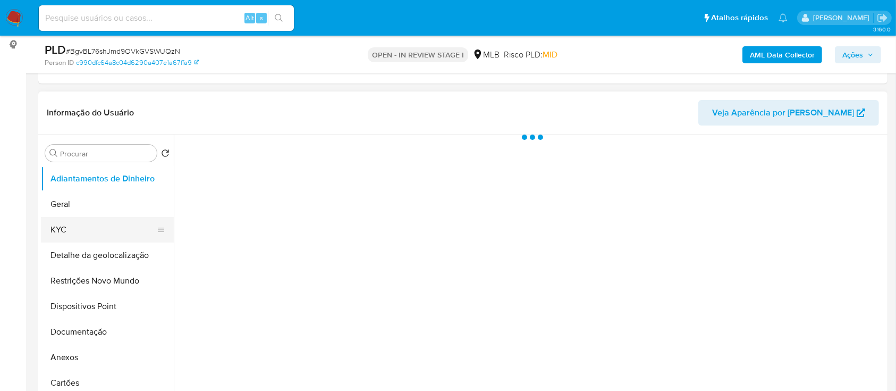
select select "10"
click at [72, 223] on button "KYC" at bounding box center [103, 230] width 124 height 26
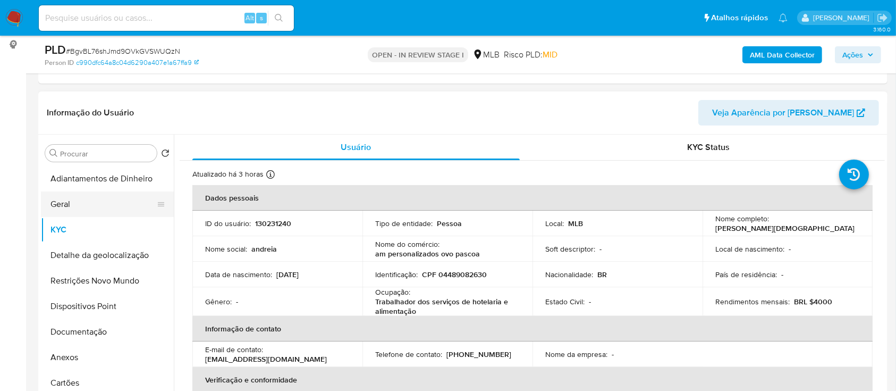
click at [65, 204] on button "Geral" at bounding box center [103, 204] width 124 height 26
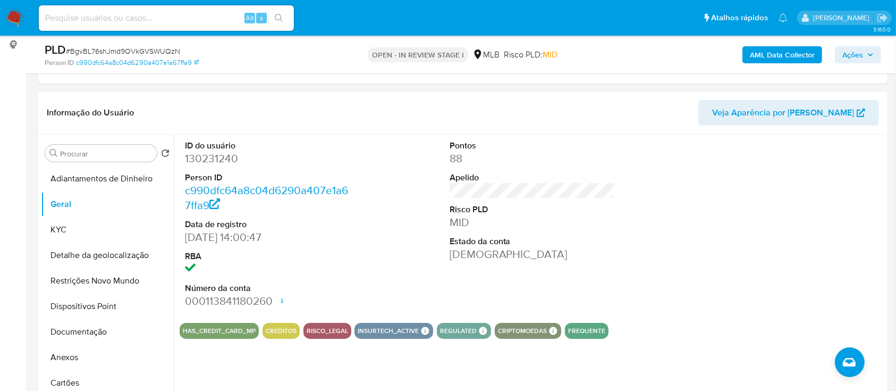
drag, startPoint x: 759, startPoint y: 182, endPoint x: 737, endPoint y: 154, distance: 36.0
click at [746, 164] on div at bounding box center [797, 224] width 176 height 180
click at [57, 250] on button "Detalhe da geolocalização" at bounding box center [103, 255] width 124 height 26
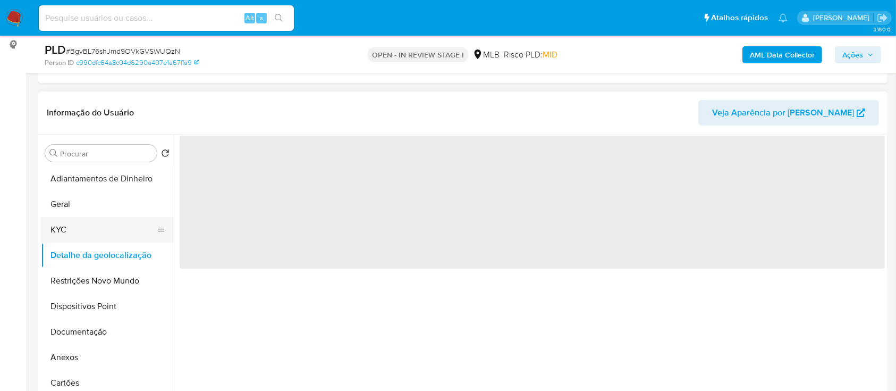
click at [64, 234] on button "KYC" at bounding box center [103, 230] width 124 height 26
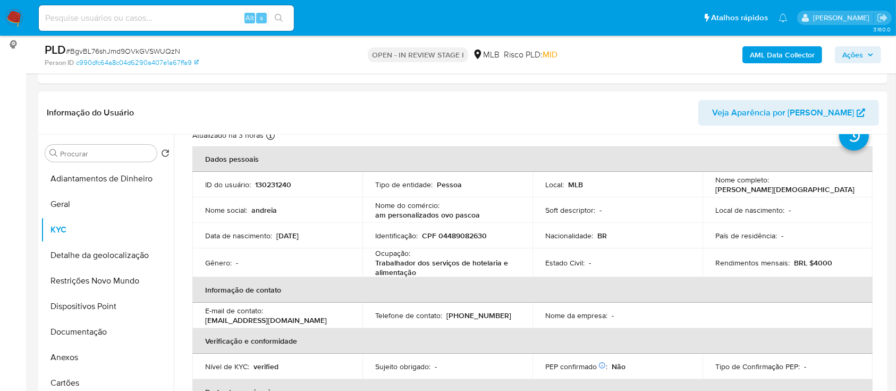
scroll to position [71, 0]
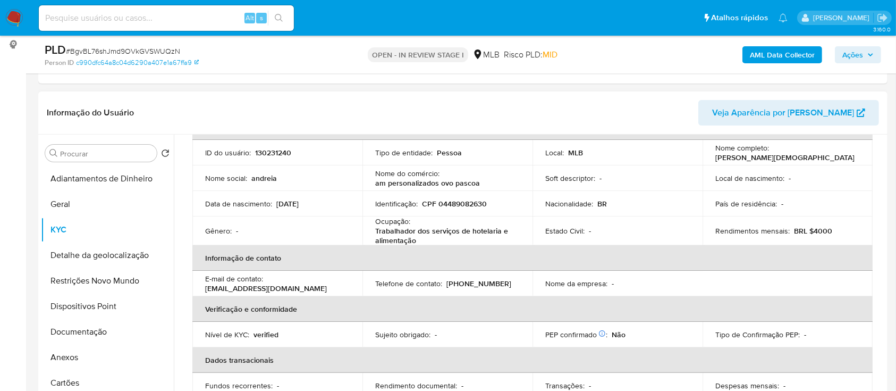
click at [683, 106] on header "Informação do Usuário Veja Aparência por Pessoa" at bounding box center [463, 113] width 832 height 26
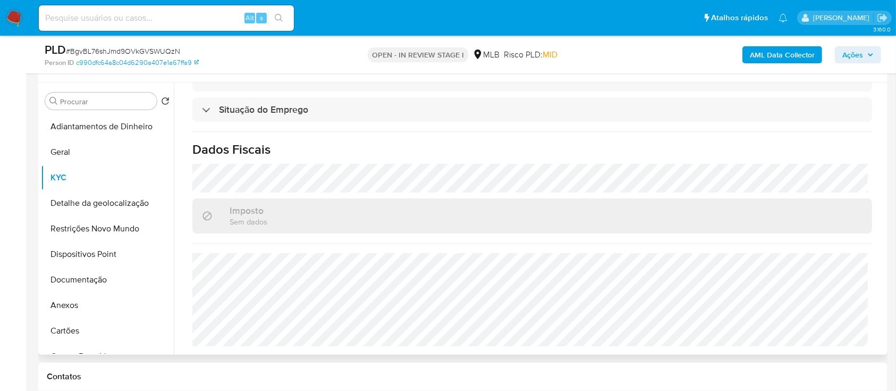
scroll to position [283, 0]
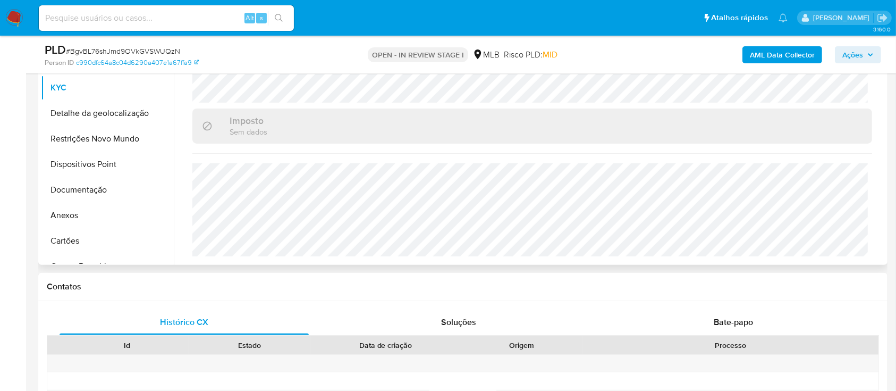
click at [90, 118] on button "Detalhe da geolocalização" at bounding box center [103, 113] width 124 height 26
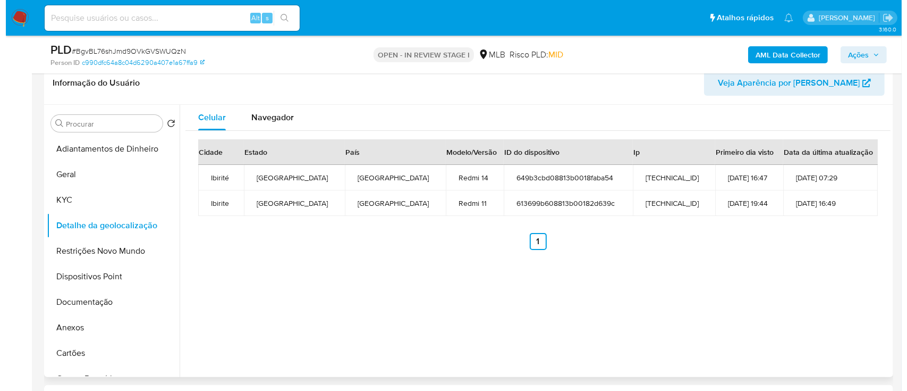
scroll to position [141, 0]
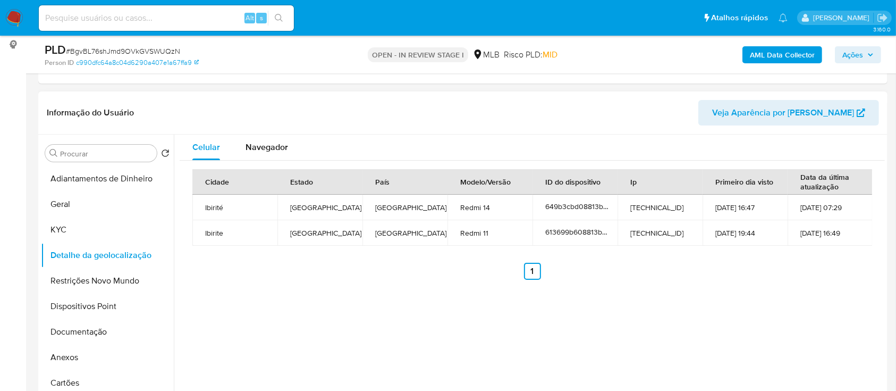
click at [743, 284] on div "Cidade Estado País Modelo/Versão ID do dispositivo Ip Primeiro dia visto Data d…" at bounding box center [532, 225] width 705 height 128
click at [68, 281] on button "Restrições Novo Mundo" at bounding box center [103, 281] width 124 height 26
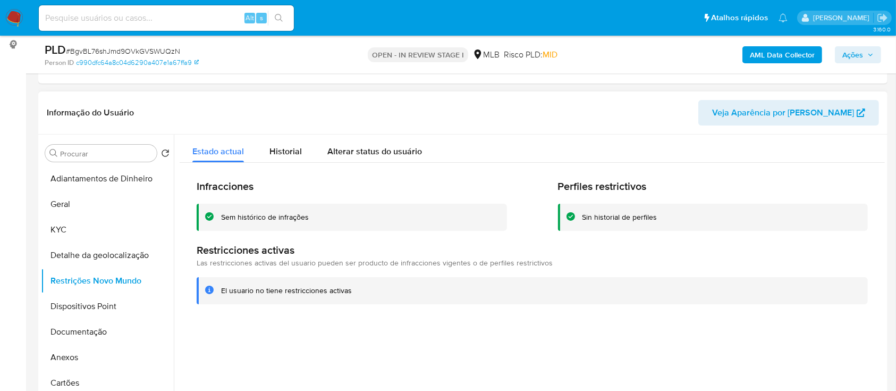
click at [777, 334] on div at bounding box center [529, 270] width 711 height 272
click at [78, 304] on button "Dispositivos Point" at bounding box center [103, 306] width 124 height 26
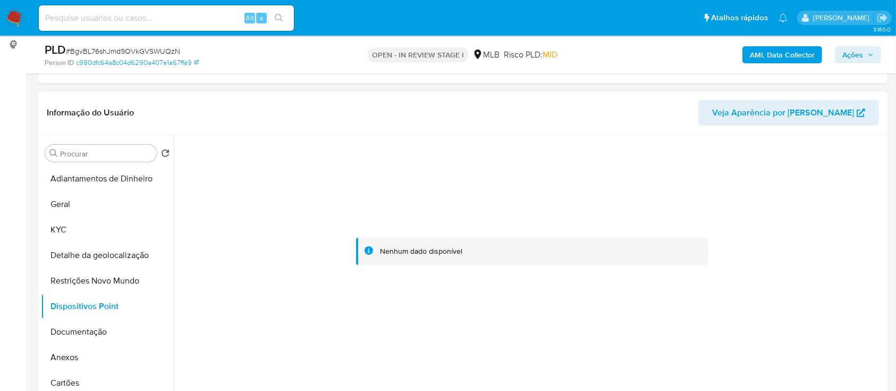
drag, startPoint x: 809, startPoint y: 193, endPoint x: 805, endPoint y: 189, distance: 6.0
click at [808, 192] on div at bounding box center [532, 251] width 705 height 234
click at [52, 334] on button "Documentação" at bounding box center [103, 332] width 124 height 26
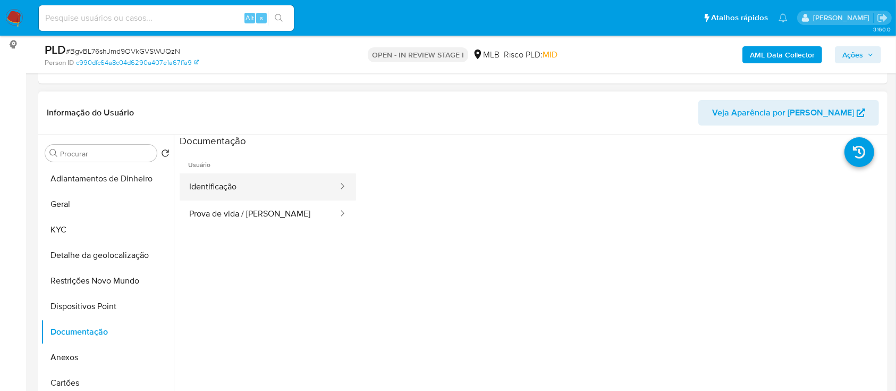
click at [251, 179] on button "Identificação" at bounding box center [259, 186] width 159 height 27
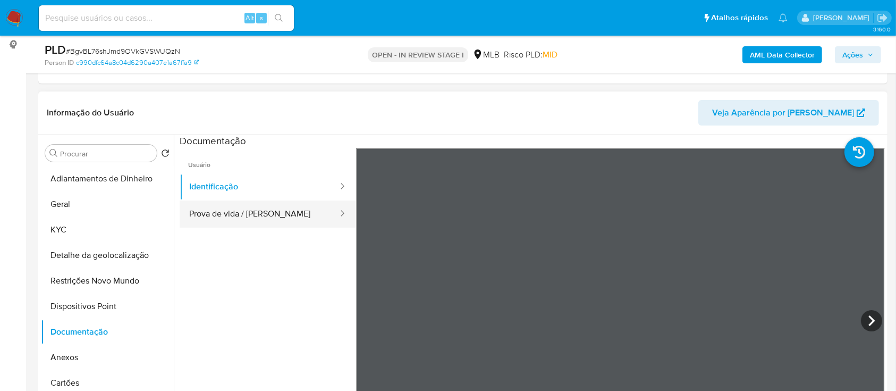
click at [246, 212] on button "Prova de vida / [PERSON_NAME]" at bounding box center [259, 213] width 159 height 27
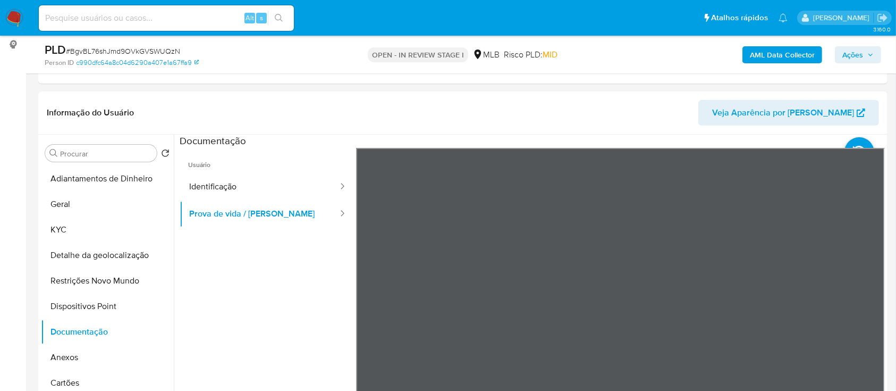
click at [808, 52] on b "AML Data Collector" at bounding box center [782, 54] width 65 height 17
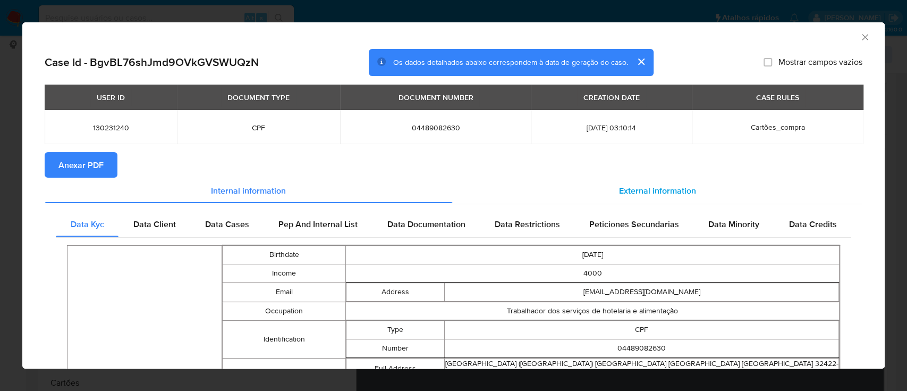
click at [658, 188] on span "External information" at bounding box center [657, 190] width 77 height 12
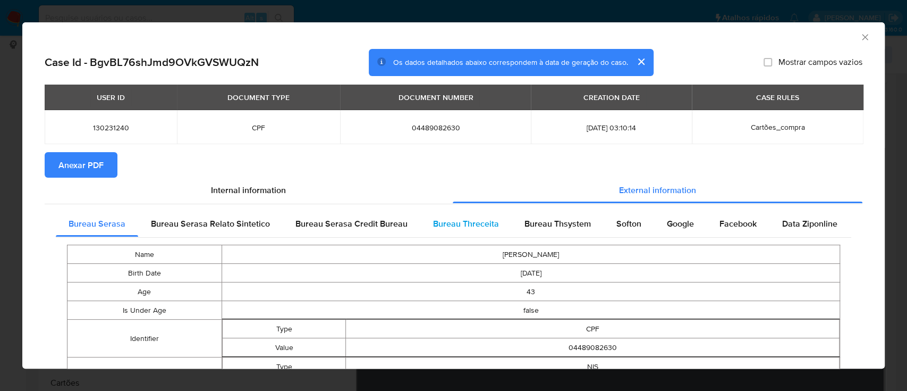
click at [476, 226] on span "Bureau Threceita" at bounding box center [466, 223] width 66 height 12
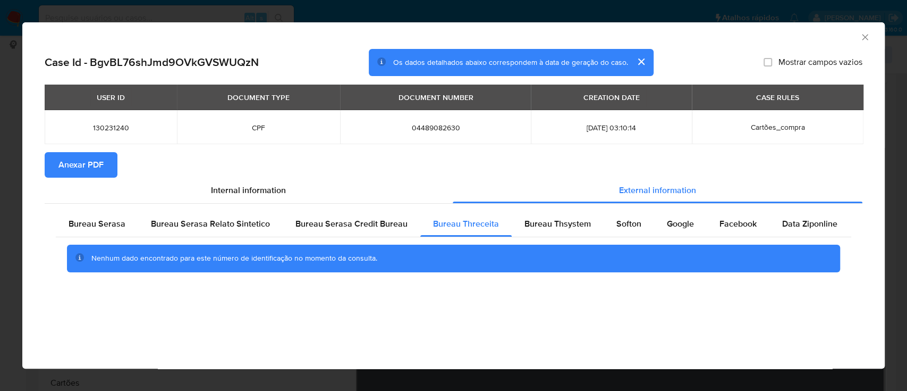
click at [776, 40] on div "AML Data Collector" at bounding box center [445, 36] width 830 height 12
click at [540, 233] on div "Bureau Thsystem" at bounding box center [558, 224] width 92 height 26
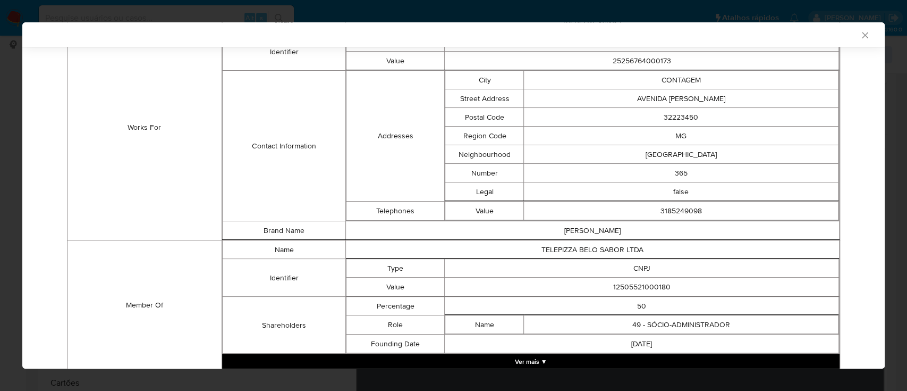
scroll to position [785, 0]
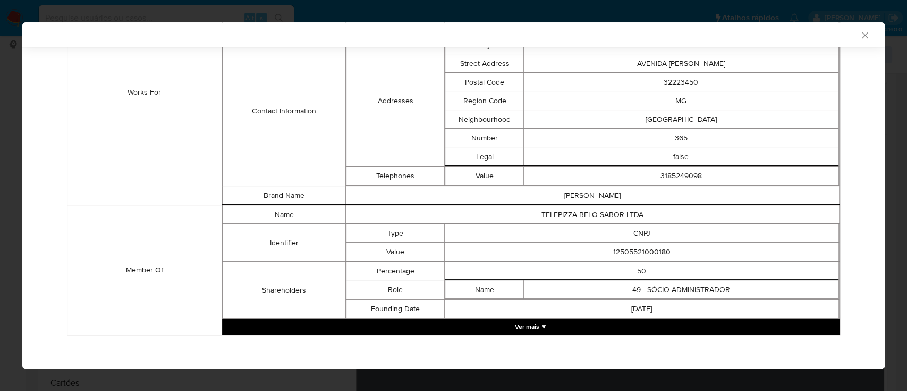
click at [536, 321] on button "Ver mais ▼" at bounding box center [531, 326] width 618 height 16
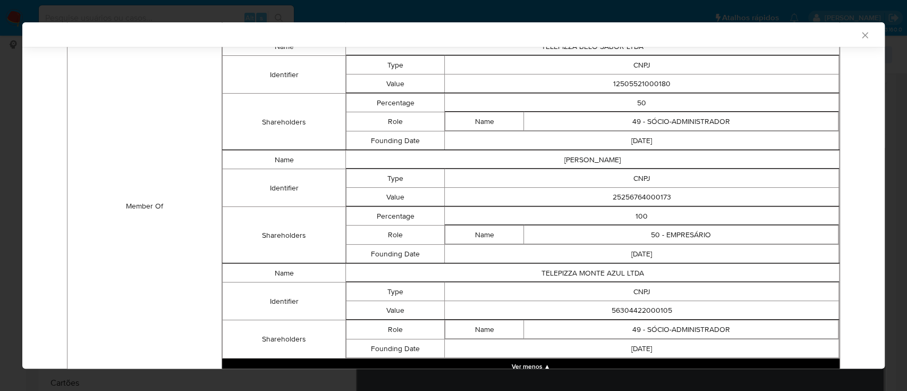
scroll to position [955, 0]
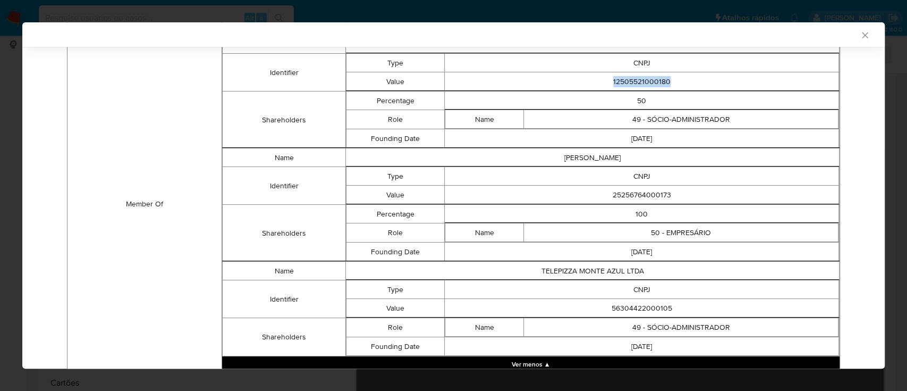
drag, startPoint x: 682, startPoint y: 81, endPoint x: 545, endPoint y: 76, distance: 137.2
click at [545, 76] on td "12505521000180" at bounding box center [642, 81] width 394 height 19
copy td "12505521000180"
drag, startPoint x: 672, startPoint y: 192, endPoint x: 600, endPoint y: 183, distance: 72.9
click at [600, 186] on td "25256764000173" at bounding box center [642, 195] width 394 height 19
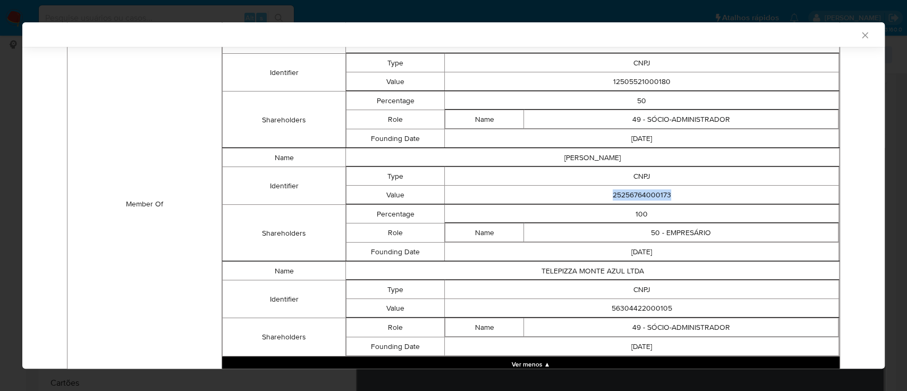
copy td "25256764000173"
drag, startPoint x: 674, startPoint y: 302, endPoint x: 589, endPoint y: 309, distance: 85.3
click at [589, 309] on td "56304422000105" at bounding box center [642, 308] width 394 height 19
copy td "56304422000105"
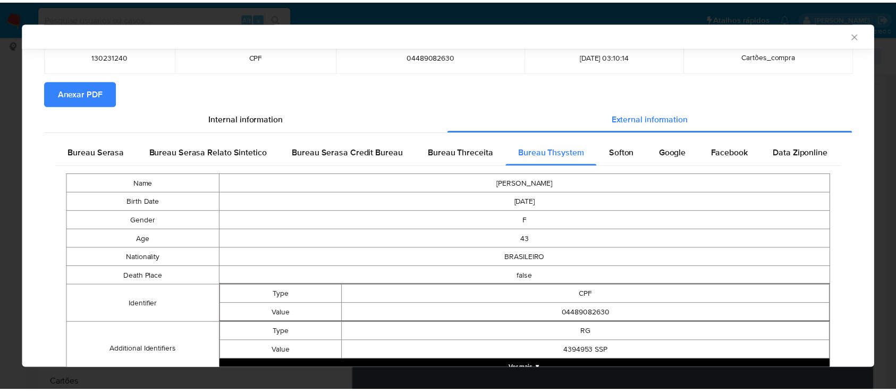
scroll to position [0, 0]
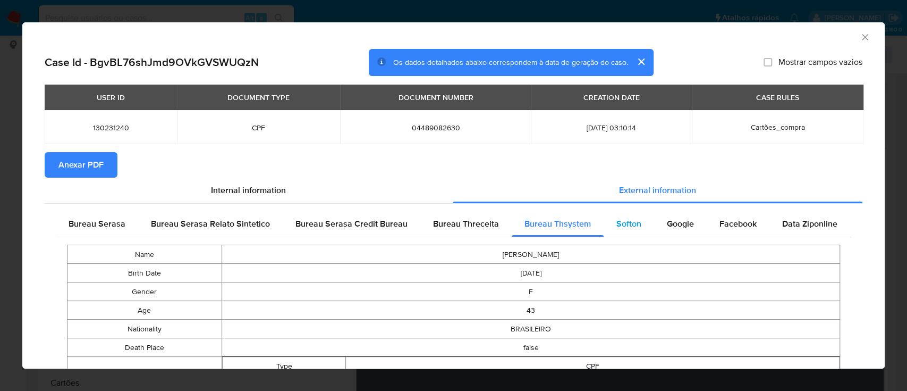
click at [634, 218] on span "Softon" at bounding box center [629, 223] width 25 height 12
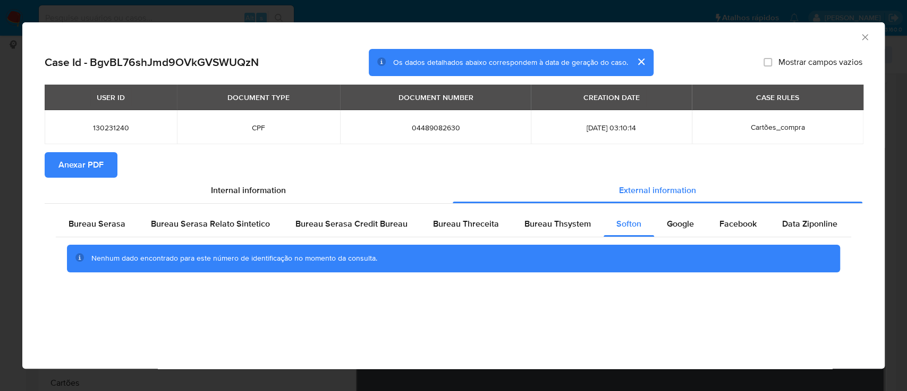
drag, startPoint x: 793, startPoint y: 40, endPoint x: 787, endPoint y: 41, distance: 5.9
click at [791, 41] on div "AML Data Collector" at bounding box center [453, 35] width 863 height 27
click at [673, 220] on span "Google" at bounding box center [680, 223] width 27 height 12
drag, startPoint x: 766, startPoint y: 30, endPoint x: 561, endPoint y: 23, distance: 205.3
click at [765, 30] on div "AML Data Collector" at bounding box center [445, 36] width 830 height 12
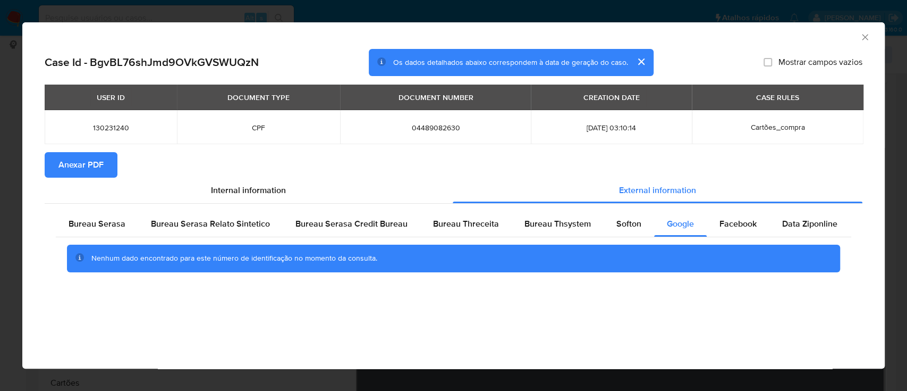
click at [865, 35] on icon "Fechar a janela" at bounding box center [865, 37] width 11 height 11
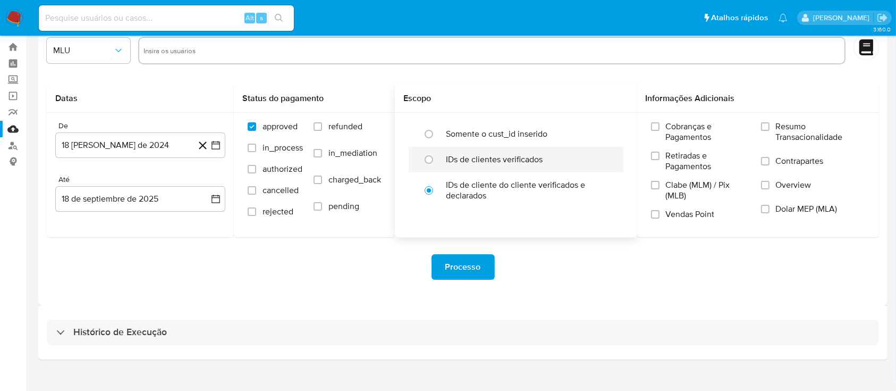
scroll to position [38, 0]
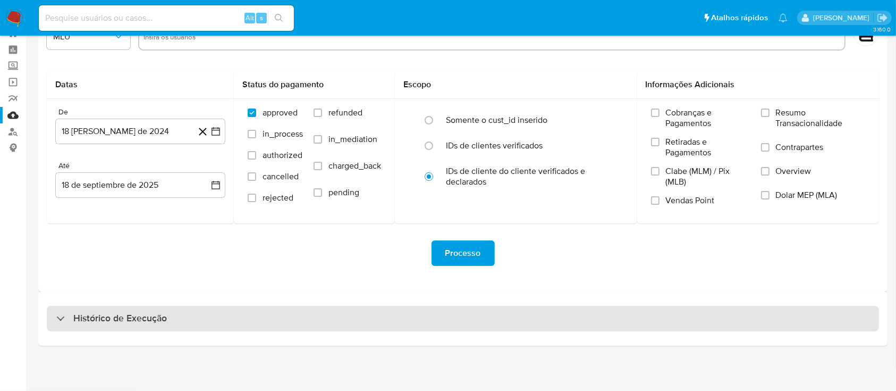
click at [100, 318] on h3 "Histórico de Execução" at bounding box center [120, 318] width 94 height 13
select select "10"
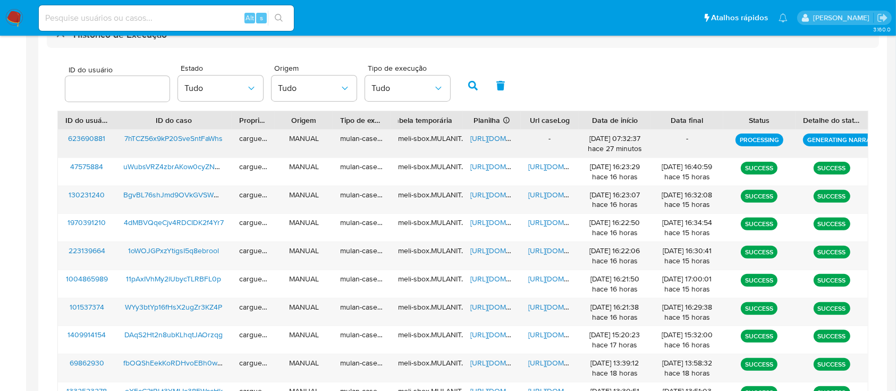
scroll to position [392, 0]
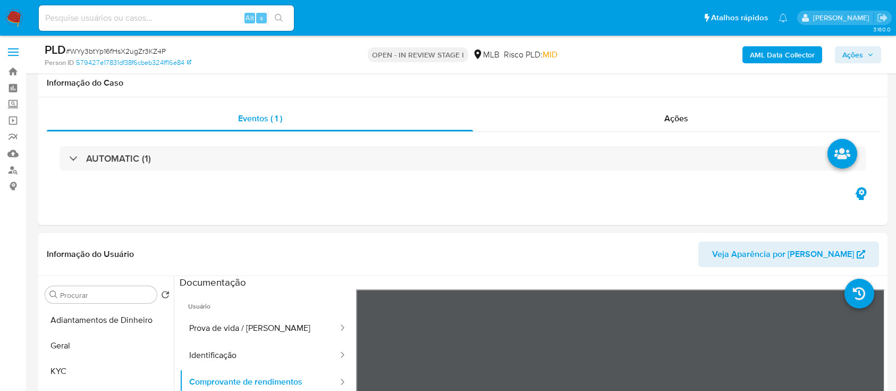
select select "10"
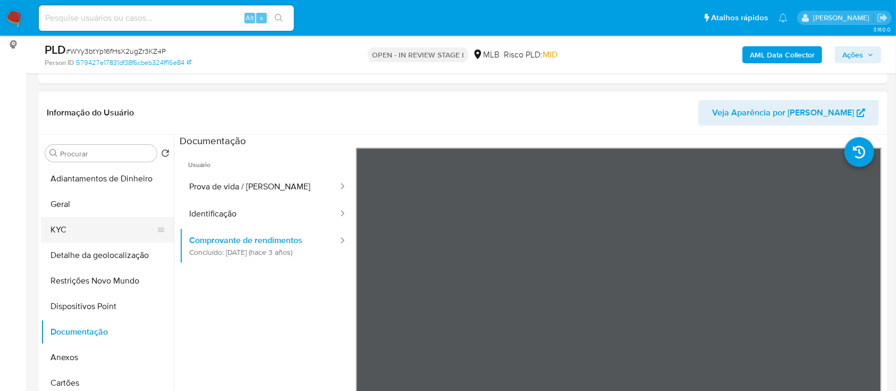
drag, startPoint x: 76, startPoint y: 228, endPoint x: 132, endPoint y: 221, distance: 56.2
click at [78, 228] on button "KYC" at bounding box center [103, 230] width 124 height 26
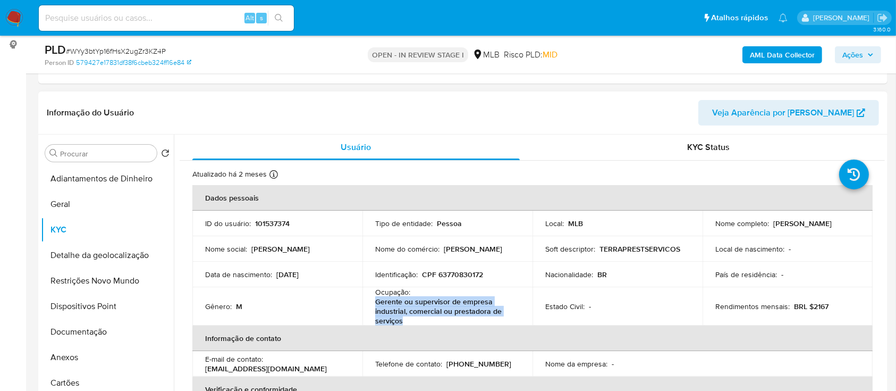
drag, startPoint x: 400, startPoint y: 320, endPoint x: 374, endPoint y: 305, distance: 29.8
click at [375, 305] on p "Gerente ou supervisor de empresa industrial, comercial ou prestadora de serviços" at bounding box center [445, 311] width 140 height 29
copy p "Gerente ou supervisor de empresa industrial, comercial ou prestadora de serviços"
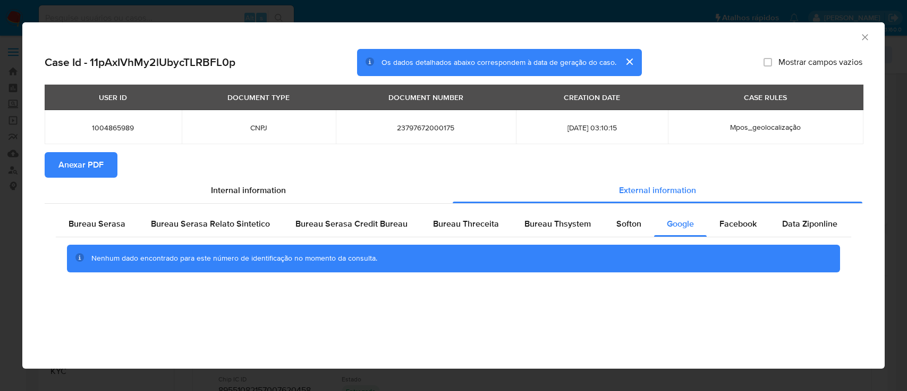
select select "10"
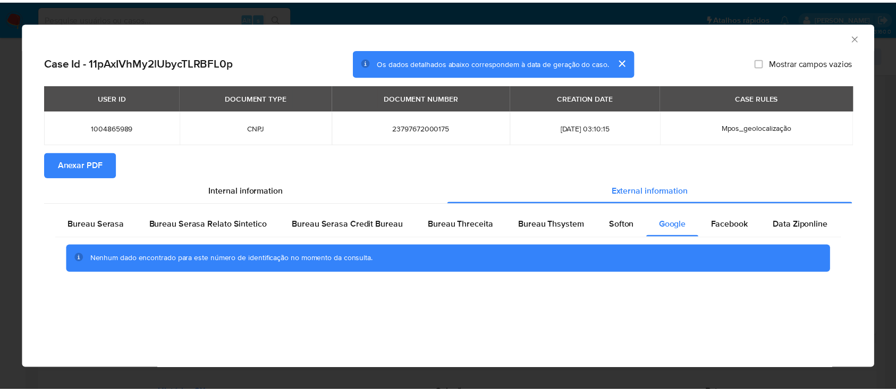
scroll to position [306, 0]
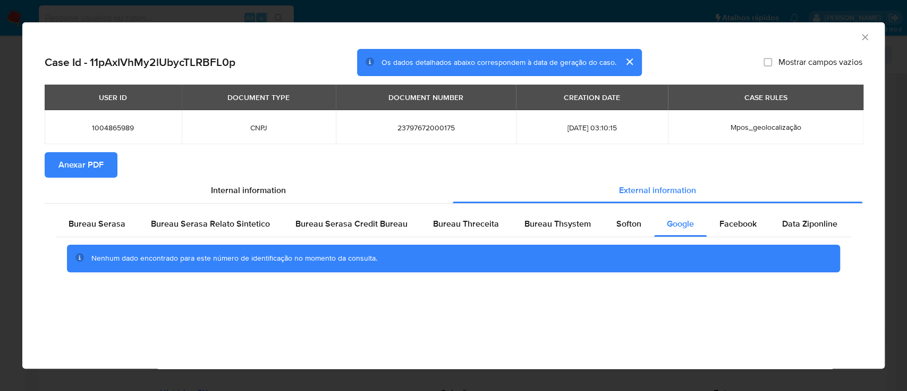
click at [867, 32] on icon "Fechar a janela" at bounding box center [865, 37] width 11 height 11
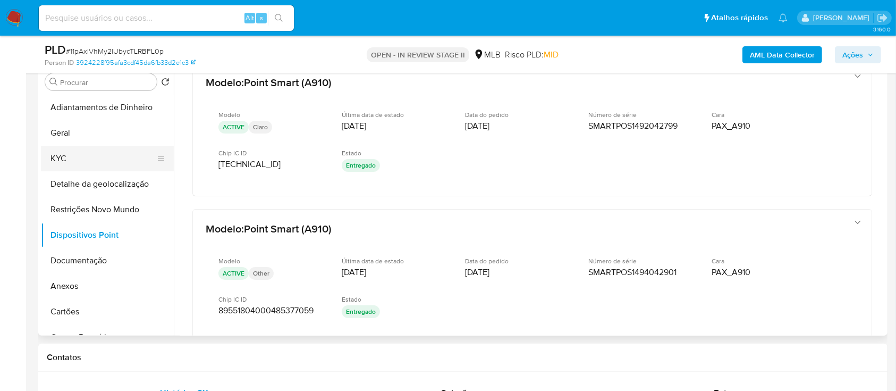
click at [68, 147] on button "KYC" at bounding box center [103, 159] width 124 height 26
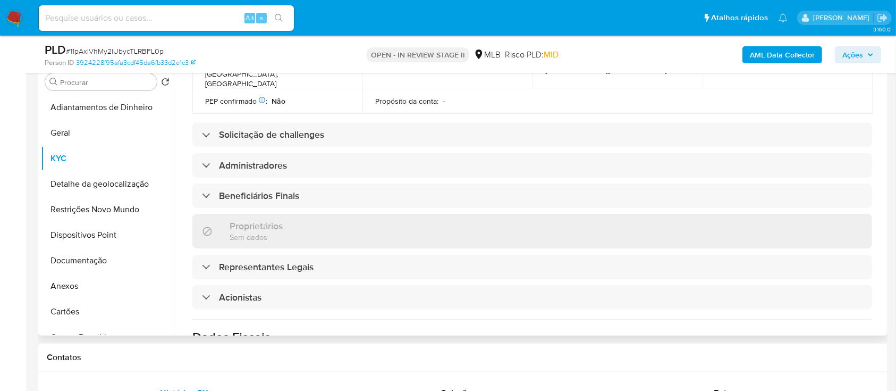
scroll to position [425, 0]
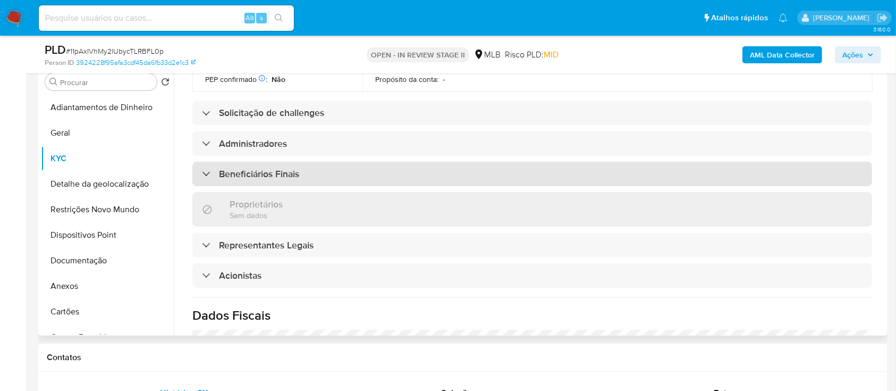
click at [257, 165] on div "Beneficiários Finais" at bounding box center [532, 174] width 680 height 24
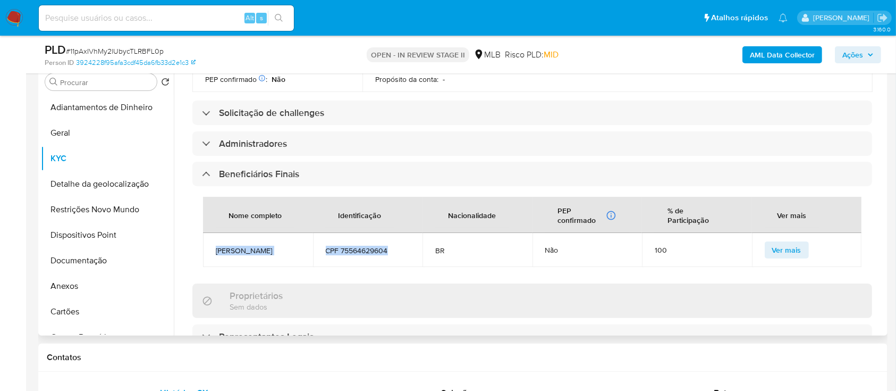
drag, startPoint x: 210, startPoint y: 230, endPoint x: 398, endPoint y: 235, distance: 187.2
click at [398, 235] on tr "Glaucia Cristina de Sa CPF 75564629604 BR Não 100 Ver mais" at bounding box center [532, 250] width 659 height 34
copy tr "Glaucia Cristina de Sa CPF 75564629604"
click at [96, 262] on button "Documentação" at bounding box center [103, 261] width 124 height 26
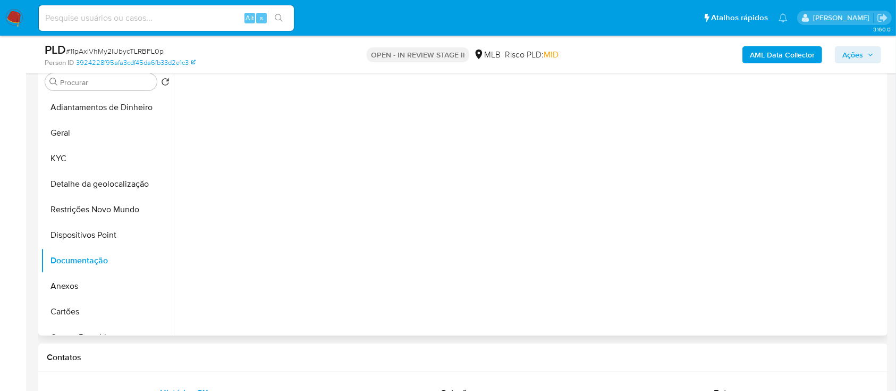
scroll to position [0, 0]
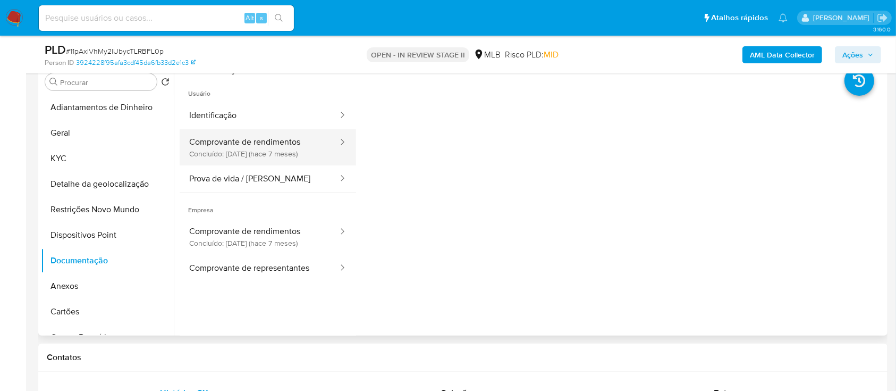
click at [255, 149] on button "Comprovante de rendimentos Concluído: 20/02/2025 (hace 7 meses)" at bounding box center [259, 147] width 159 height 36
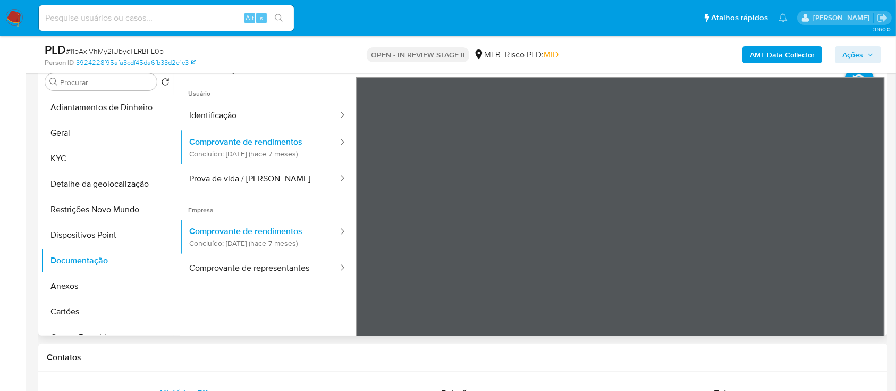
scroll to position [37, 0]
click at [217, 121] on button "Identificação" at bounding box center [259, 115] width 159 height 27
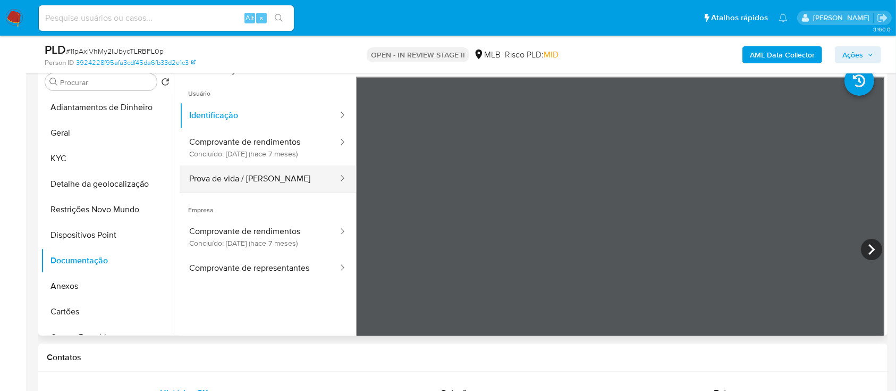
click at [235, 178] on button "Prova de vida / Selfie" at bounding box center [259, 178] width 159 height 27
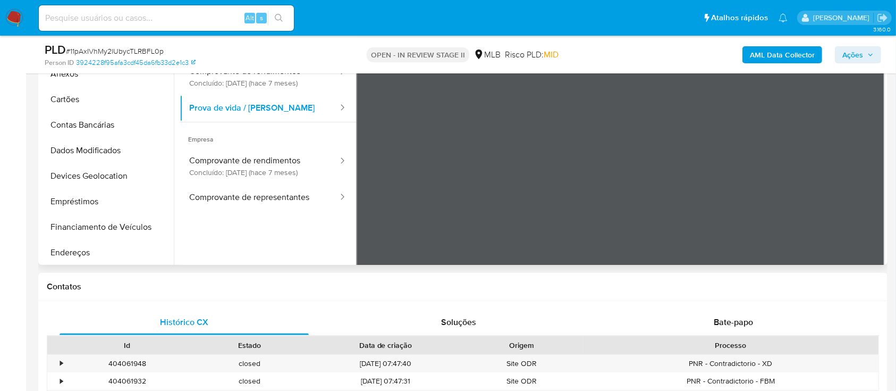
scroll to position [283, 0]
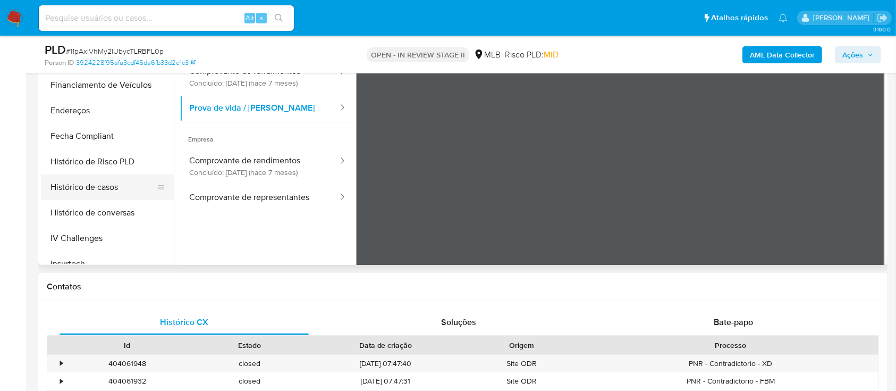
click at [106, 185] on button "Histórico de casos" at bounding box center [103, 187] width 124 height 26
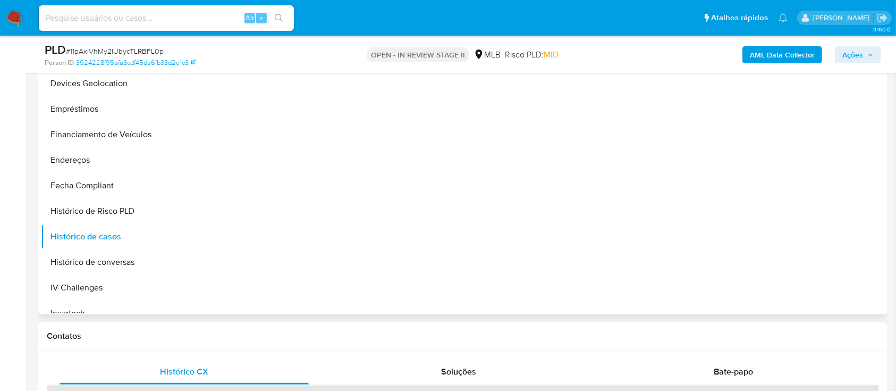
scroll to position [141, 0]
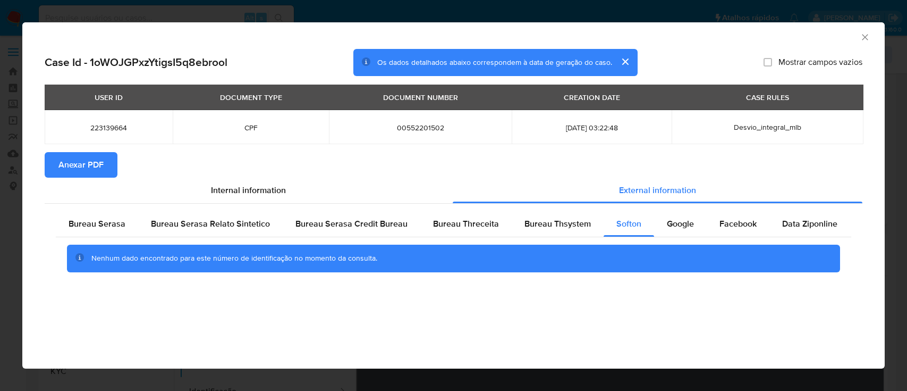
select select "10"
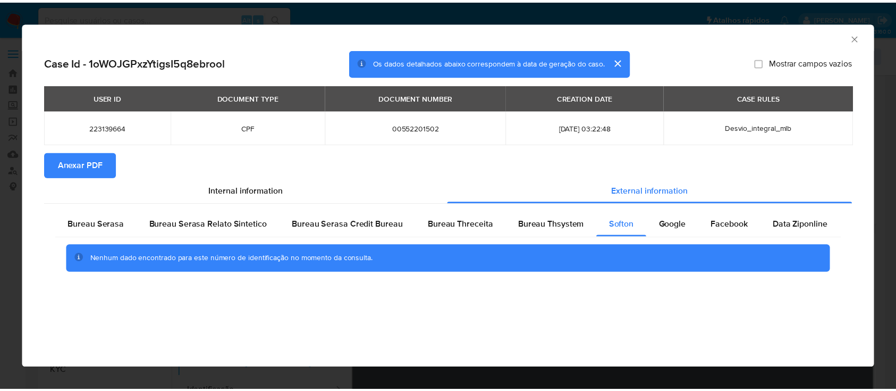
scroll to position [141, 0]
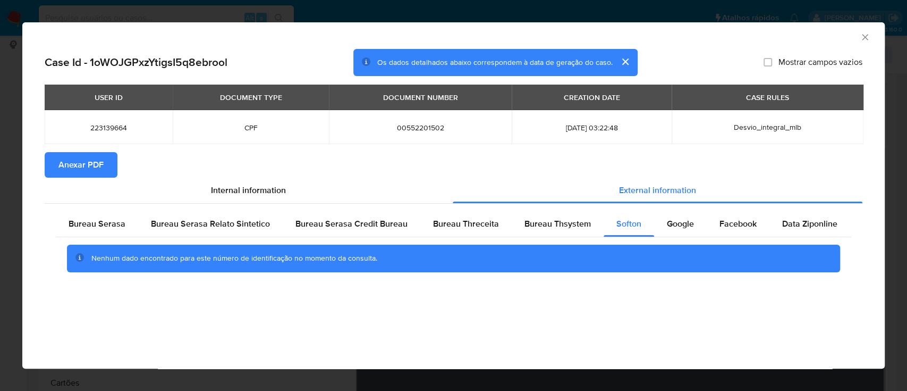
click at [861, 35] on icon "Fechar a janela" at bounding box center [865, 37] width 11 height 11
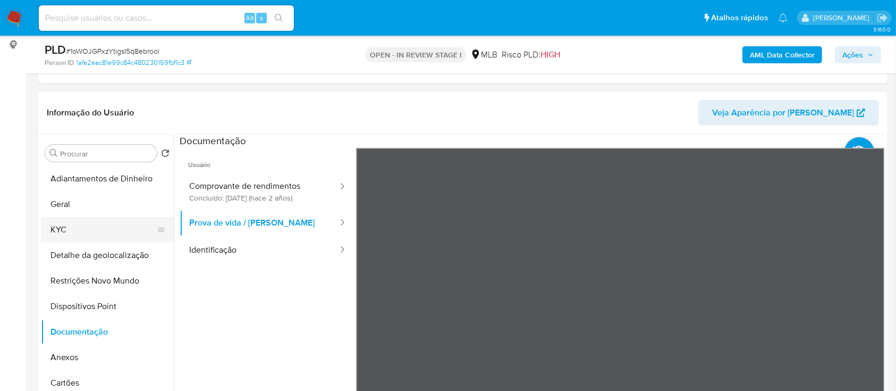
click at [59, 224] on button "KYC" at bounding box center [103, 230] width 124 height 26
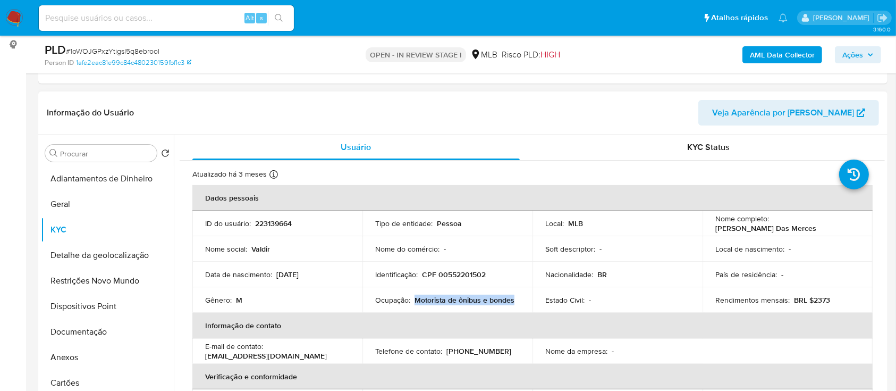
drag, startPoint x: 512, startPoint y: 302, endPoint x: 414, endPoint y: 301, distance: 98.3
click at [414, 301] on div "Ocupação : Motorista de ônibus e bondes" at bounding box center [447, 300] width 145 height 10
copy p "Motorista de ônibus e bondes"
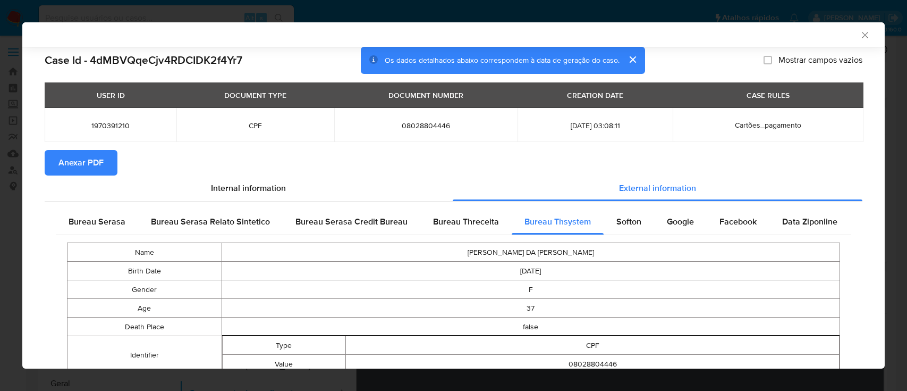
select select "10"
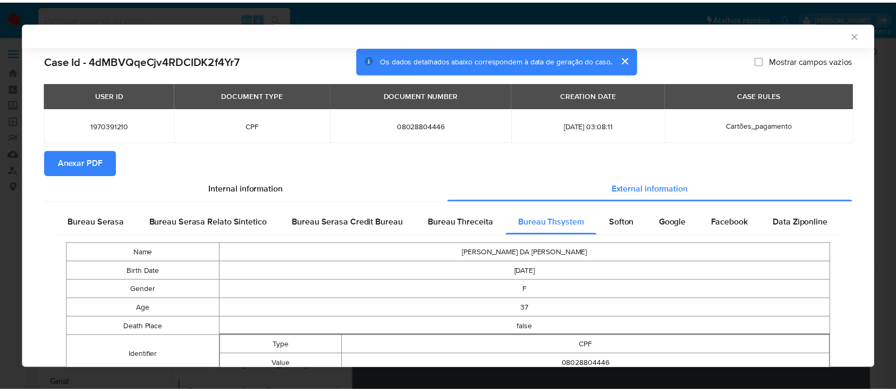
scroll to position [380, 0]
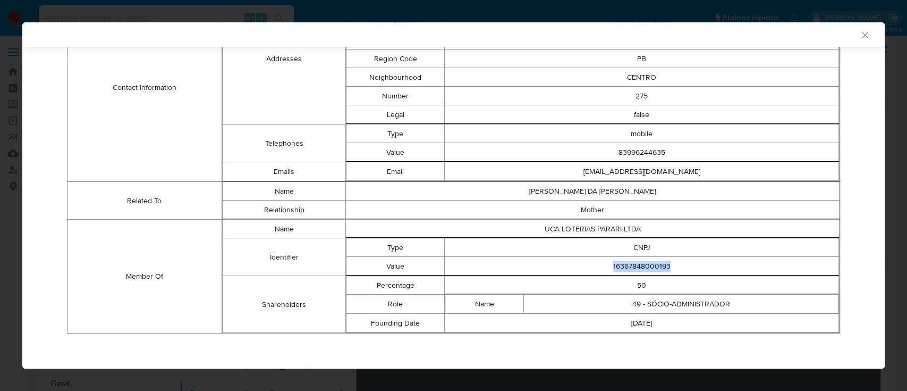
click at [860, 36] on icon "Fechar a janela" at bounding box center [865, 35] width 11 height 11
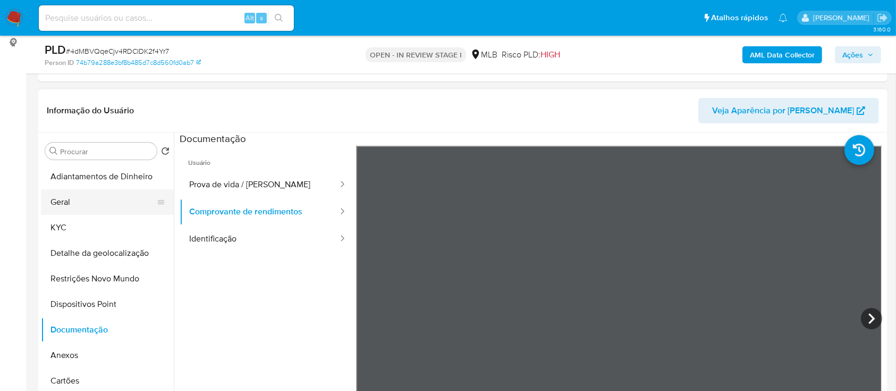
scroll to position [141, 0]
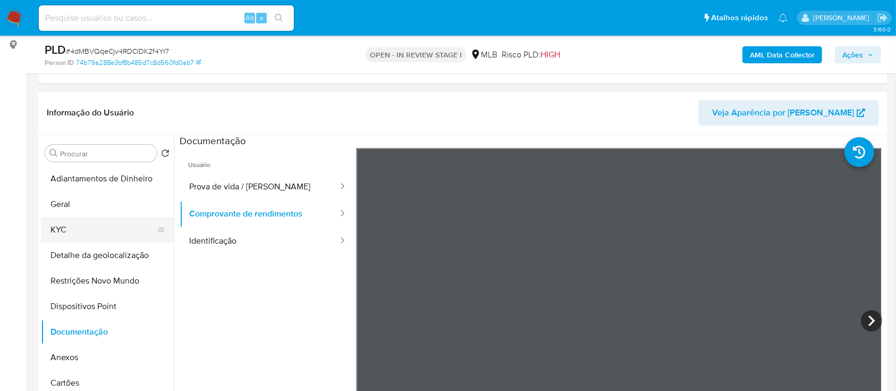
click at [77, 232] on button "KYC" at bounding box center [103, 230] width 124 height 26
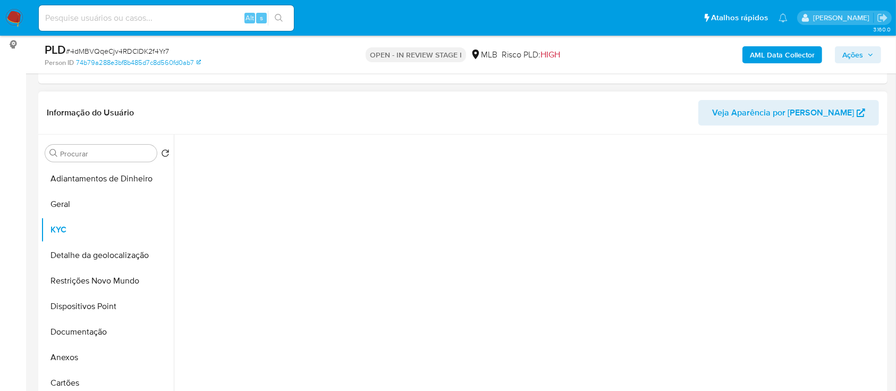
scroll to position [213, 0]
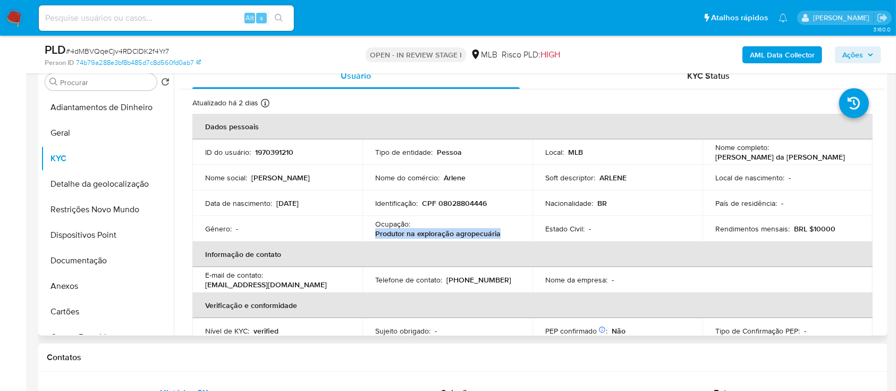
drag, startPoint x: 509, startPoint y: 233, endPoint x: 372, endPoint y: 233, distance: 137.1
click at [372, 232] on td "Ocupação : Produtor na exploração agropecuária" at bounding box center [448, 229] width 170 height 26
copy p "Produtor na exploração agropecuária"
click at [102, 262] on button "Documentação" at bounding box center [103, 261] width 124 height 26
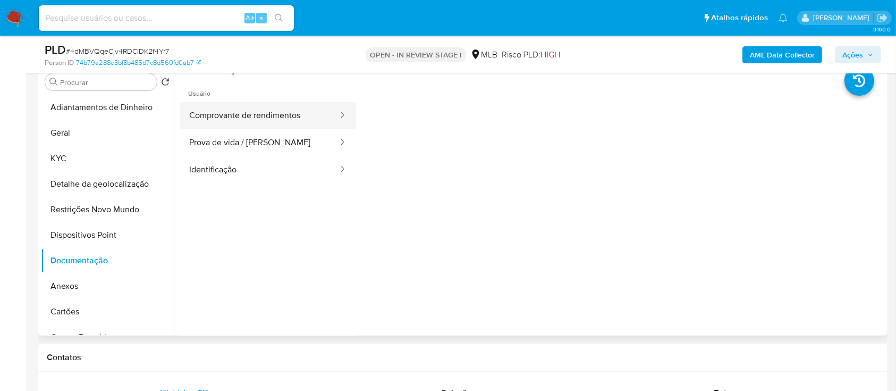
click at [278, 113] on button "Comprovante de rendimentos" at bounding box center [259, 115] width 159 height 27
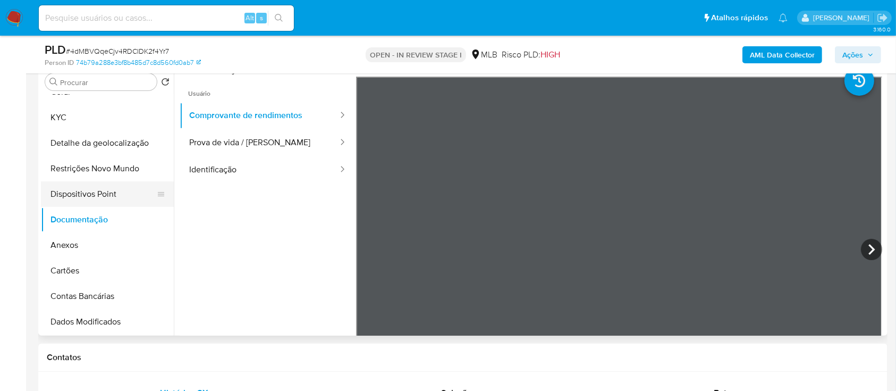
scroll to position [71, 0]
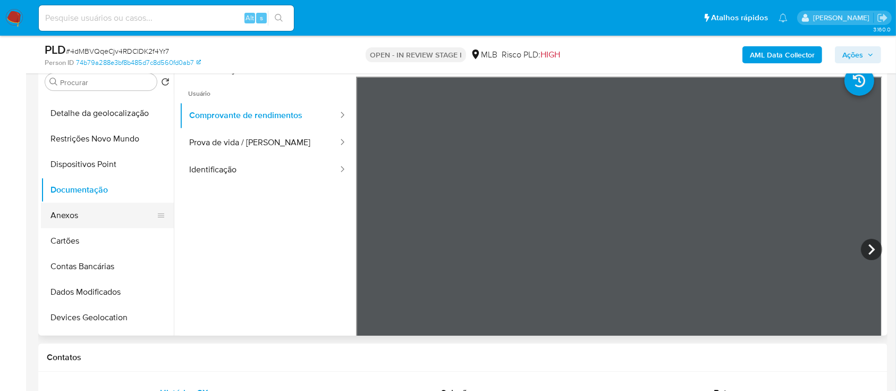
click at [98, 225] on button "Anexos" at bounding box center [103, 216] width 124 height 26
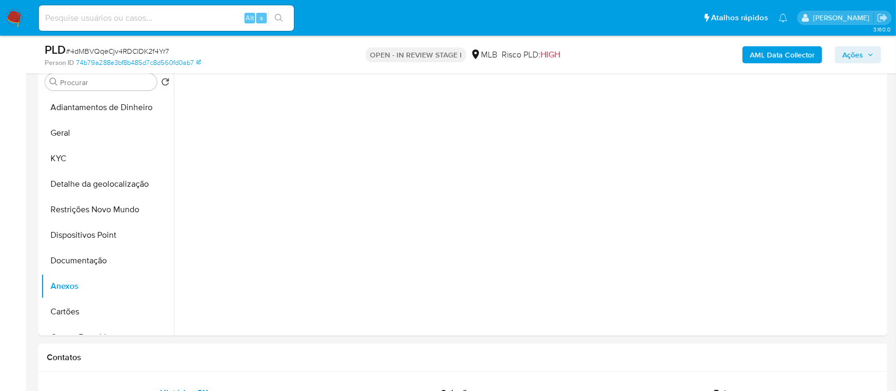
scroll to position [0, 0]
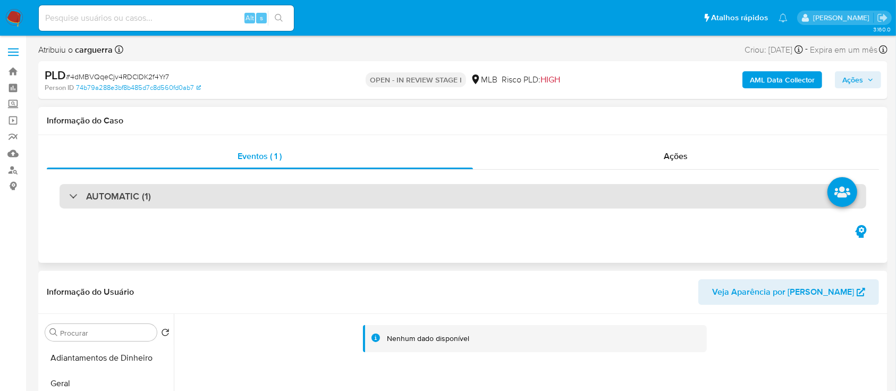
click at [183, 194] on div "AUTOMATIC (1)" at bounding box center [463, 196] width 807 height 24
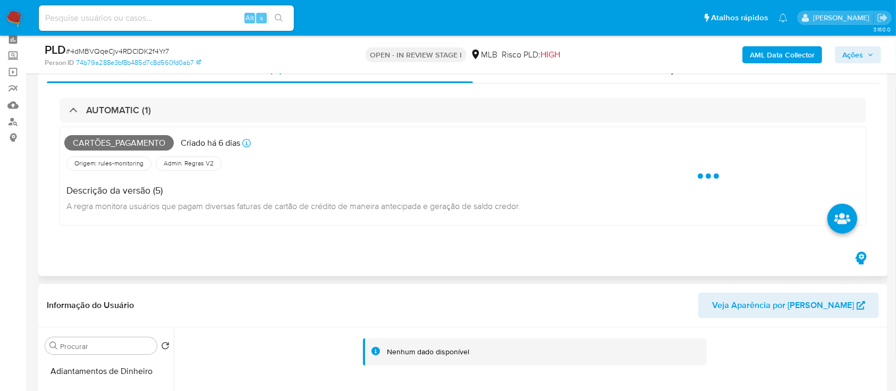
scroll to position [71, 0]
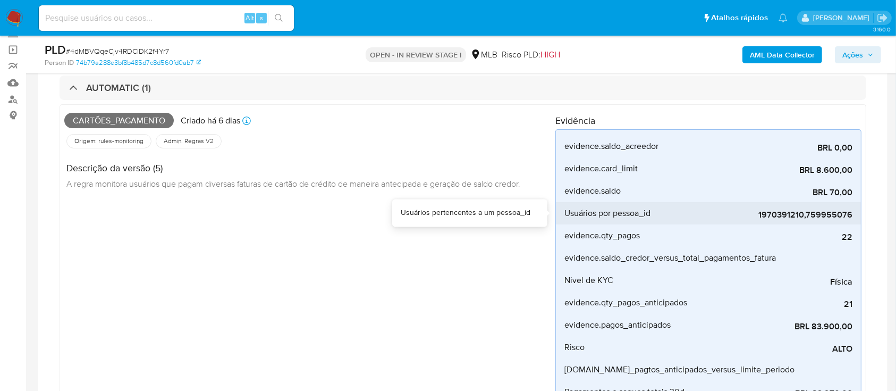
drag, startPoint x: 854, startPoint y: 213, endPoint x: 811, endPoint y: 215, distance: 43.6
click at [810, 215] on li "Usuários por pessoa_id 1970391210,759955076" at bounding box center [708, 213] width 305 height 22
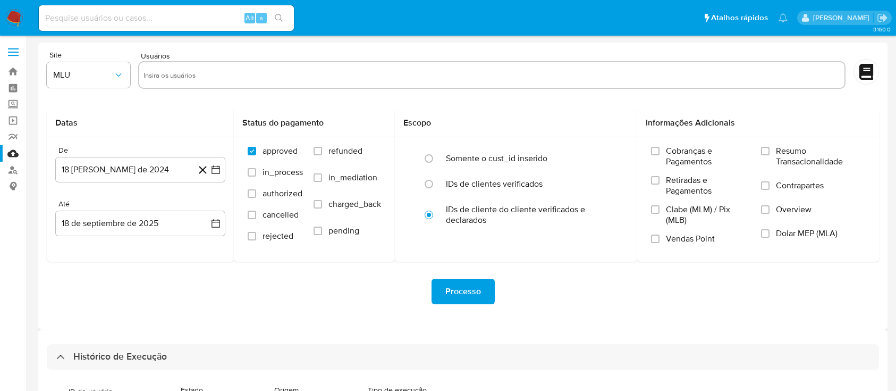
select select "10"
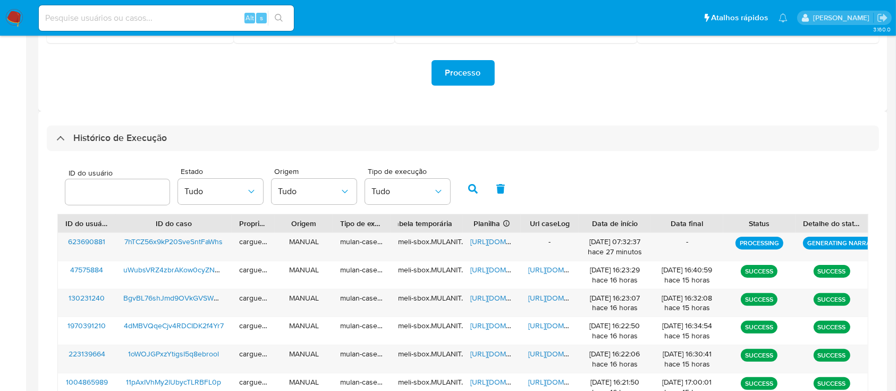
scroll to position [251, 0]
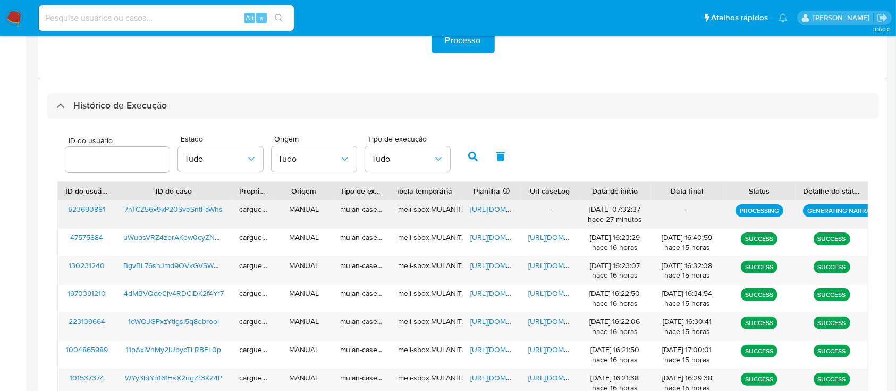
drag, startPoint x: 835, startPoint y: 212, endPoint x: 829, endPoint y: 215, distance: 7.1
click at [835, 212] on p "GENERATING NARRATIVE" at bounding box center [845, 210] width 85 height 13
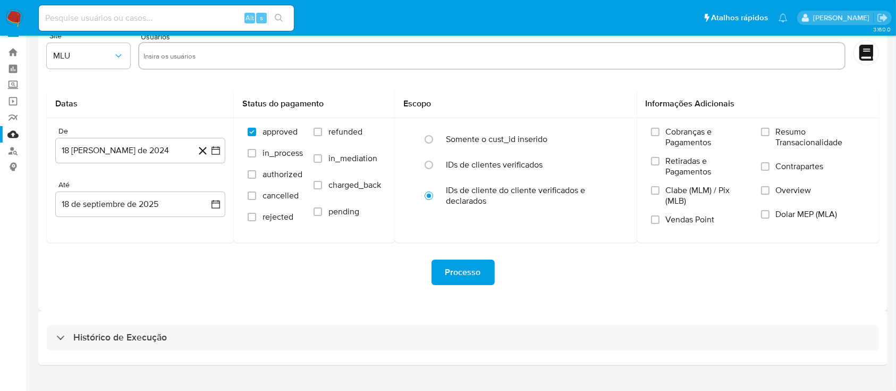
scroll to position [38, 0]
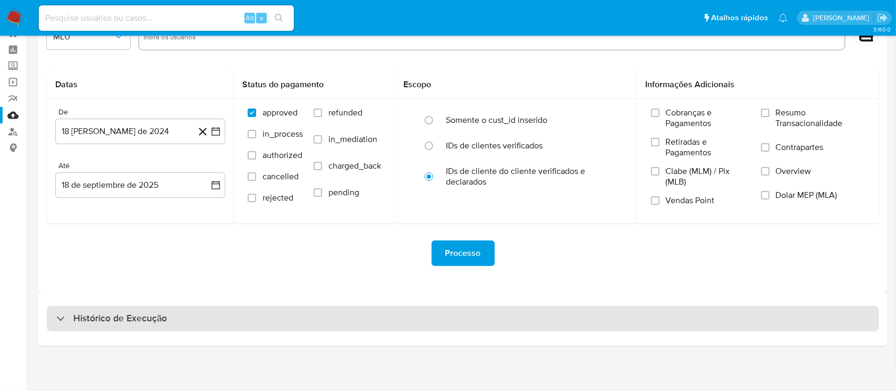
click at [94, 323] on h3 "Histórico de Execução" at bounding box center [120, 318] width 94 height 13
select select "10"
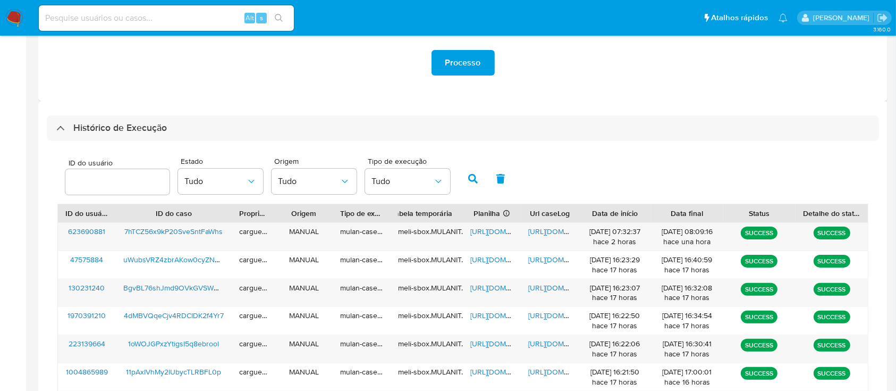
scroll to position [251, 0]
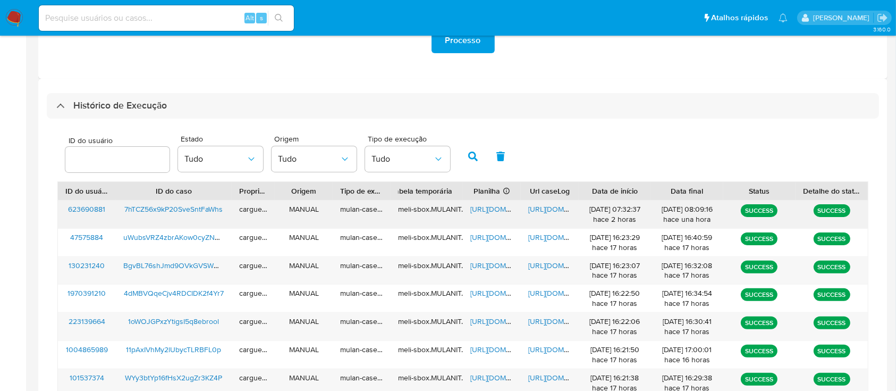
click at [493, 212] on span "https://docs.google.com/spreadsheets/d/1YBDAA3BEGLJnmXtoQYLcC3gTthgFZiQYUhb-XZm…" at bounding box center [506, 209] width 73 height 11
click at [545, 216] on div "https://docs.google.com/document/d/1uJZV2EUbBWvTfM-YL12D7fVBgG0ScqiKB7sxZBeY2QI…" at bounding box center [550, 214] width 58 height 28
click at [545, 210] on span "https://docs.google.com/document/d/1uJZV2EUbBWvTfM-YL12D7fVBgG0ScqiKB7sxZBeY2QI…" at bounding box center [564, 209] width 73 height 11
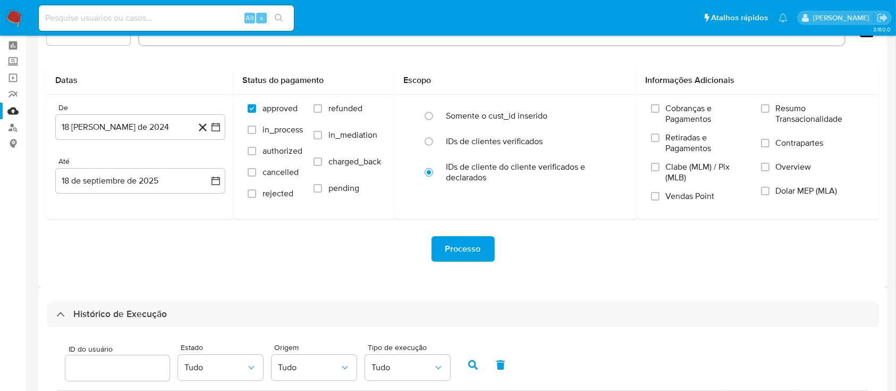
scroll to position [0, 0]
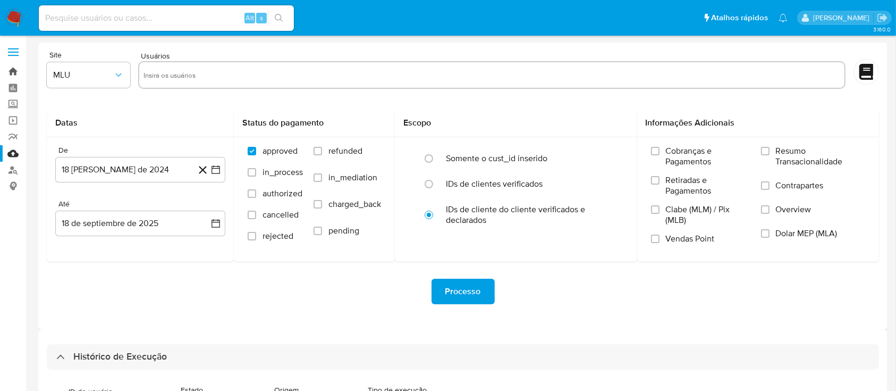
click at [13, 79] on link "Bandeja" at bounding box center [63, 71] width 127 height 16
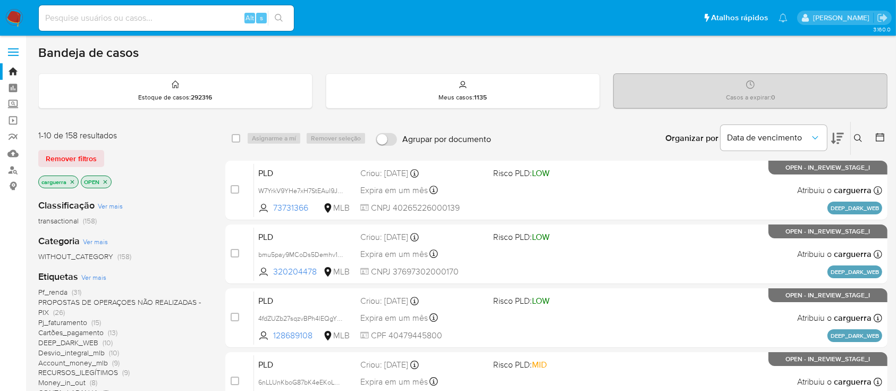
click at [839, 132] on icon at bounding box center [837, 138] width 13 height 13
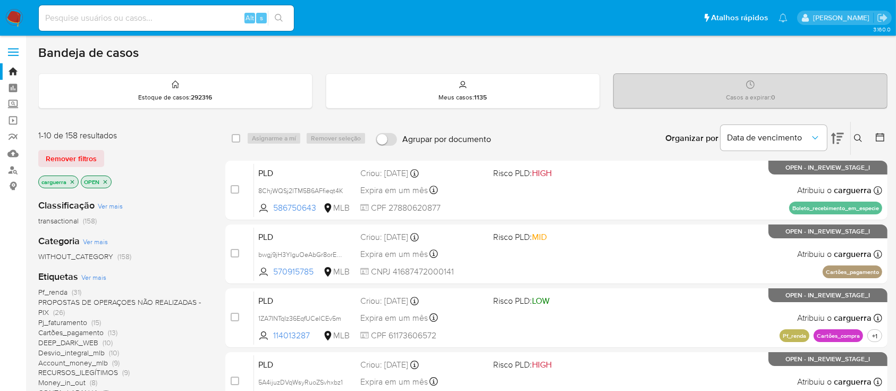
click at [837, 139] on icon at bounding box center [837, 138] width 13 height 13
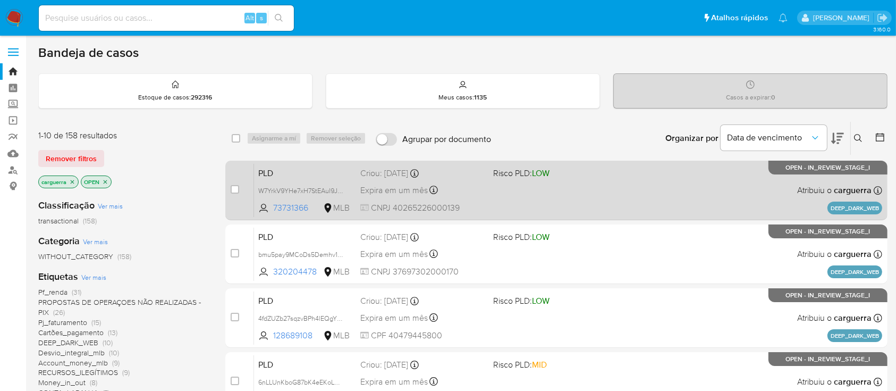
scroll to position [71, 0]
